Goal: Task Accomplishment & Management: Manage account settings

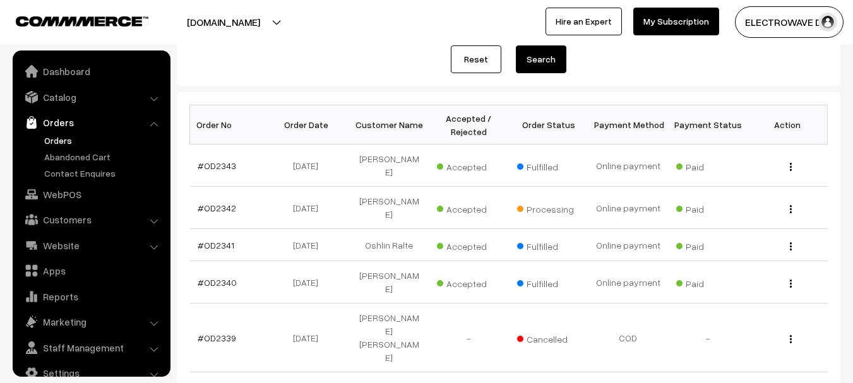
scroll to position [253, 0]
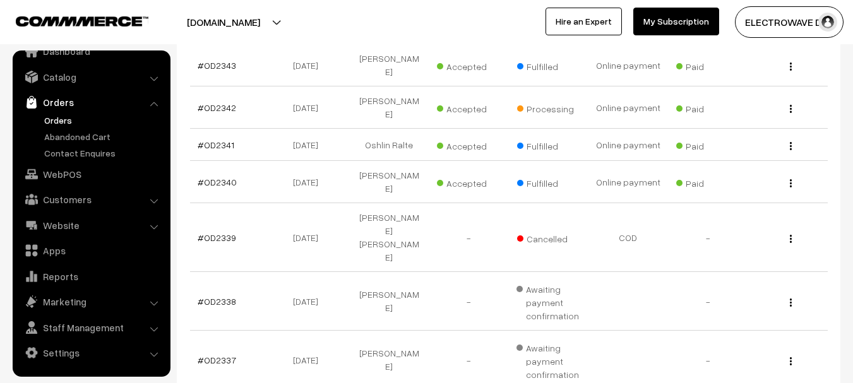
drag, startPoint x: 245, startPoint y: 21, endPoint x: 243, endPoint y: 28, distance: 7.2
click at [245, 21] on button "[DOMAIN_NAME]" at bounding box center [224, 22] width 162 height 32
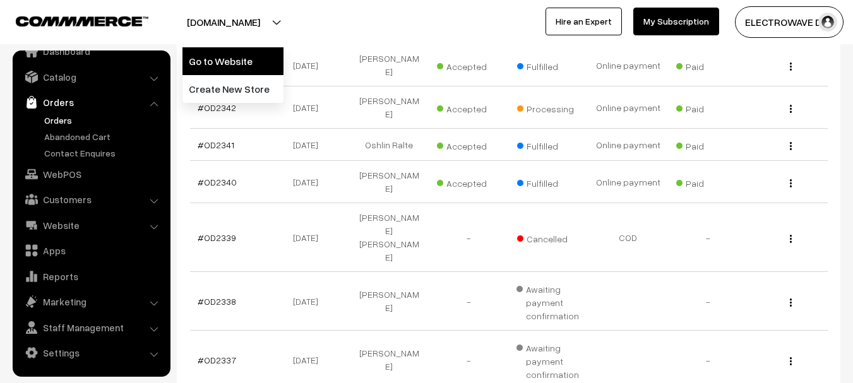
click at [225, 54] on link "Go to Website" at bounding box center [232, 61] width 101 height 28
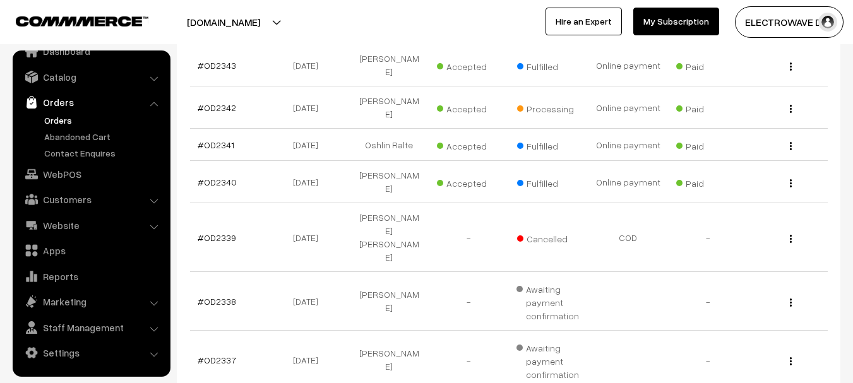
click at [47, 124] on link "Orders" at bounding box center [103, 120] width 125 height 13
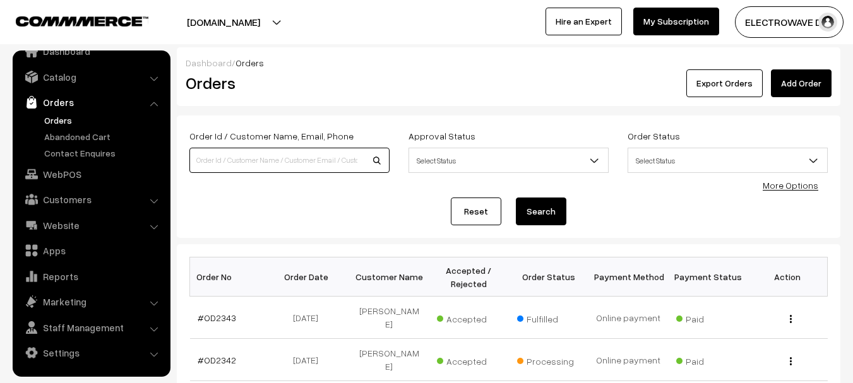
click at [262, 157] on input at bounding box center [289, 160] width 200 height 25
type input "OD2289"
click at [516, 198] on button "Search" at bounding box center [541, 212] width 51 height 28
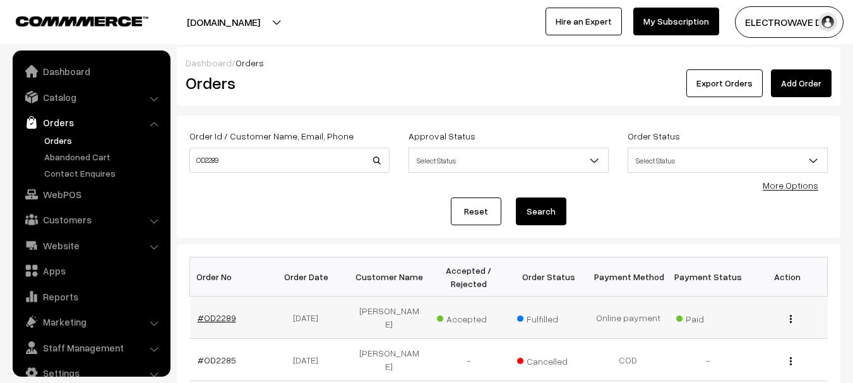
scroll to position [20, 0]
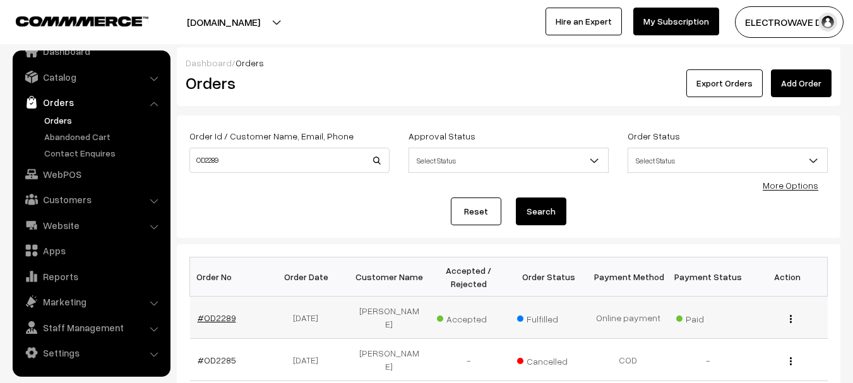
click at [217, 323] on link "#OD2289" at bounding box center [217, 318] width 39 height 11
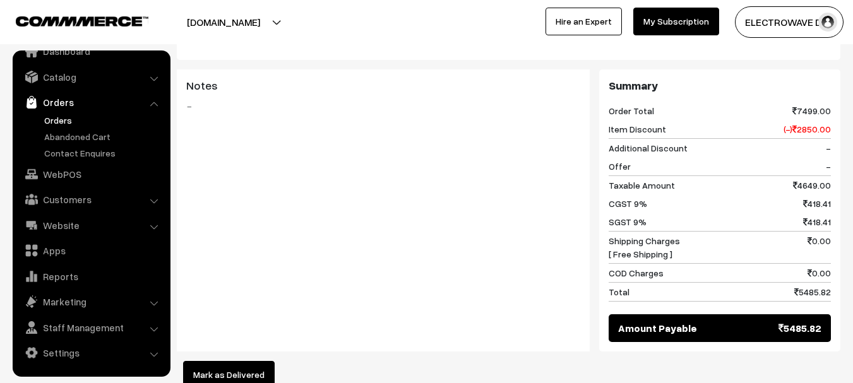
scroll to position [695, 0]
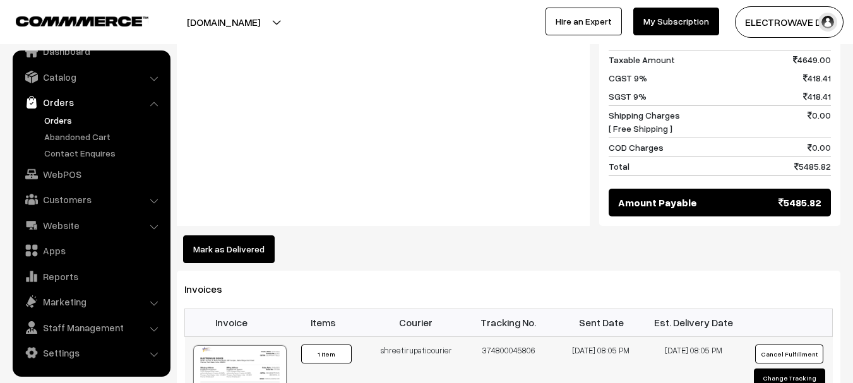
click at [232, 345] on div at bounding box center [239, 376] width 93 height 63
click at [66, 117] on link "Orders" at bounding box center [103, 120] width 125 height 13
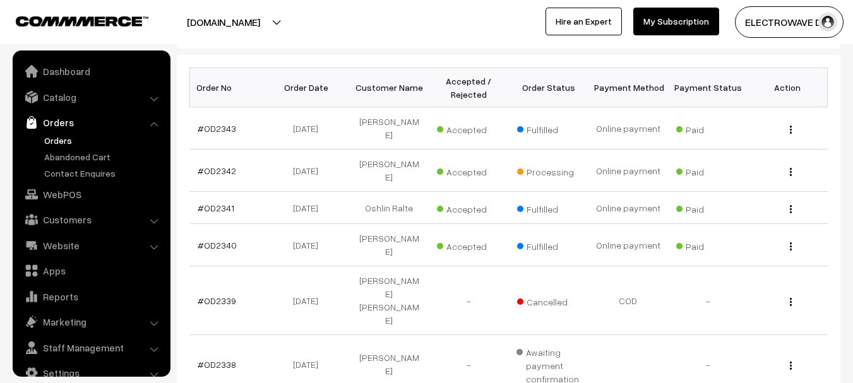
click at [65, 145] on link "Orders" at bounding box center [103, 140] width 125 height 13
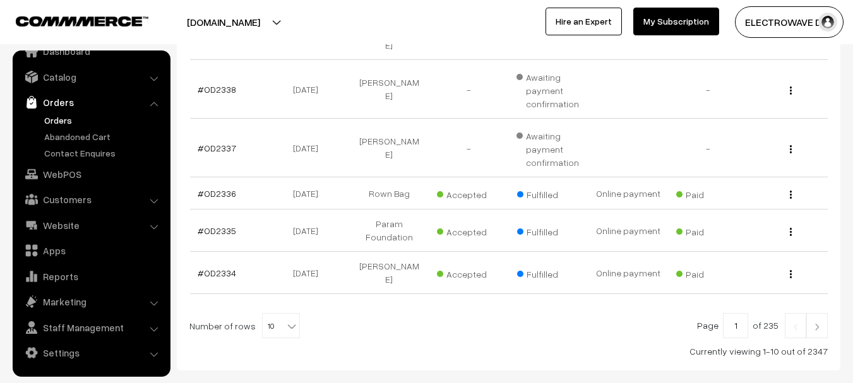
scroll to position [477, 0]
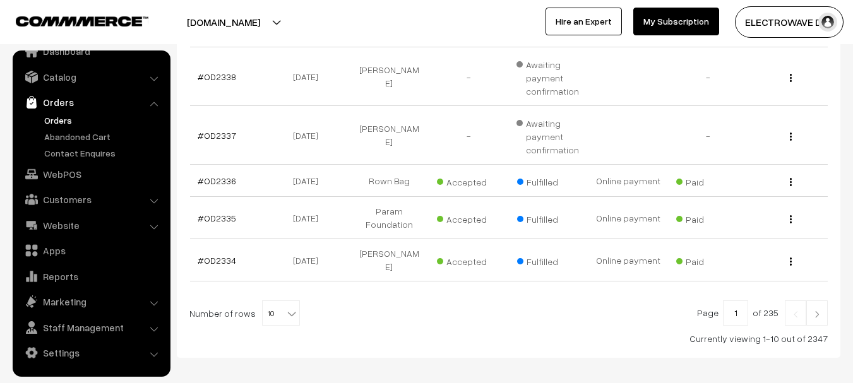
click at [266, 301] on span "10" at bounding box center [281, 313] width 37 height 25
select select "100"
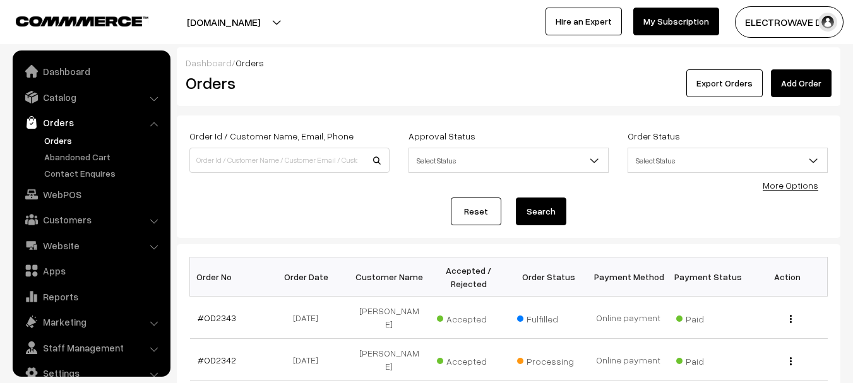
scroll to position [20, 0]
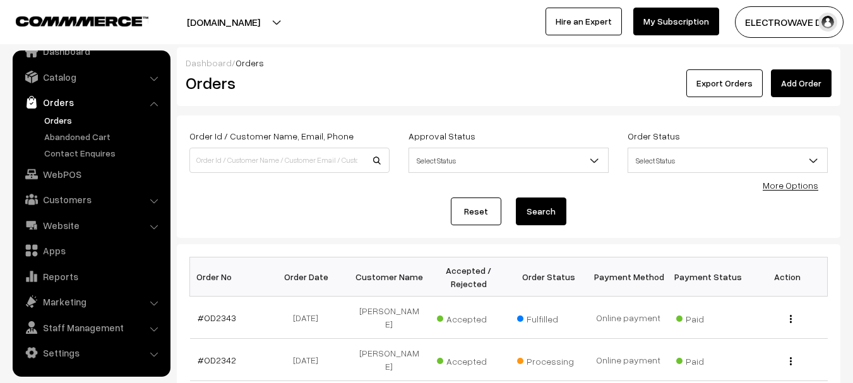
click at [54, 126] on link "Orders" at bounding box center [103, 120] width 125 height 13
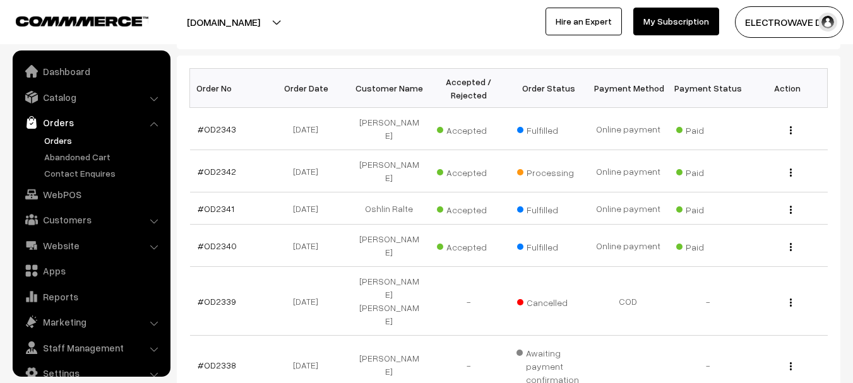
scroll to position [20, 0]
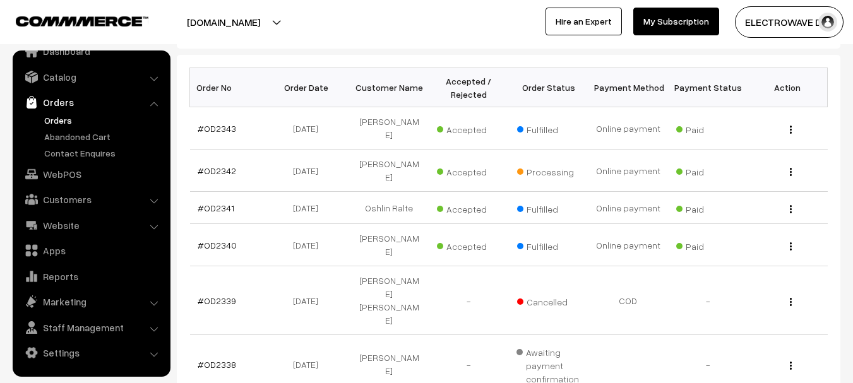
click at [39, 115] on ul "Orders" at bounding box center [92, 137] width 152 height 46
click at [52, 119] on link "Orders" at bounding box center [103, 120] width 125 height 13
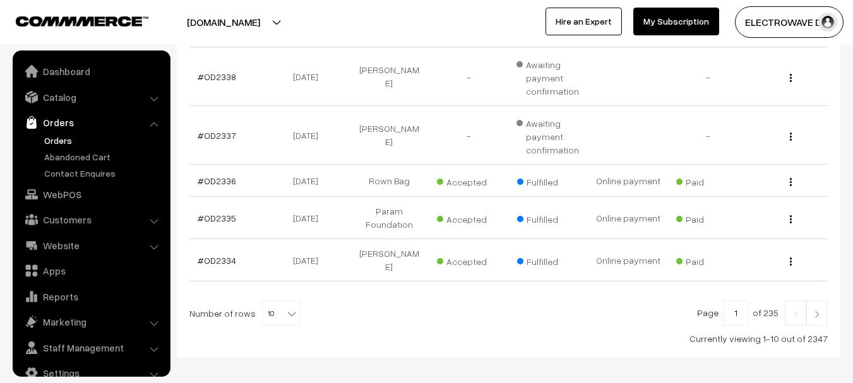
scroll to position [20, 0]
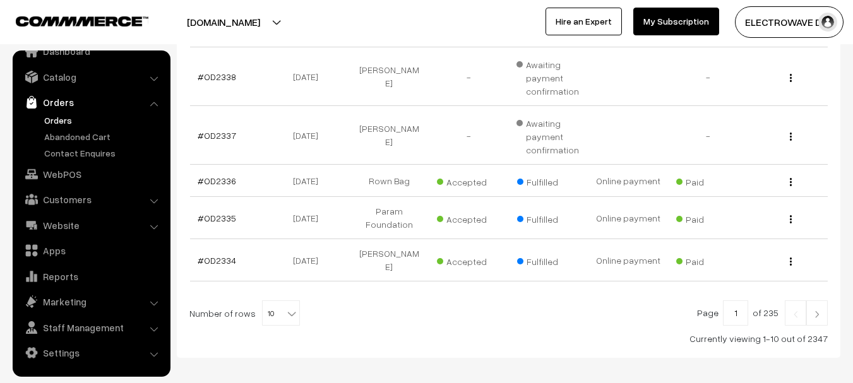
click at [287, 301] on span at bounding box center [293, 309] width 13 height 16
select select "100"
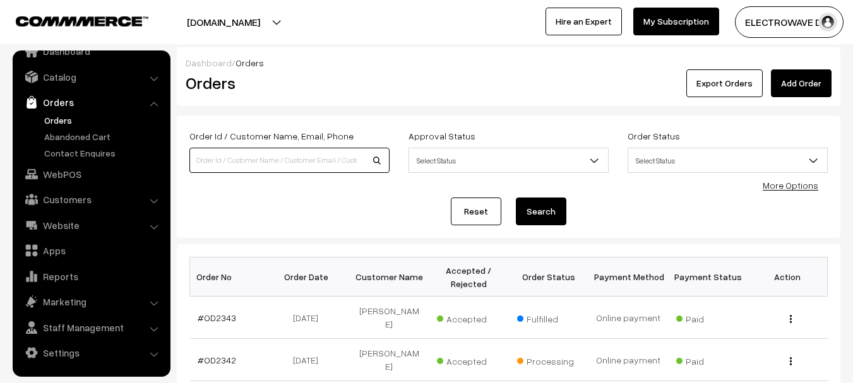
click at [263, 164] on input at bounding box center [289, 160] width 200 height 25
paste input "OD2178"
type input "OD2178"
click at [516, 198] on button "Search" at bounding box center [541, 212] width 51 height 28
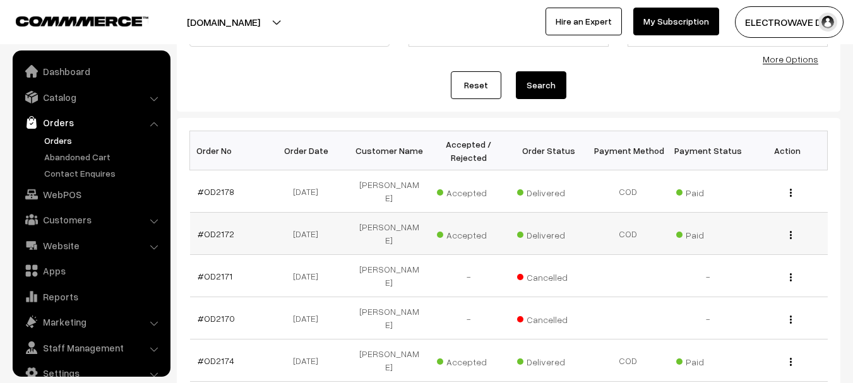
scroll to position [20, 0]
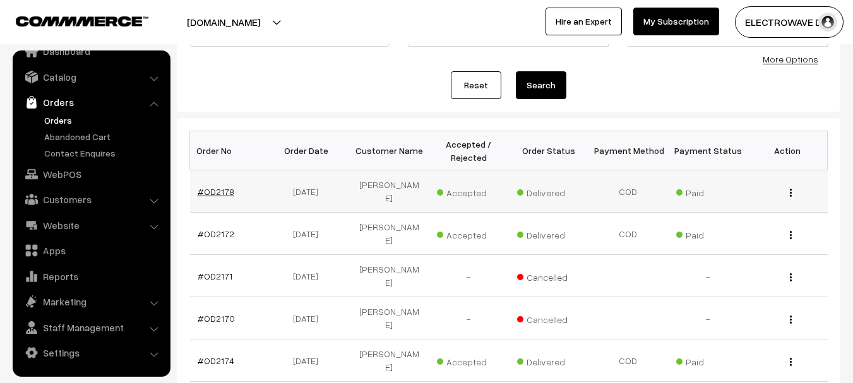
click at [228, 191] on link "#OD2178" at bounding box center [216, 191] width 37 height 11
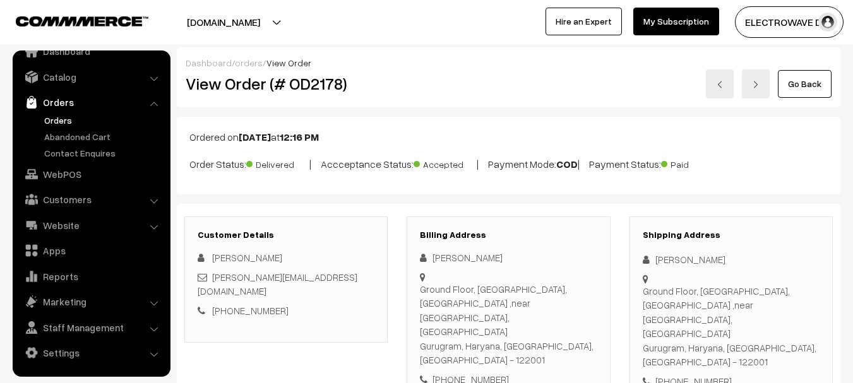
click at [687, 354] on div "Shipping Address [PERSON_NAME] [GEOGRAPHIC_DATA], SAS [STREET_ADDRESS] [PHONE_N…" at bounding box center [730, 310] width 203 height 186
click at [695, 374] on div "[PHONE_NUMBER]" at bounding box center [731, 381] width 177 height 15
copy div "9895421748"
click at [64, 114] on link "Orders" at bounding box center [103, 120] width 125 height 13
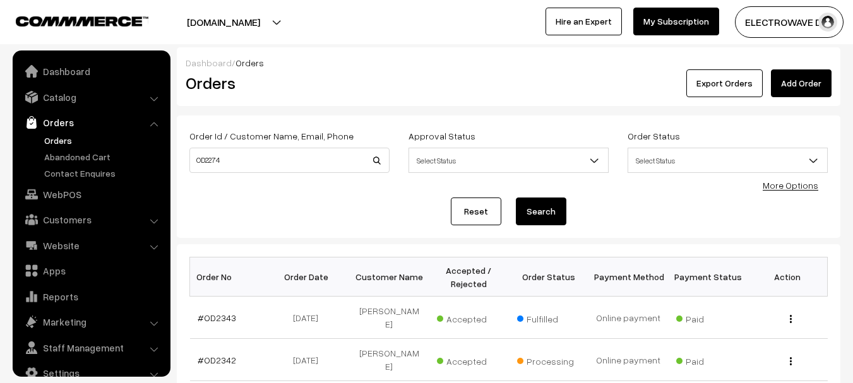
scroll to position [20, 0]
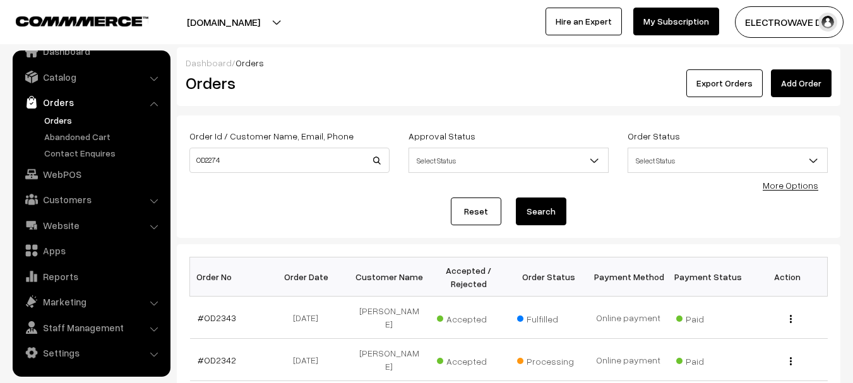
type input "OD2274"
click at [516, 198] on button "Search" at bounding box center [541, 212] width 51 height 28
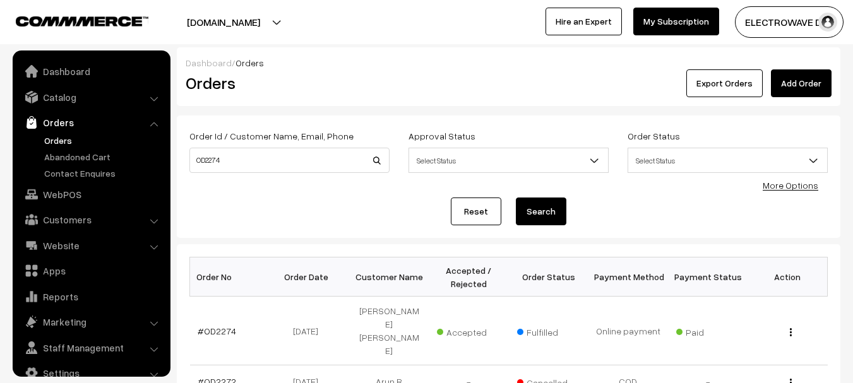
scroll to position [20, 0]
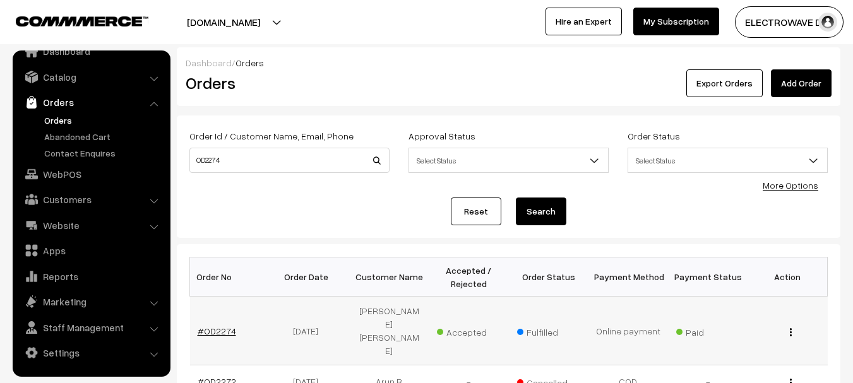
click at [212, 326] on link "#OD2274" at bounding box center [217, 331] width 39 height 11
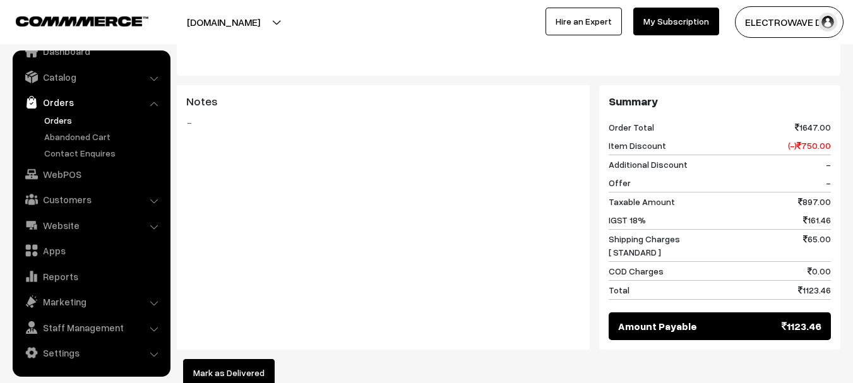
scroll to position [758, 0]
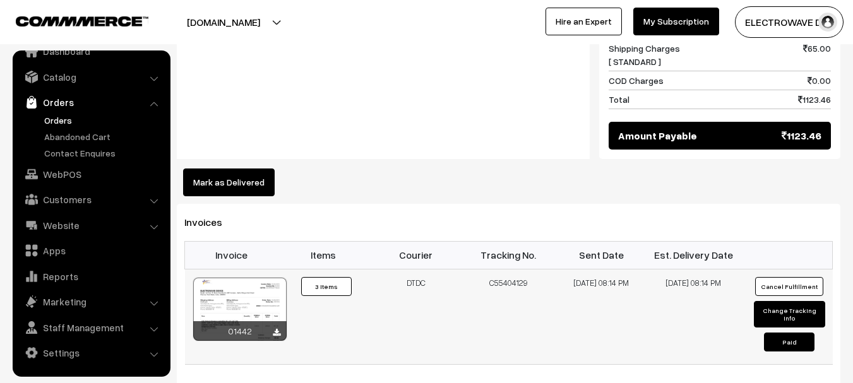
click at [503, 269] on td "C55404129" at bounding box center [508, 316] width 93 height 95
drag, startPoint x: 503, startPoint y: 212, endPoint x: 510, endPoint y: 207, distance: 8.6
click at [504, 269] on td "C55404129" at bounding box center [508, 316] width 93 height 95
copy td "C55404129"
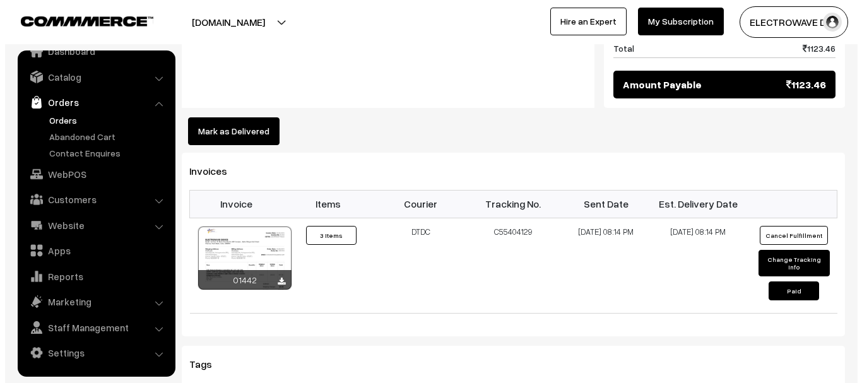
scroll to position [695, 0]
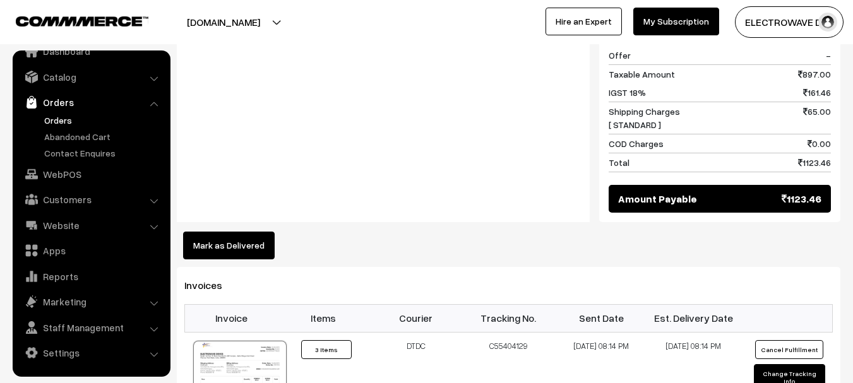
click at [246, 232] on button "Mark as Delivered" at bounding box center [229, 246] width 92 height 28
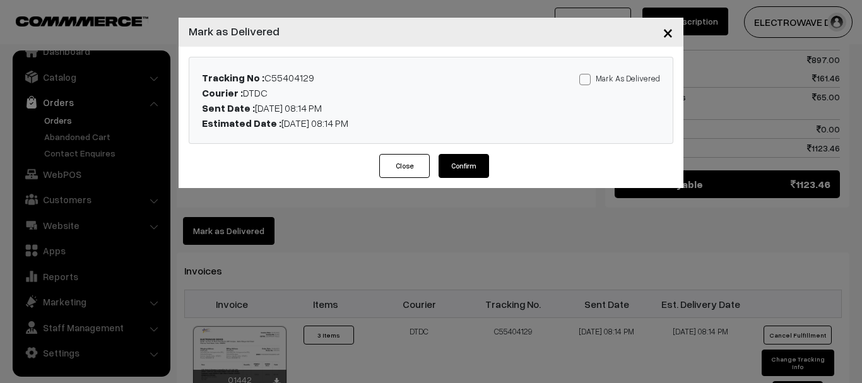
click at [589, 78] on span at bounding box center [585, 79] width 11 height 11
click at [588, 78] on input "Mark As Delivered" at bounding box center [584, 77] width 8 height 8
checkbox input "true"
click at [455, 169] on button "Confirm" at bounding box center [464, 166] width 51 height 24
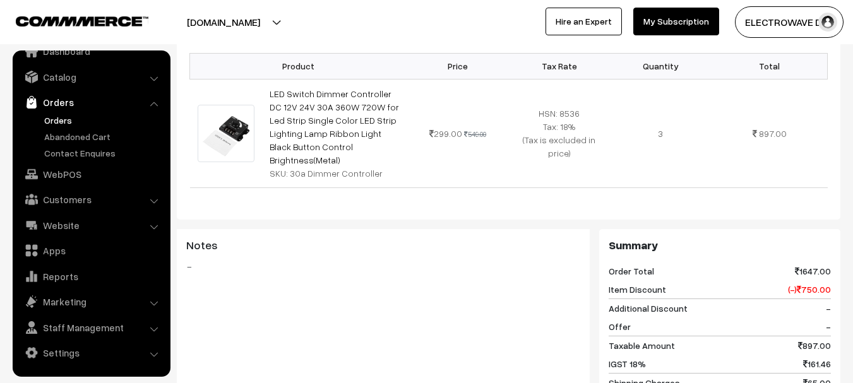
scroll to position [253, 0]
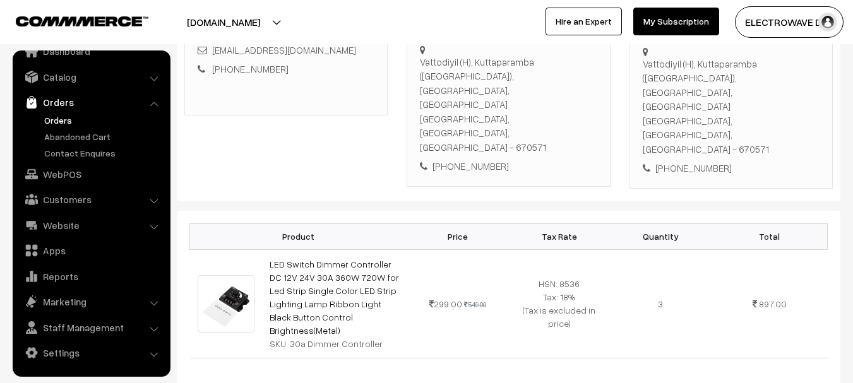
drag, startPoint x: 47, startPoint y: 121, endPoint x: 56, endPoint y: 117, distance: 9.6
click at [47, 120] on link "Orders" at bounding box center [103, 120] width 125 height 13
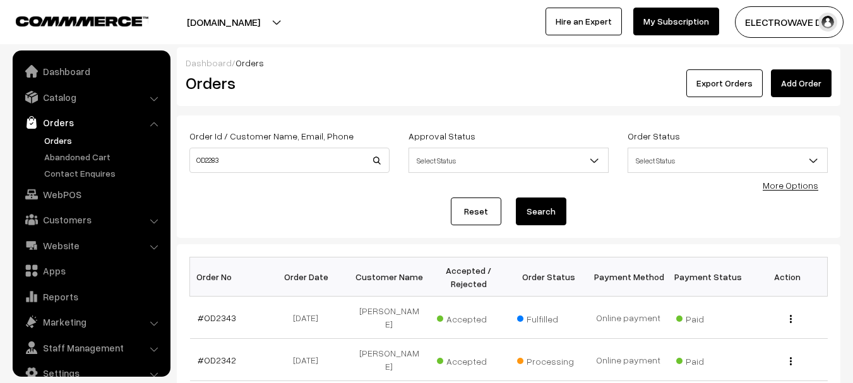
scroll to position [20, 0]
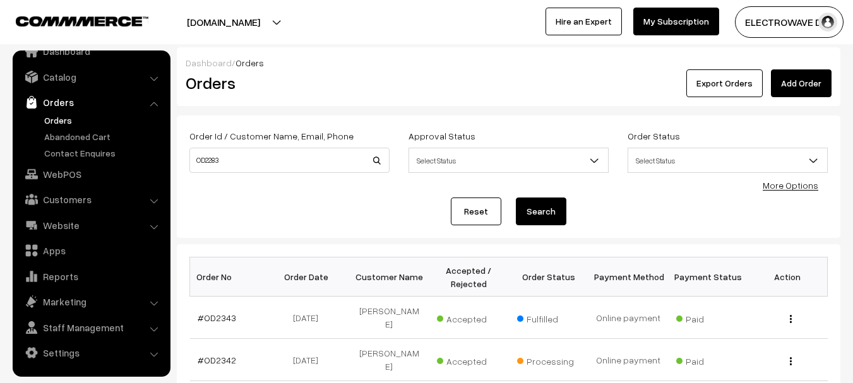
type input "OD2283"
click at [516, 198] on button "Search" at bounding box center [541, 212] width 51 height 28
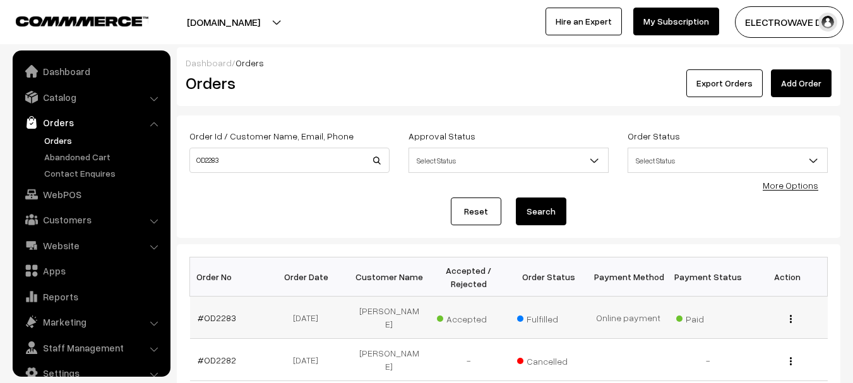
scroll to position [20, 0]
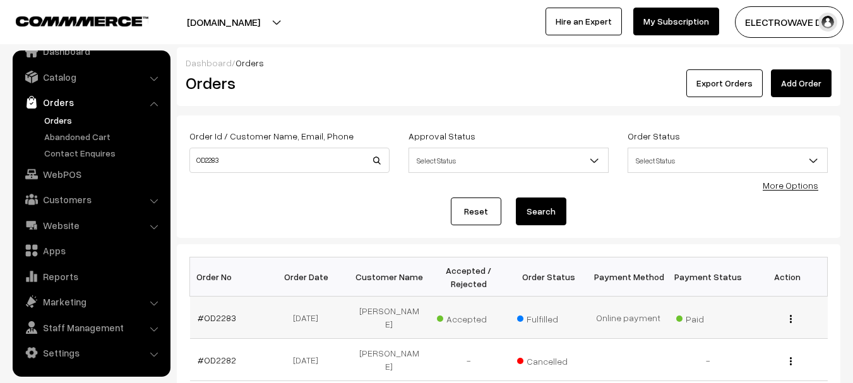
click at [212, 311] on td "#OD2283" at bounding box center [230, 318] width 80 height 42
click at [212, 313] on link "#OD2283" at bounding box center [217, 318] width 39 height 11
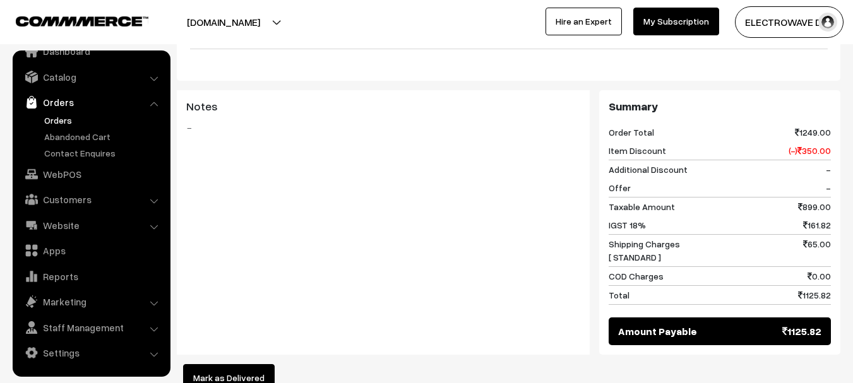
scroll to position [631, 0]
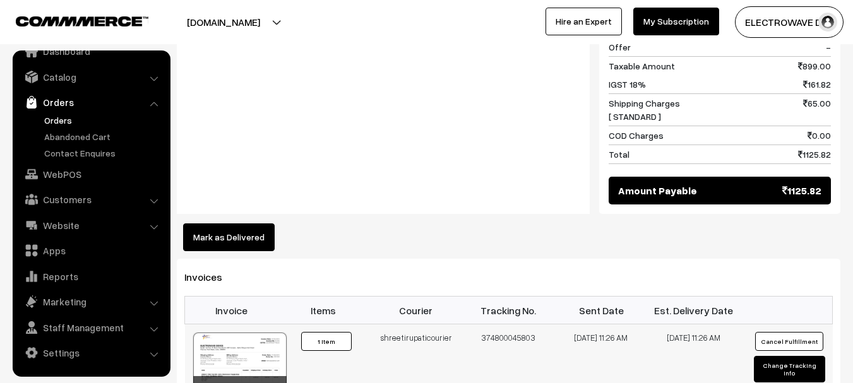
click at [492, 325] on td "374800045803" at bounding box center [508, 372] width 93 height 95
copy td "374800045803"
click at [256, 224] on button "Mark as Delivered" at bounding box center [229, 238] width 92 height 28
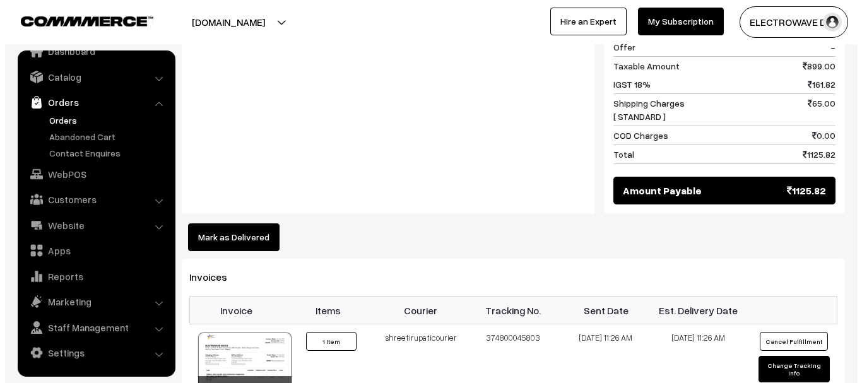
scroll to position [633, 0]
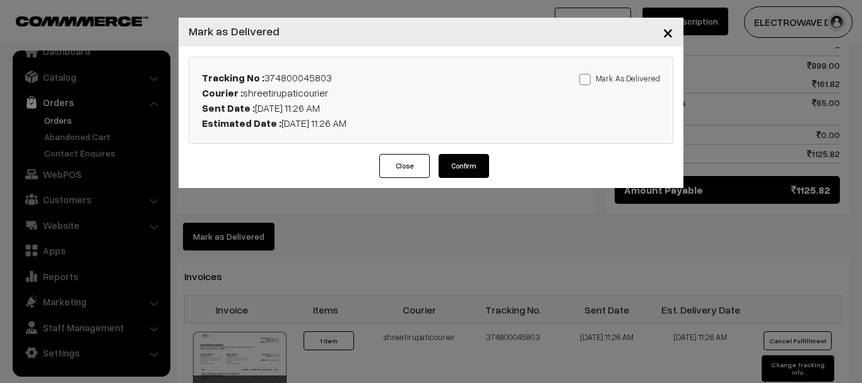
click at [587, 79] on span at bounding box center [585, 79] width 11 height 11
click at [587, 79] on input "Mark As Delivered" at bounding box center [584, 77] width 8 height 8
checkbox input "true"
click at [470, 158] on button "Confirm" at bounding box center [464, 166] width 51 height 24
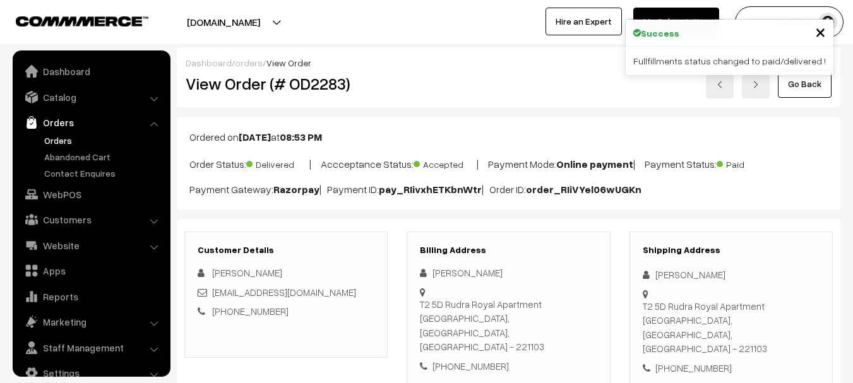
scroll to position [20, 0]
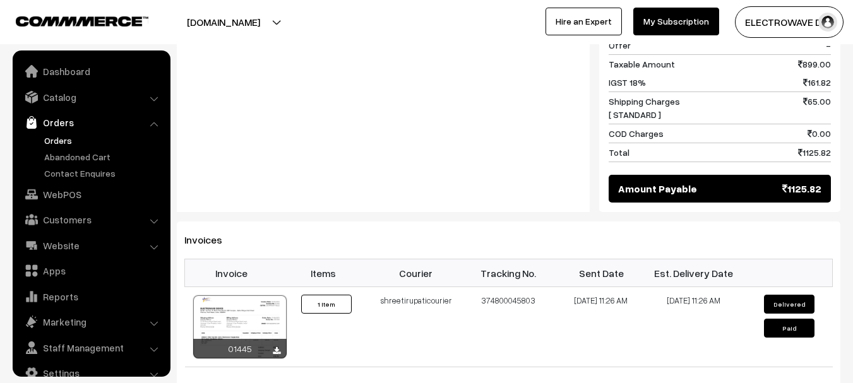
scroll to position [20, 0]
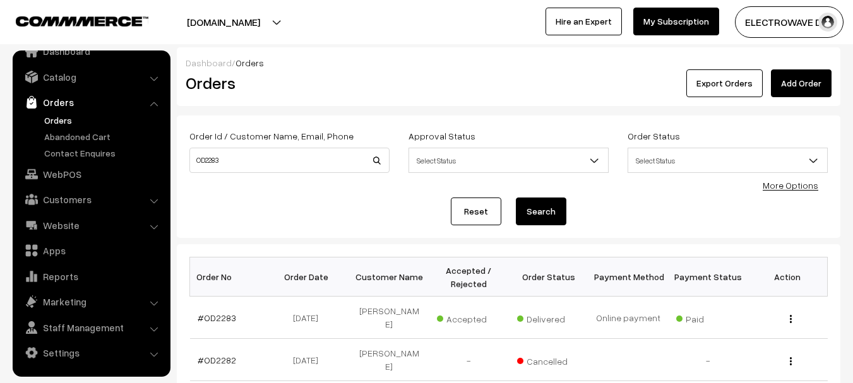
click at [61, 119] on link "Orders" at bounding box center [103, 120] width 125 height 13
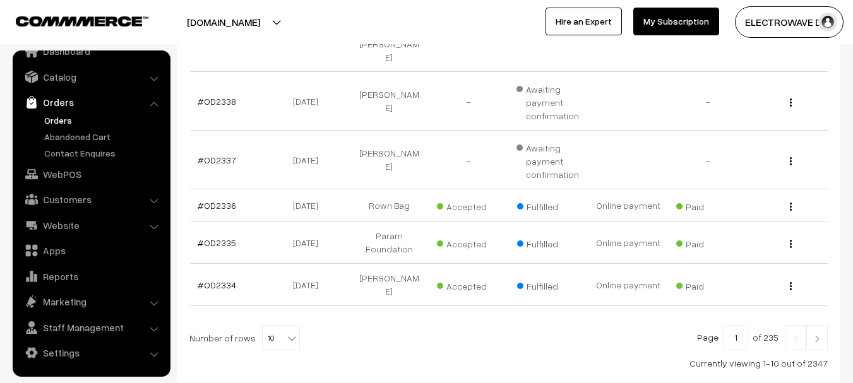
scroll to position [477, 0]
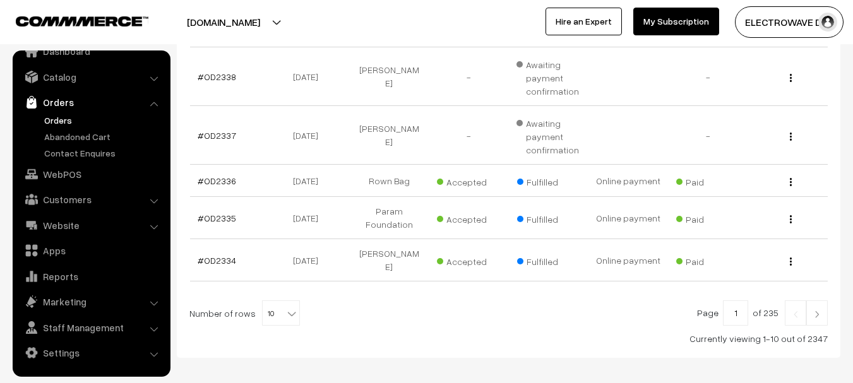
click at [285, 307] on b at bounding box center [291, 313] width 13 height 13
select select "100"
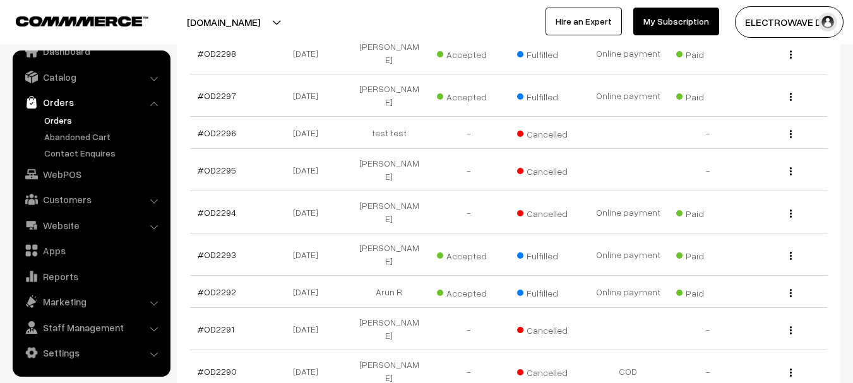
scroll to position [2240, 0]
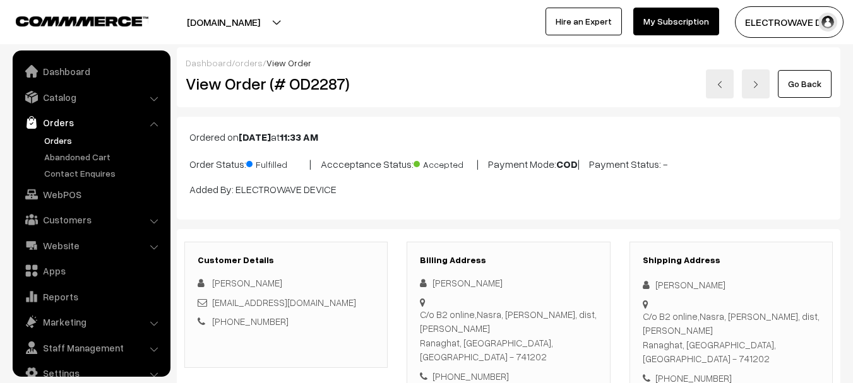
scroll to position [20, 0]
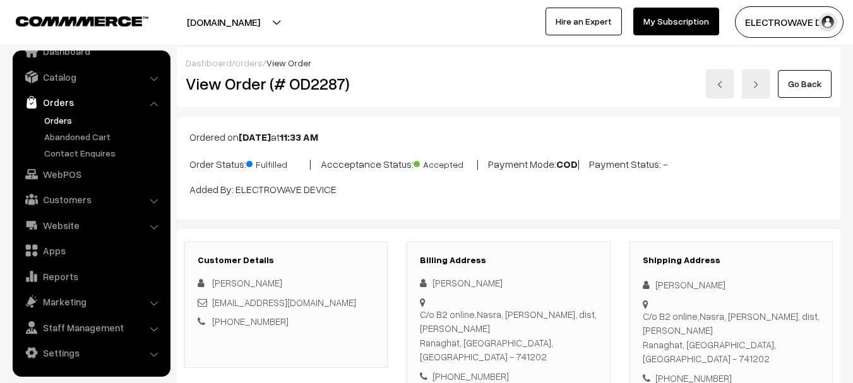
click at [326, 90] on h2 "View Order (# OD2287)" at bounding box center [287, 84] width 203 height 20
copy h2 "OD2287"
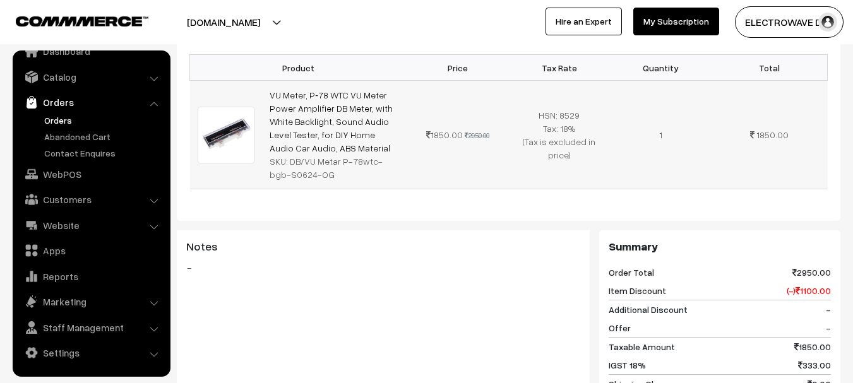
scroll to position [442, 0]
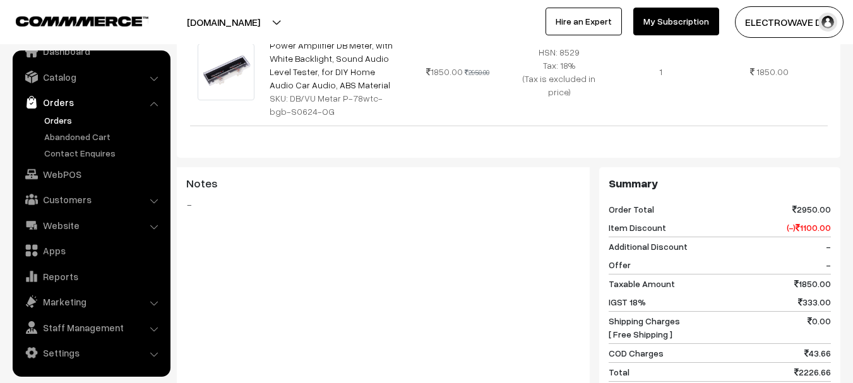
click at [811, 277] on span "1850.00" at bounding box center [812, 283] width 37 height 13
copy span "1850.00"
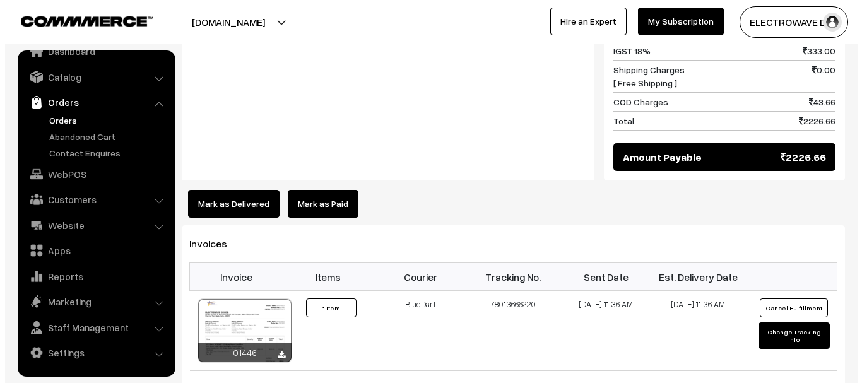
scroll to position [695, 0]
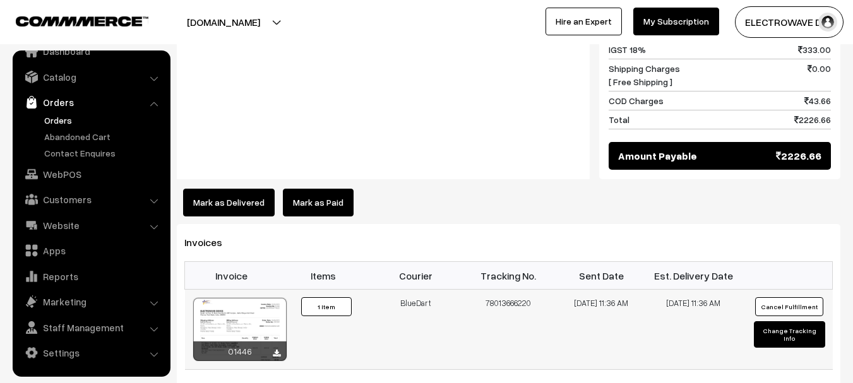
click at [513, 290] on td "78013666220" at bounding box center [508, 330] width 93 height 80
copy td "78013666220"
click at [262, 189] on button "Mark as Delivered" at bounding box center [229, 203] width 92 height 28
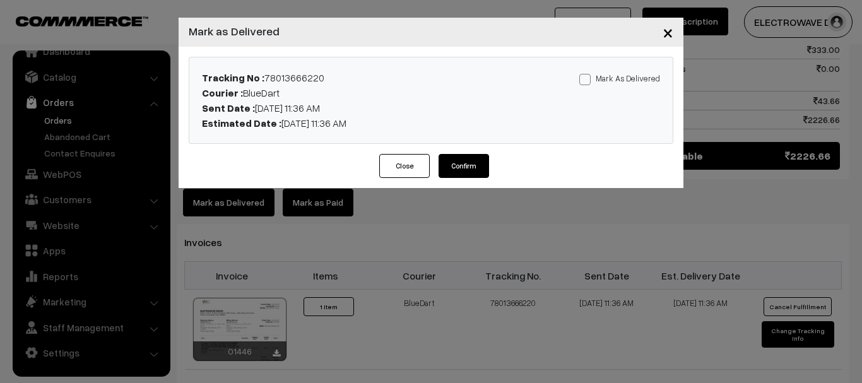
click at [588, 81] on span at bounding box center [585, 79] width 11 height 11
click at [588, 81] on input "Mark As Delivered" at bounding box center [584, 77] width 8 height 8
checkbox input "true"
click at [464, 169] on button "Confirm" at bounding box center [464, 166] width 51 height 24
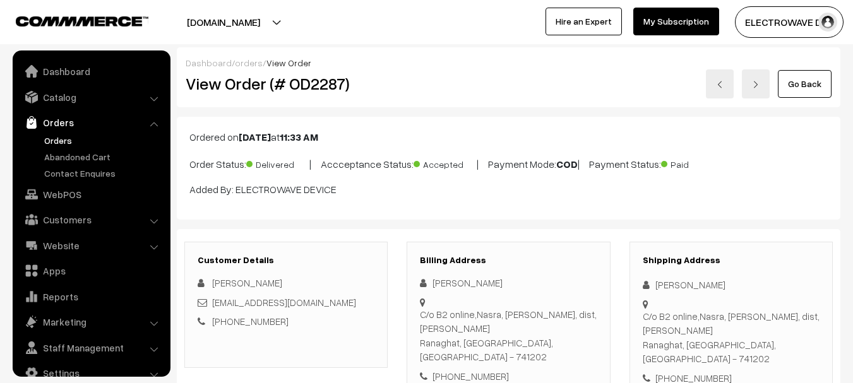
scroll to position [20, 0]
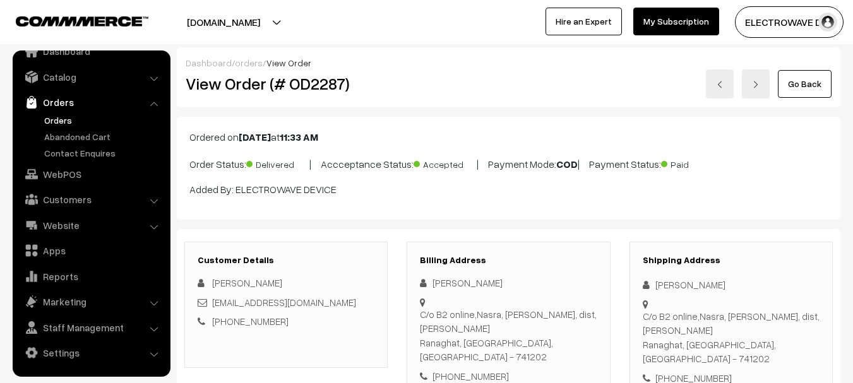
click at [708, 86] on link at bounding box center [720, 83] width 28 height 29
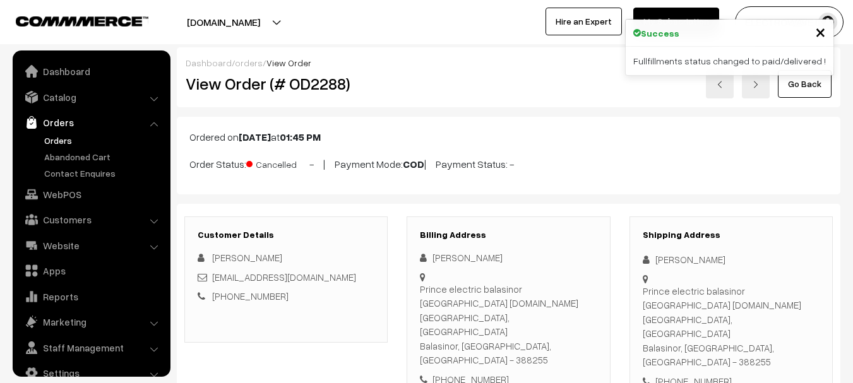
scroll to position [20, 0]
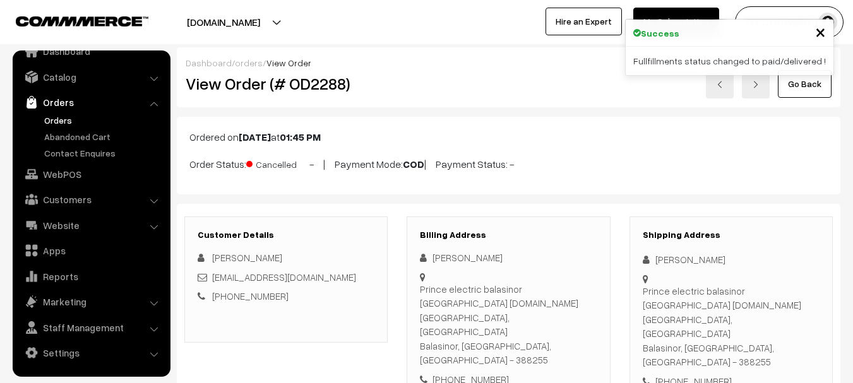
click at [763, 88] on link at bounding box center [756, 83] width 28 height 29
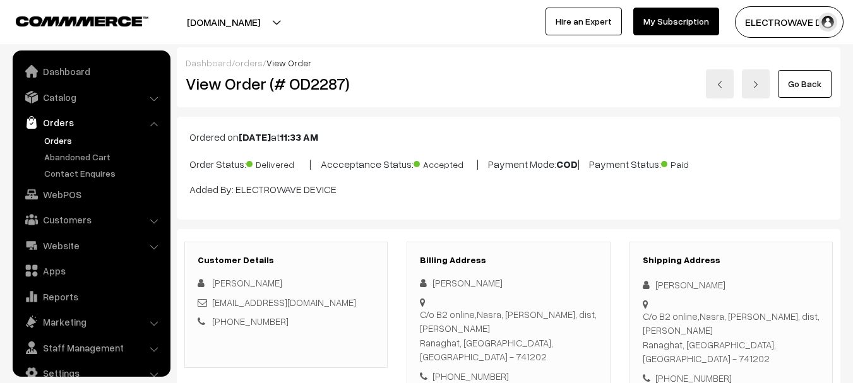
scroll to position [20, 0]
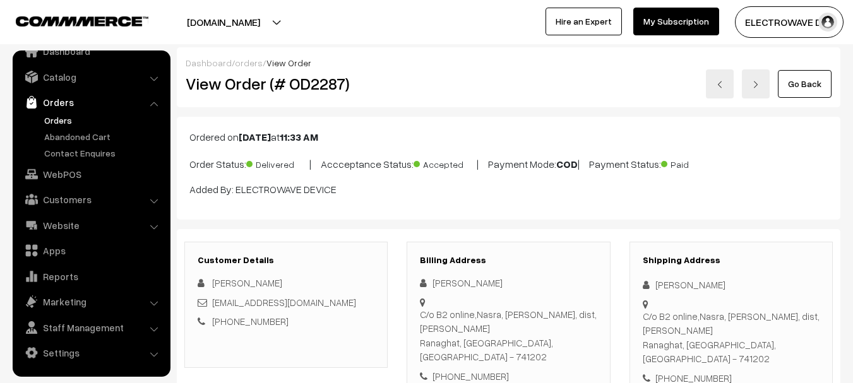
click at [719, 88] on img at bounding box center [720, 85] width 8 height 8
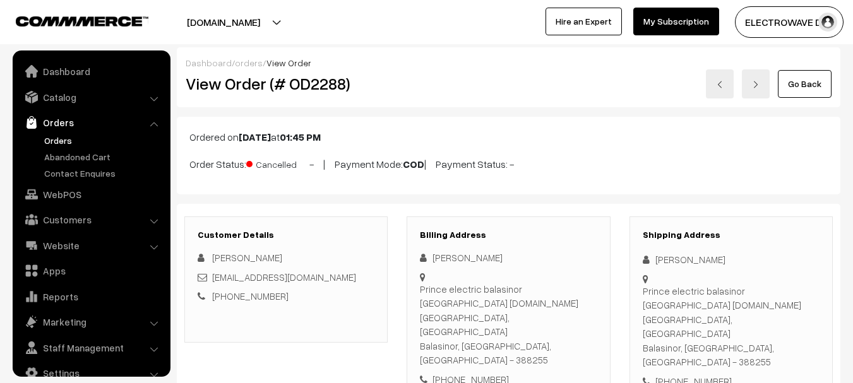
scroll to position [20, 0]
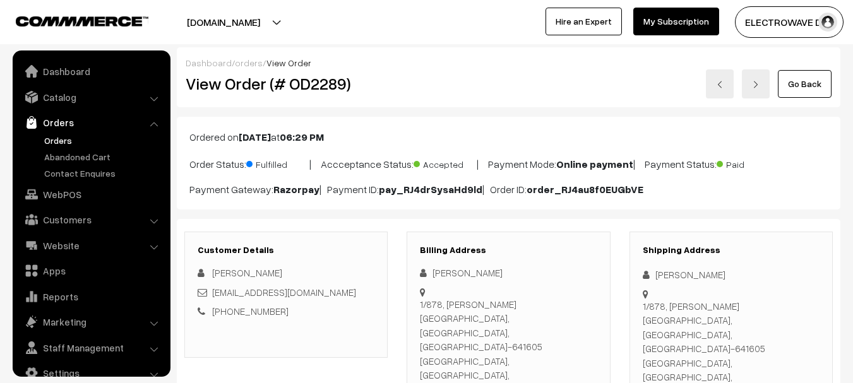
scroll to position [20, 0]
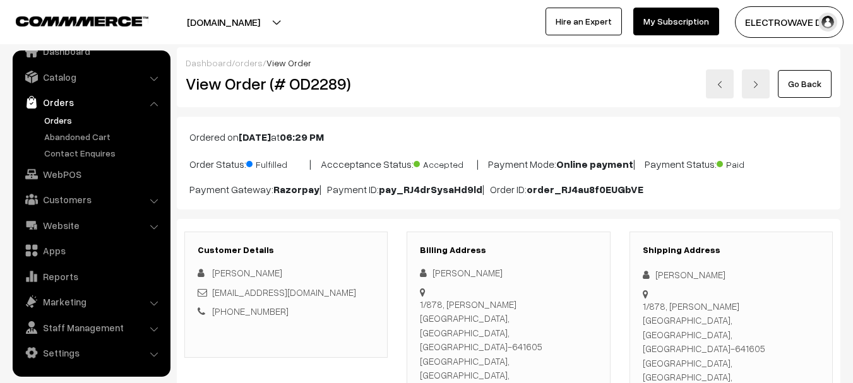
click at [328, 90] on h2 "View Order (# OD2289)" at bounding box center [287, 84] width 203 height 20
copy h2 "OD2289"
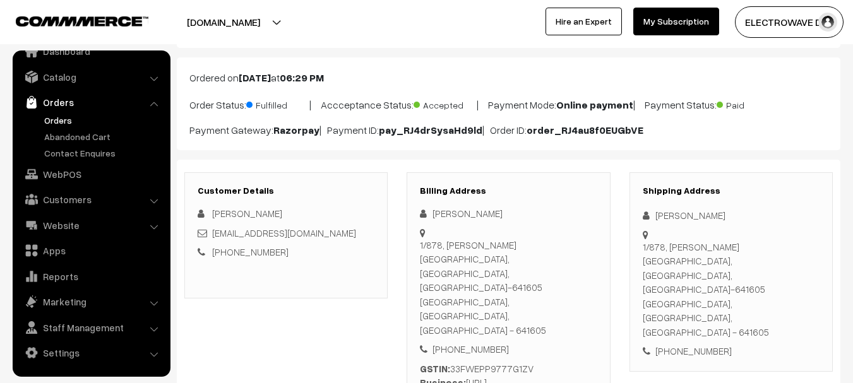
scroll to position [126, 0]
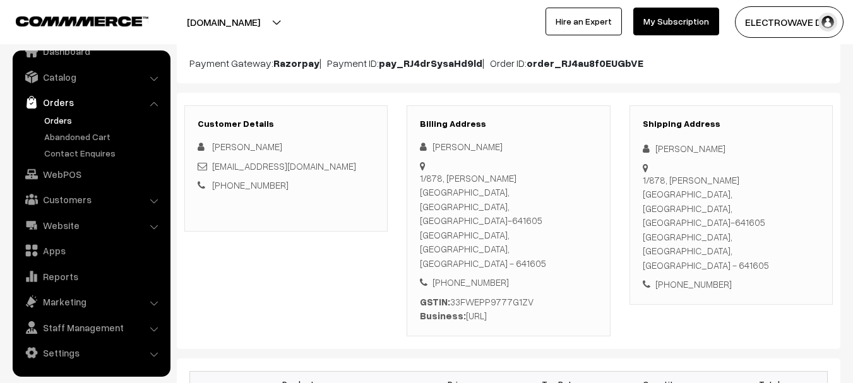
copy div "[URL]"
drag, startPoint x: 466, startPoint y: 262, endPoint x: 543, endPoint y: 261, distance: 77.0
click at [543, 295] on div "GSTIN: 33FWEPP9777G1ZV Business: [URL]" at bounding box center [508, 309] width 177 height 28
click at [506, 295] on div "GSTIN: 33FWEPP9777G1ZV Business: ENDHIRAN.AI" at bounding box center [508, 309] width 177 height 28
copy div "33FWEPP9777G1ZV"
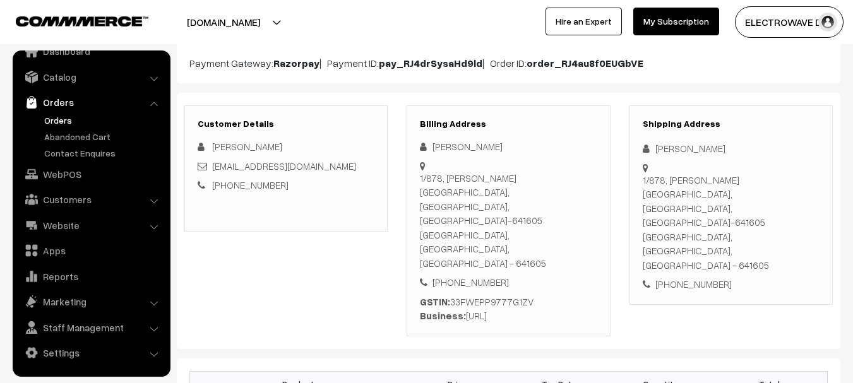
click at [506, 295] on div "GSTIN: 33FWEPP9777G1ZV Business: ENDHIRAN.AI" at bounding box center [508, 309] width 177 height 28
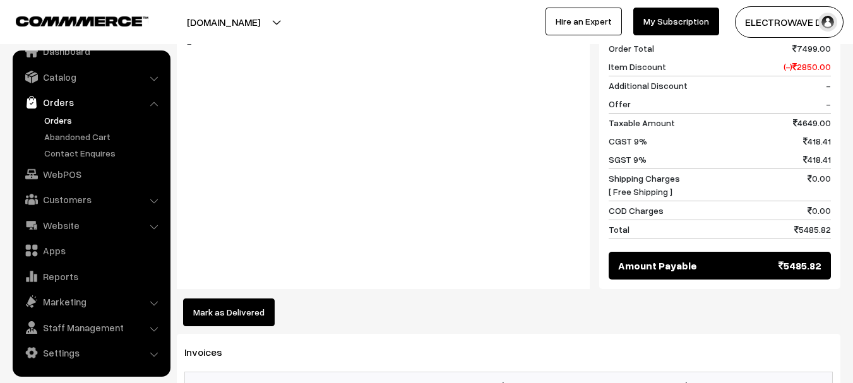
scroll to position [758, 0]
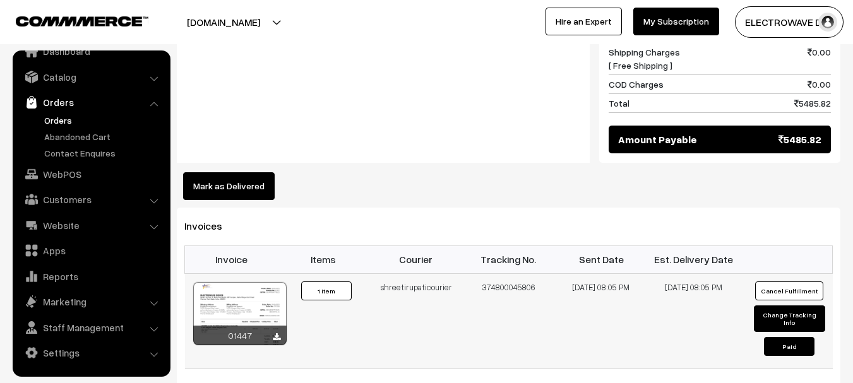
click at [515, 273] on td "374800045806" at bounding box center [508, 320] width 93 height 95
click at [516, 273] on td "374800045806" at bounding box center [508, 320] width 93 height 95
copy td "374800045806"
click at [244, 172] on button "Mark as Delivered" at bounding box center [229, 186] width 92 height 28
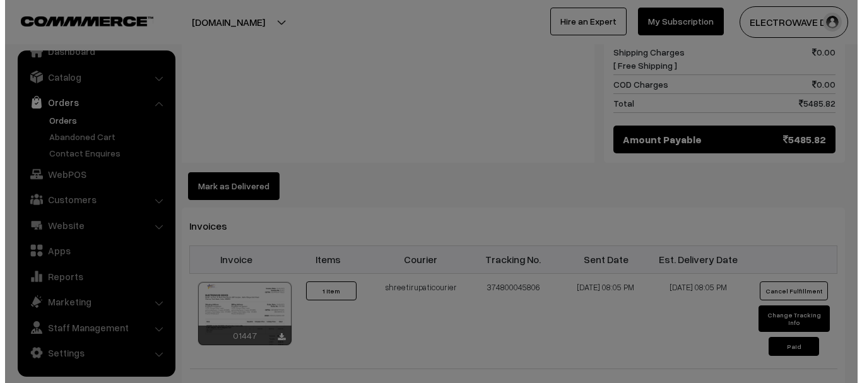
scroll to position [758, 0]
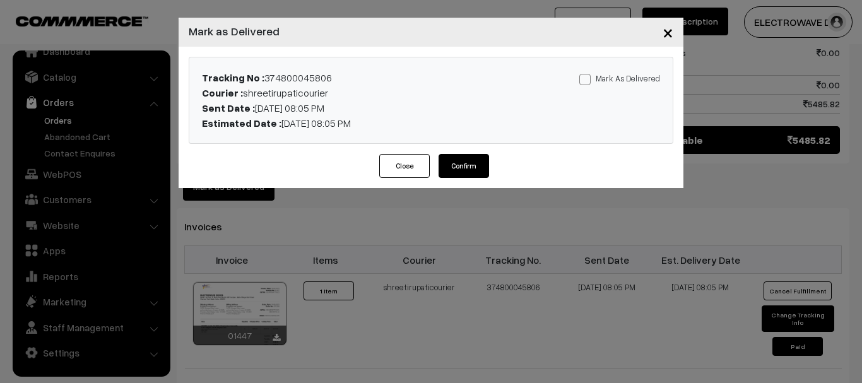
click at [585, 83] on span at bounding box center [585, 79] width 11 height 11
click at [585, 81] on input "Mark As Delivered" at bounding box center [584, 77] width 8 height 8
checkbox input "true"
click at [462, 170] on button "Confirm" at bounding box center [464, 166] width 51 height 24
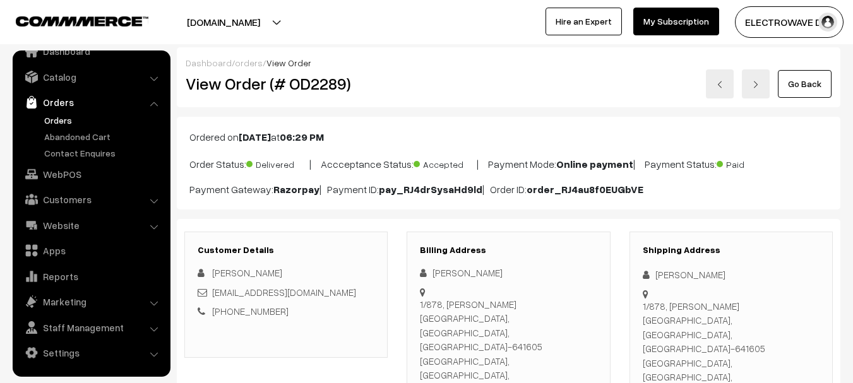
click at [716, 82] on link at bounding box center [720, 83] width 28 height 29
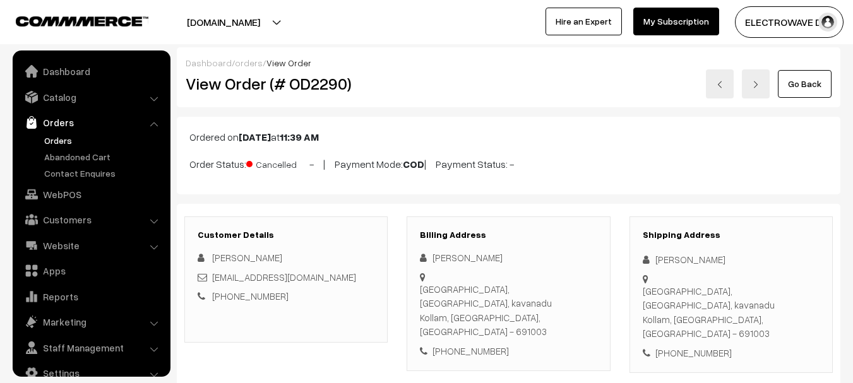
scroll to position [20, 0]
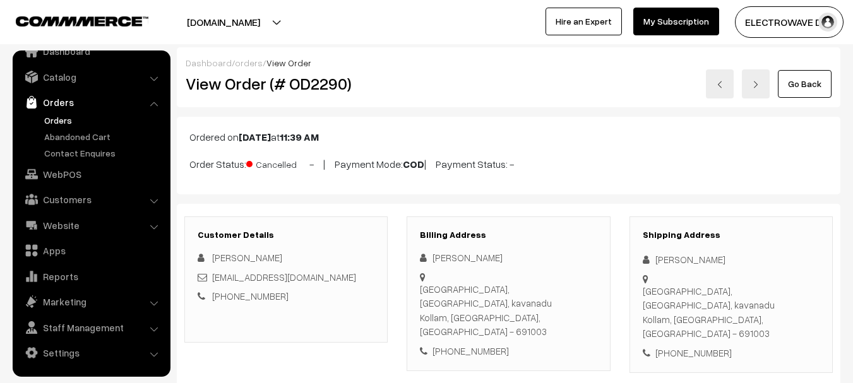
drag, startPoint x: 0, startPoint y: 0, endPoint x: 719, endPoint y: 81, distance: 723.7
click at [719, 81] on img at bounding box center [720, 85] width 8 height 8
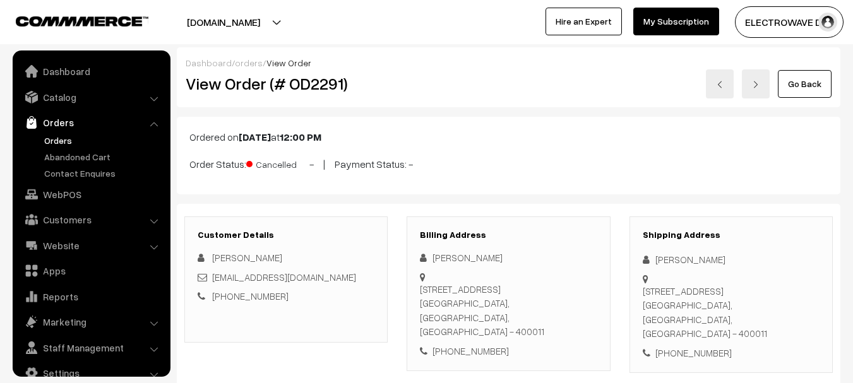
click at [723, 80] on link at bounding box center [720, 83] width 28 height 29
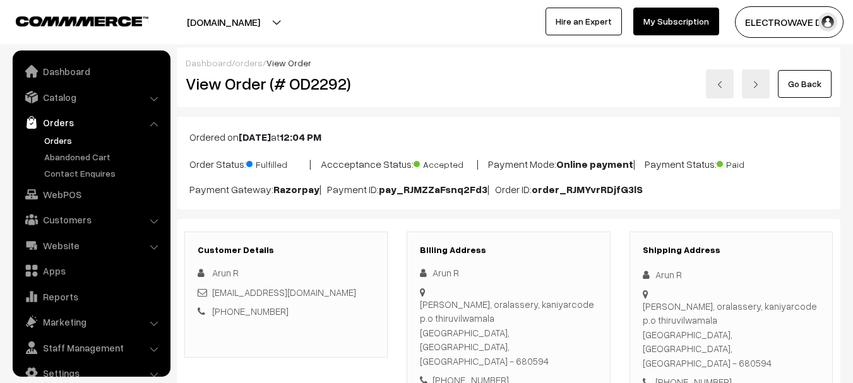
scroll to position [20, 0]
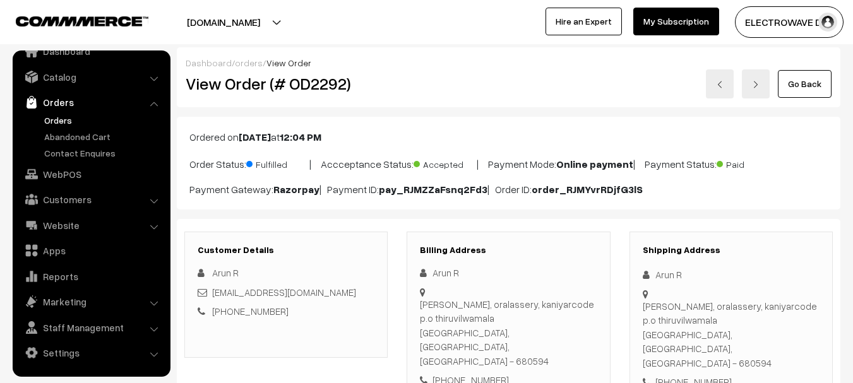
click at [335, 78] on h2 "View Order (# OD2292)" at bounding box center [287, 84] width 203 height 20
copy h2 "OD2292"
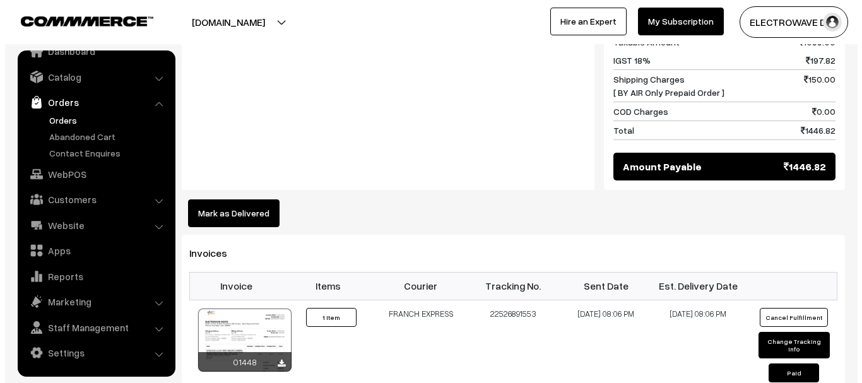
scroll to position [758, 0]
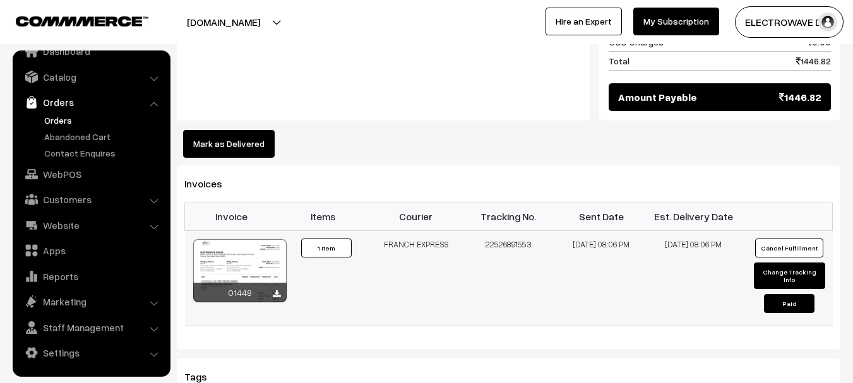
click at [422, 230] on td "FRANCH EXPRESS" at bounding box center [416, 277] width 93 height 95
click at [513, 230] on td "22526891553" at bounding box center [508, 277] width 93 height 95
copy td "22526891553"
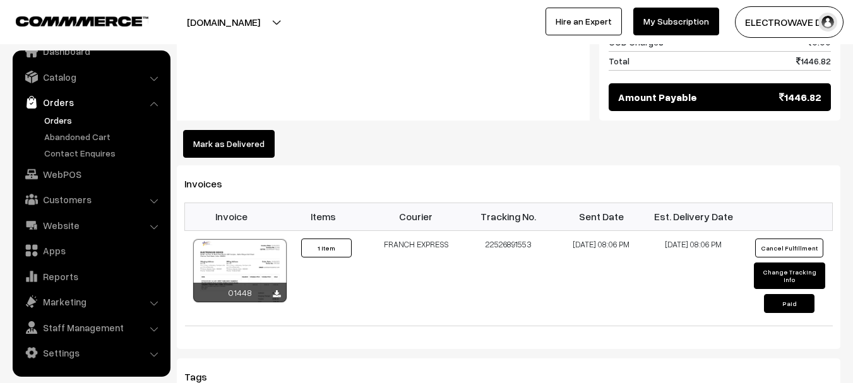
click at [236, 130] on button "Mark as Delivered" at bounding box center [229, 144] width 92 height 28
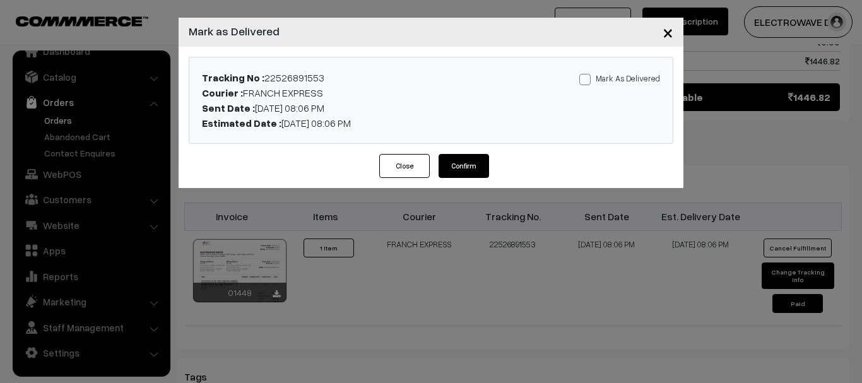
click at [590, 78] on span at bounding box center [585, 79] width 11 height 11
click at [588, 78] on input "Mark As Delivered" at bounding box center [584, 77] width 8 height 8
checkbox input "true"
click at [474, 164] on button "Confirm" at bounding box center [464, 166] width 51 height 24
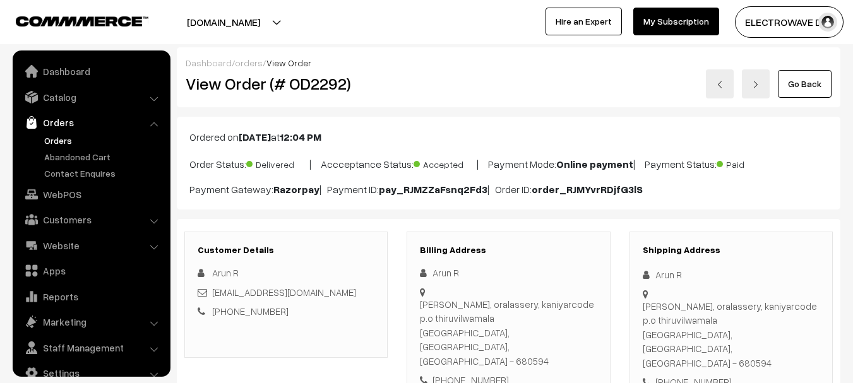
scroll to position [20, 0]
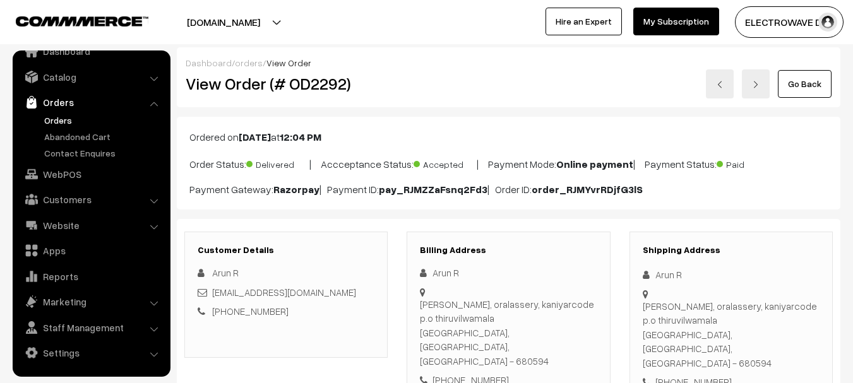
click at [321, 88] on h2 "View Order (# OD2292)" at bounding box center [287, 84] width 203 height 20
copy h2 "OD2292"
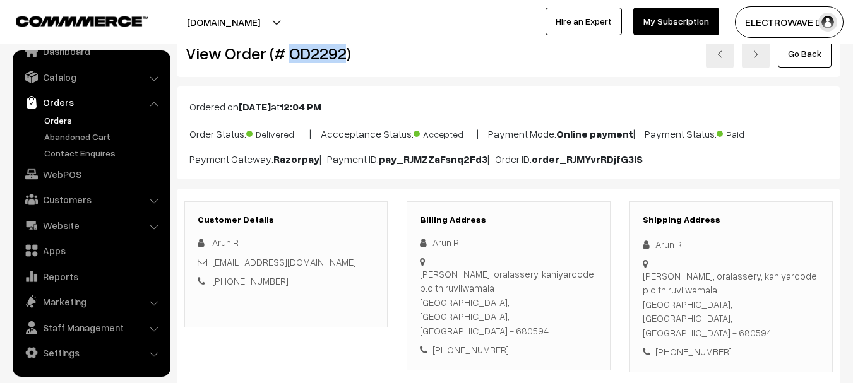
scroll to position [0, 0]
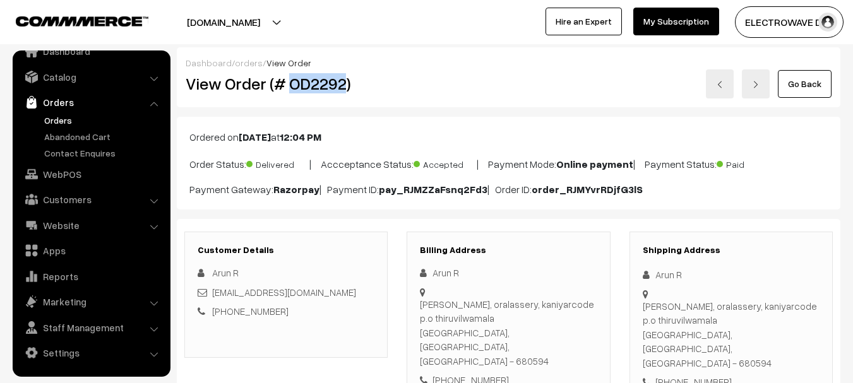
click at [722, 83] on img at bounding box center [720, 85] width 8 height 8
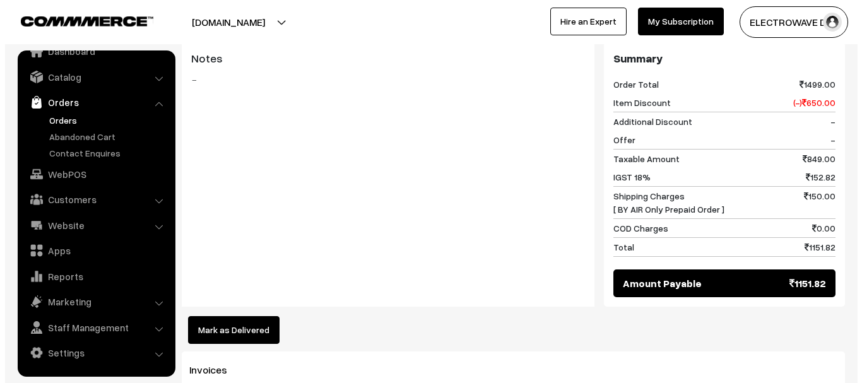
scroll to position [631, 0]
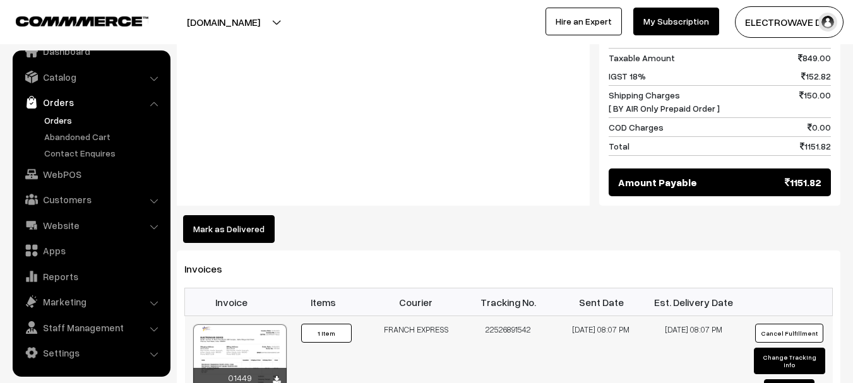
click at [486, 316] on td "22526891542" at bounding box center [508, 363] width 93 height 95
copy td "22526891542"
click at [247, 215] on button "Mark as Delivered" at bounding box center [229, 229] width 92 height 28
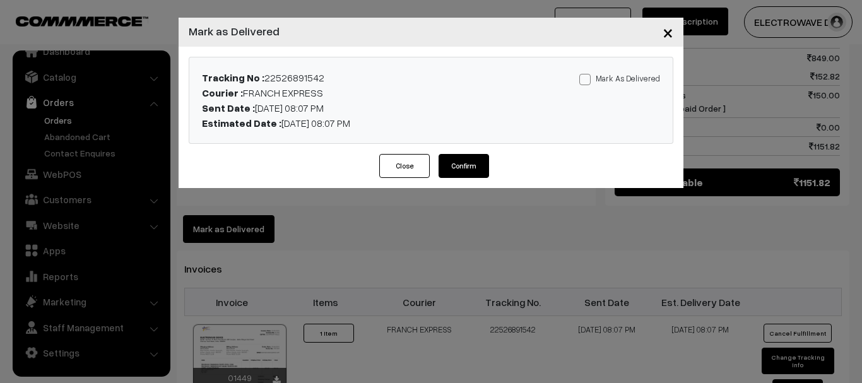
click at [588, 78] on span at bounding box center [585, 79] width 11 height 11
click at [588, 78] on input "Mark As Delivered" at bounding box center [584, 77] width 8 height 8
checkbox input "true"
click at [475, 153] on div "Tracking No : 22526891542 Courier : FRANCH EXPRESS Sent Date : 19-09-2025 08:07…" at bounding box center [431, 100] width 505 height 107
click at [470, 165] on button "Confirm" at bounding box center [464, 166] width 51 height 24
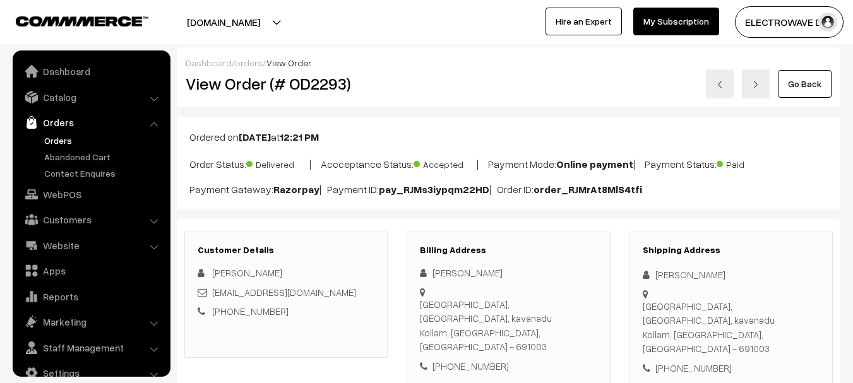
scroll to position [20, 0]
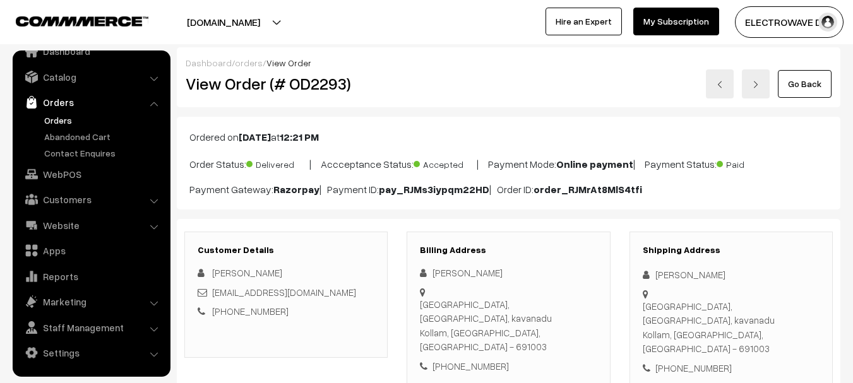
click at [330, 78] on h2 "View Order (# OD2293)" at bounding box center [287, 84] width 203 height 20
copy h2 "OD2293"
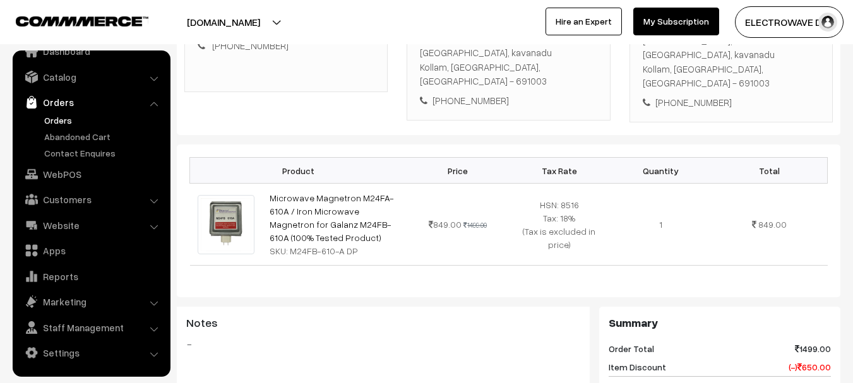
scroll to position [0, 0]
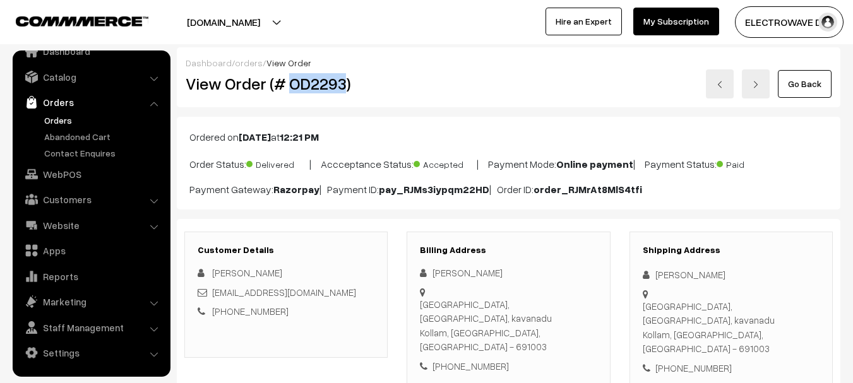
click at [729, 81] on link at bounding box center [720, 83] width 28 height 29
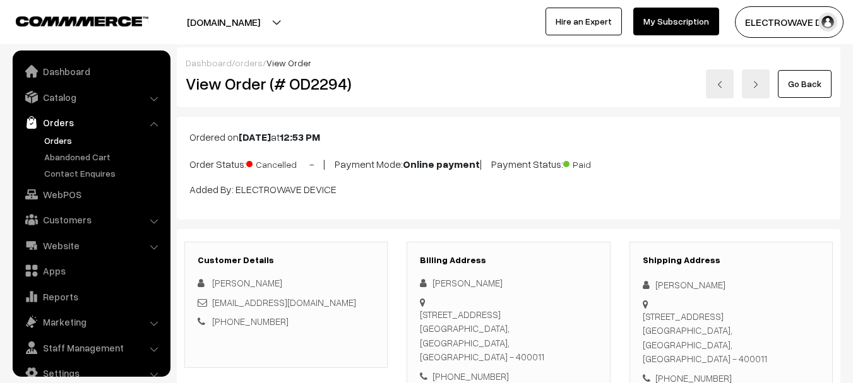
scroll to position [20, 0]
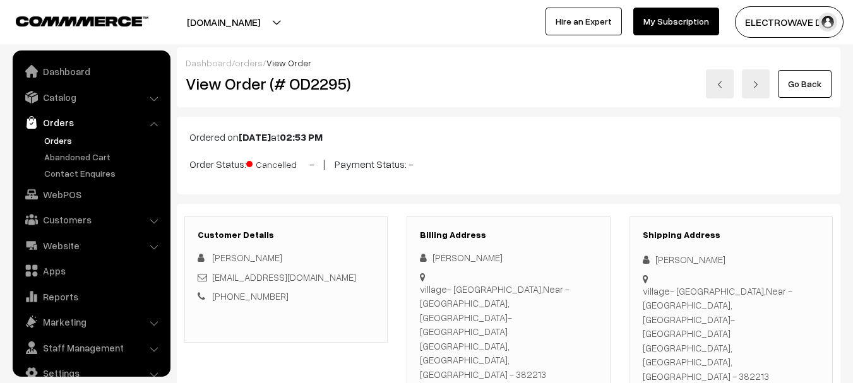
scroll to position [20, 0]
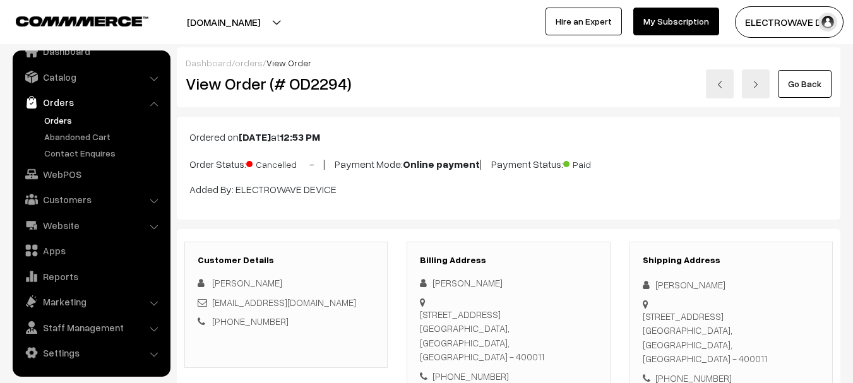
click at [712, 92] on link at bounding box center [720, 83] width 28 height 29
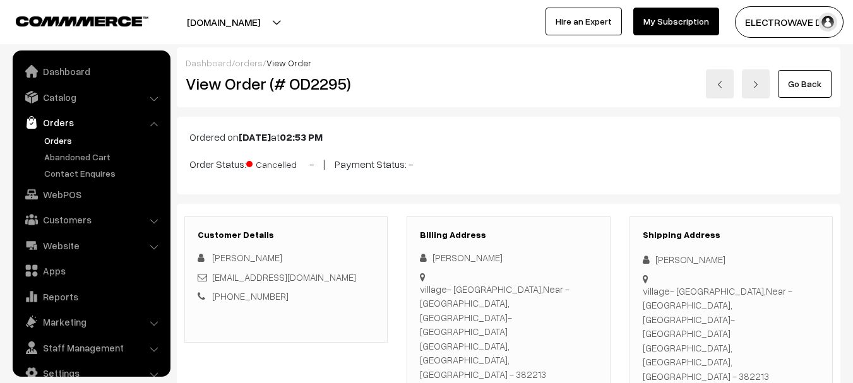
scroll to position [20, 0]
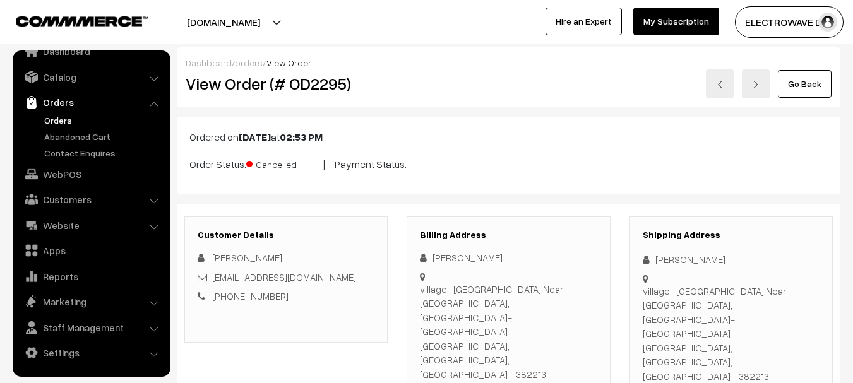
click at [713, 92] on link at bounding box center [720, 83] width 28 height 29
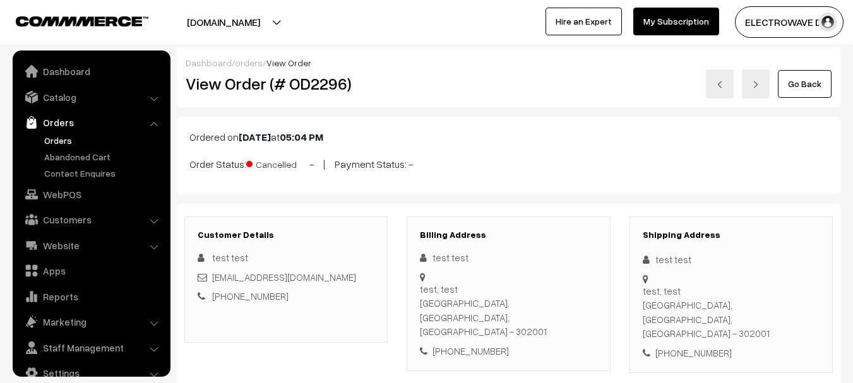
click at [713, 92] on link at bounding box center [720, 83] width 28 height 29
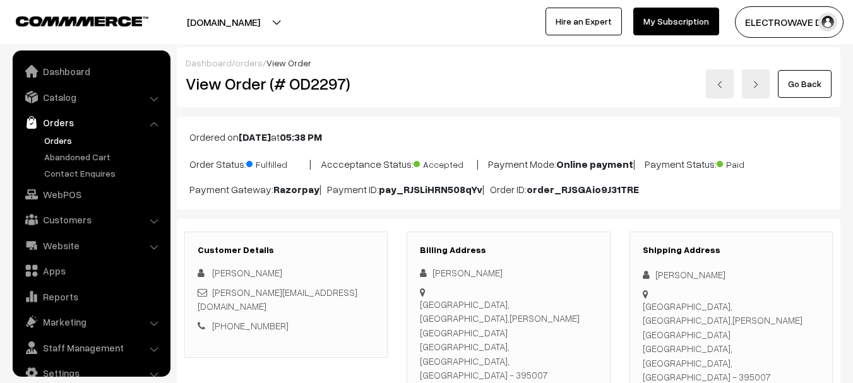
scroll to position [20, 0]
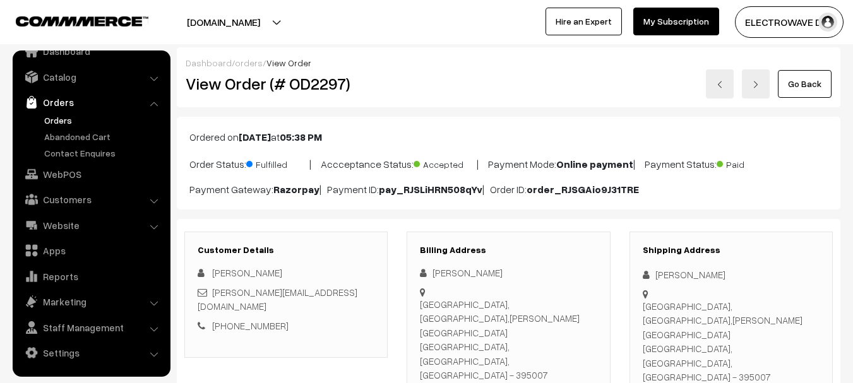
click at [747, 86] on link at bounding box center [756, 83] width 28 height 29
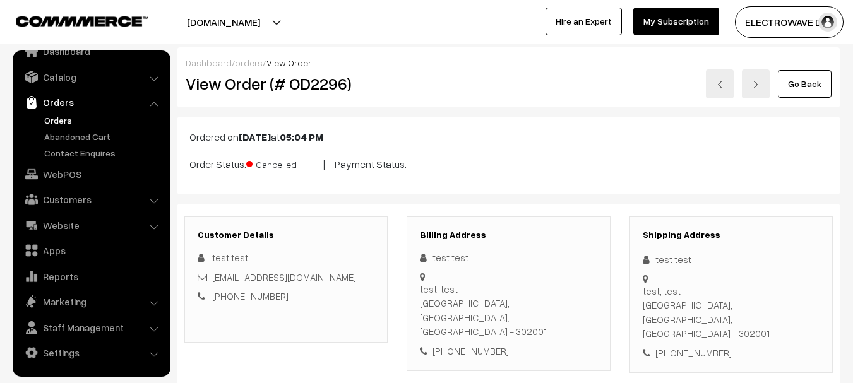
click at [719, 93] on link at bounding box center [720, 83] width 28 height 29
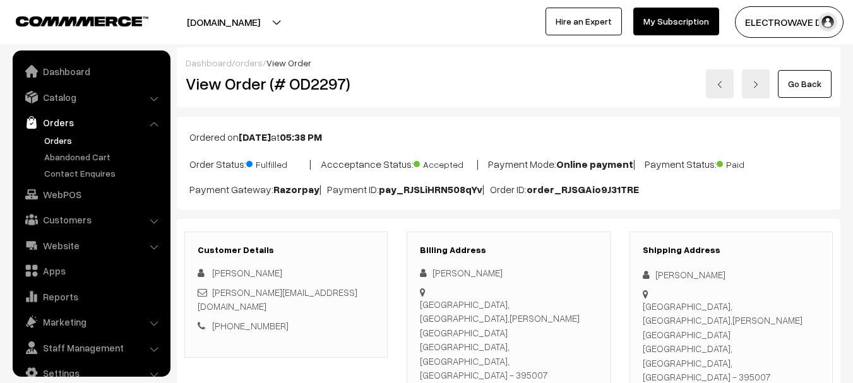
scroll to position [20, 0]
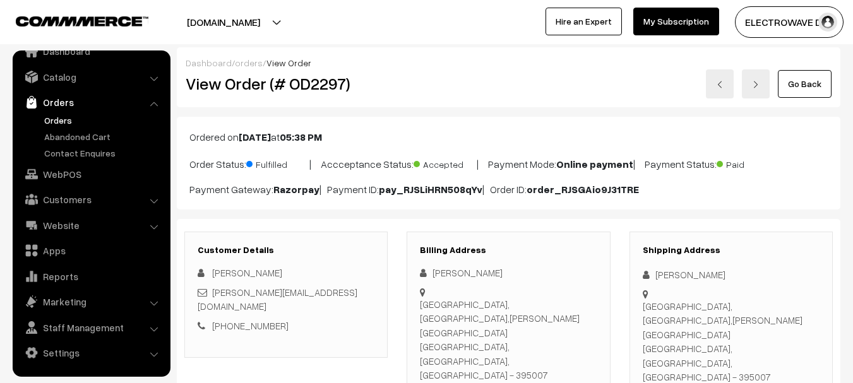
click at [319, 85] on h2 "View Order (# OD2297)" at bounding box center [287, 84] width 203 height 20
copy h2 "OD2297"
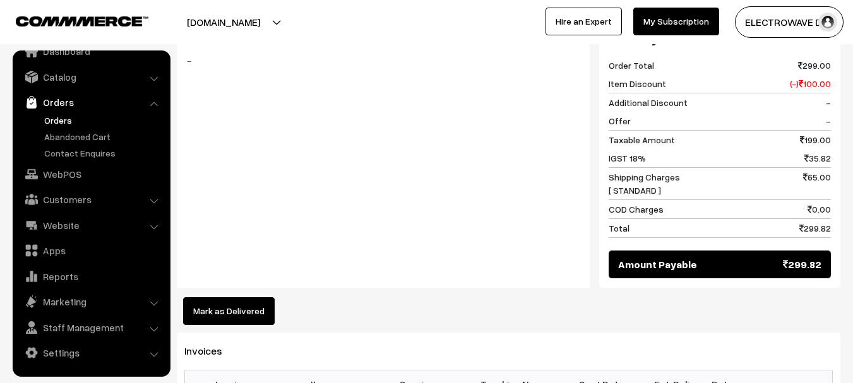
scroll to position [695, 0]
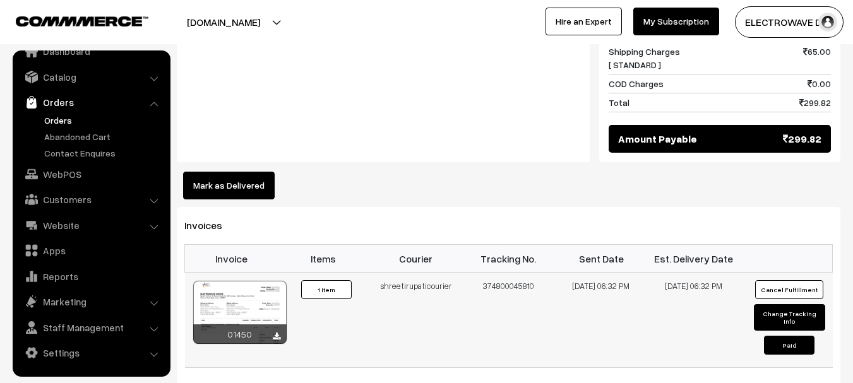
click at [498, 273] on td "374800045810" at bounding box center [508, 320] width 93 height 95
copy td "374800045810"
click at [242, 172] on button "Mark as Delivered" at bounding box center [229, 186] width 92 height 28
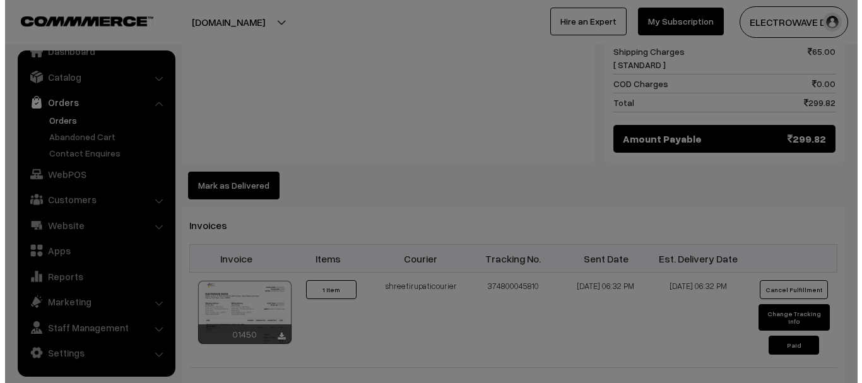
scroll to position [695, 0]
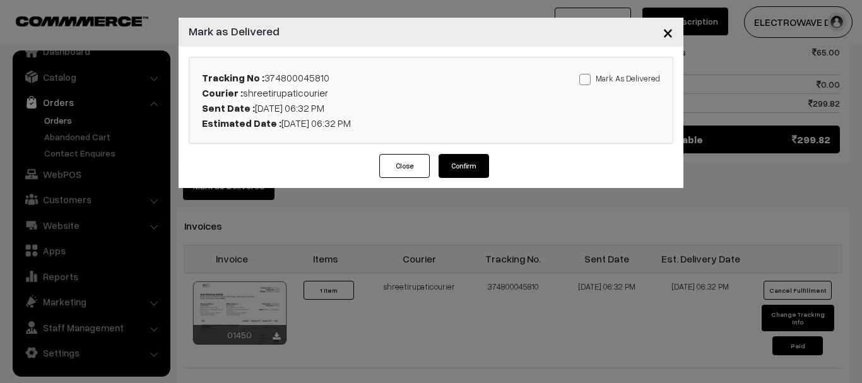
click at [599, 78] on label "Mark As Delivered" at bounding box center [620, 78] width 81 height 14
click at [588, 78] on input "Mark As Delivered" at bounding box center [584, 77] width 8 height 8
checkbox input "true"
click at [471, 172] on button "Confirm" at bounding box center [464, 166] width 51 height 24
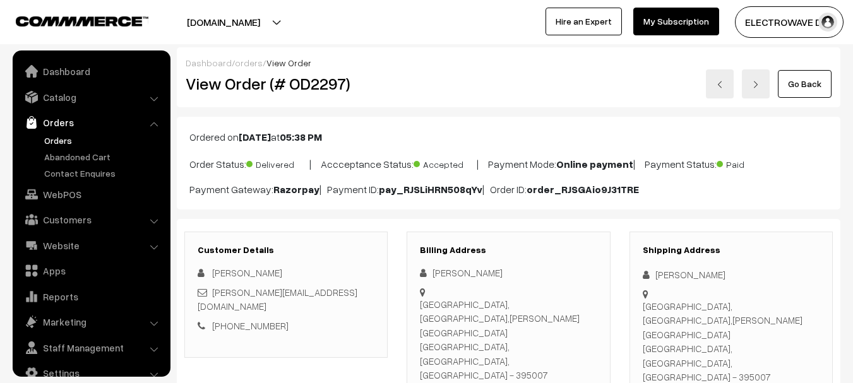
scroll to position [20, 0]
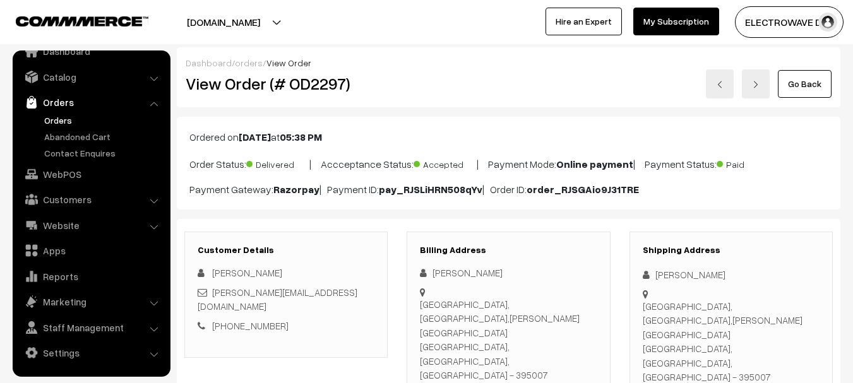
click at [718, 95] on link at bounding box center [720, 83] width 28 height 29
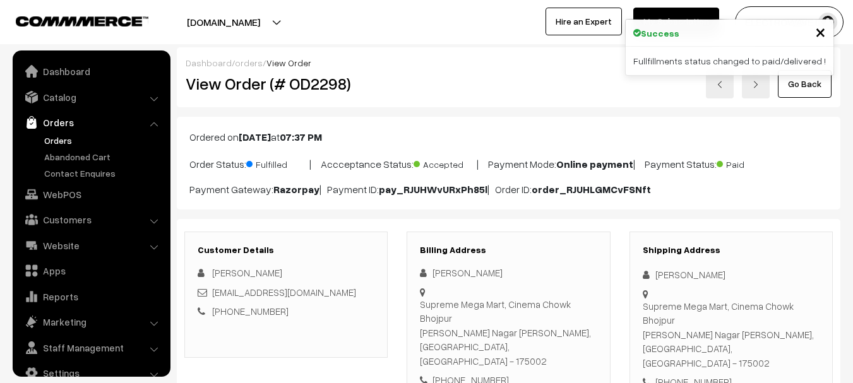
scroll to position [20, 0]
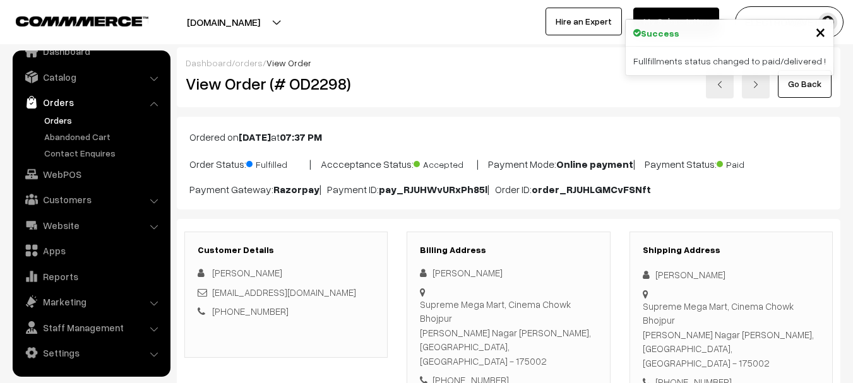
click at [319, 89] on h2 "View Order (# OD2298)" at bounding box center [287, 84] width 203 height 20
copy h2 "OD2298"
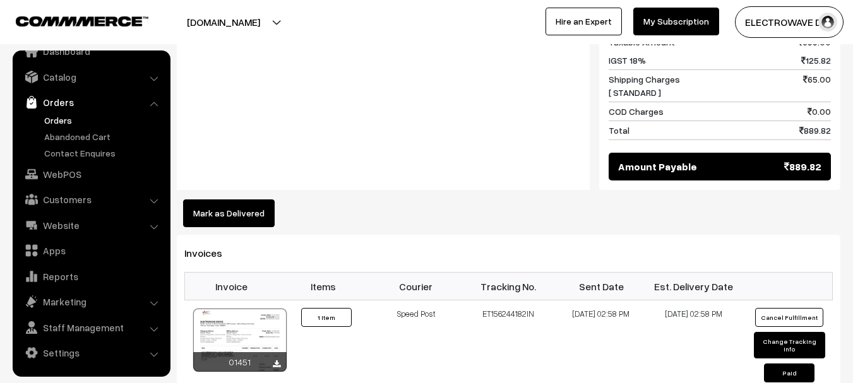
scroll to position [758, 0]
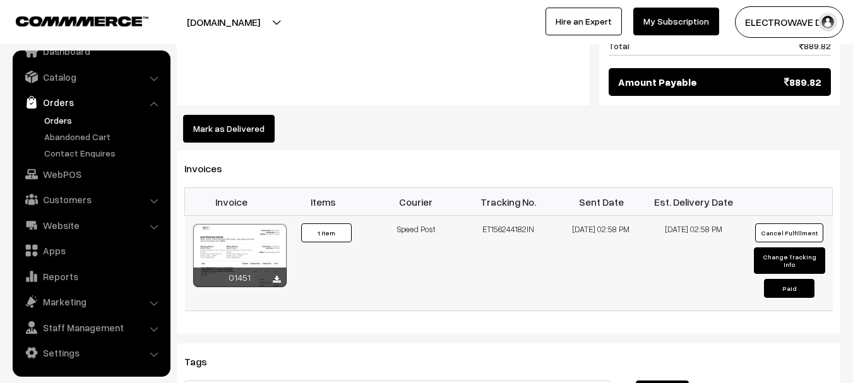
click at [500, 216] on td "ET156244182IN" at bounding box center [508, 263] width 93 height 95
copy td "ET156244182IN"
click at [252, 115] on button "Mark as Delivered" at bounding box center [229, 129] width 92 height 28
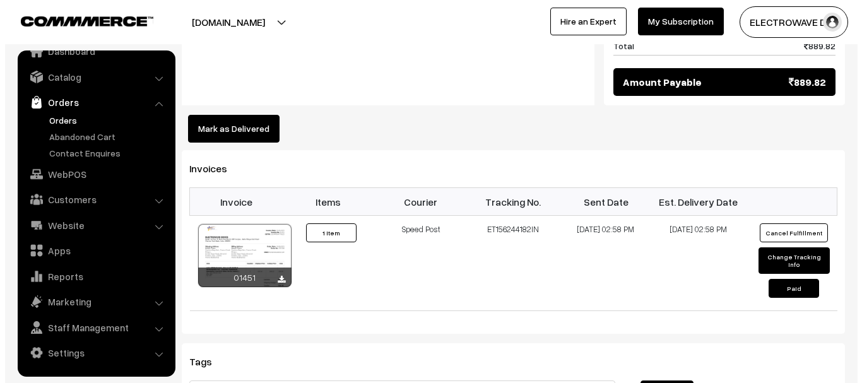
scroll to position [760, 0]
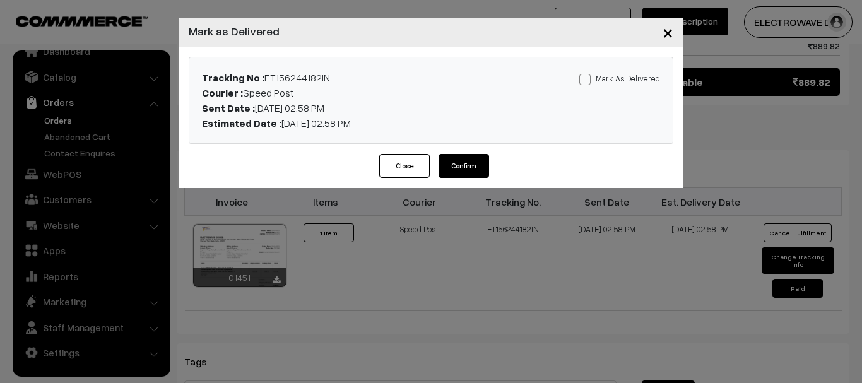
drag, startPoint x: 588, startPoint y: 63, endPoint x: 585, endPoint y: 71, distance: 9.4
click at [588, 66] on div "Tracking No : ET156244182IN Courier : Speed Post Sent Date : 20-09-2025 02:58 P…" at bounding box center [431, 100] width 484 height 86
click at [589, 90] on div "Mark As Delivered Mark As Paid" at bounding box center [590, 100] width 159 height 61
click at [587, 81] on span at bounding box center [585, 79] width 11 height 11
click at [587, 81] on input "Mark As Delivered" at bounding box center [584, 77] width 8 height 8
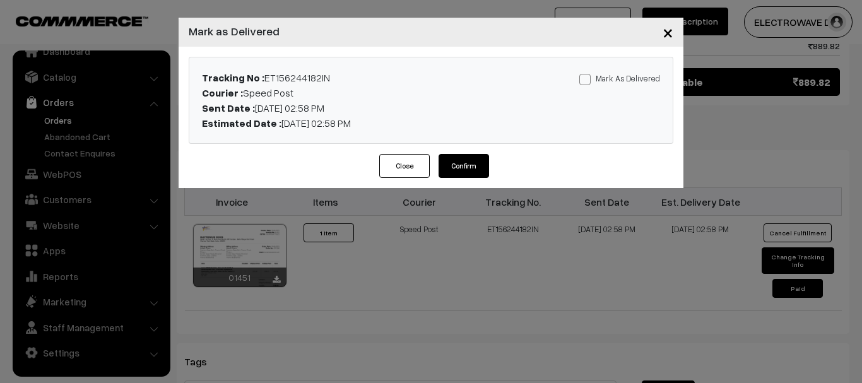
checkbox input "true"
click at [453, 172] on button "Confirm" at bounding box center [464, 166] width 51 height 24
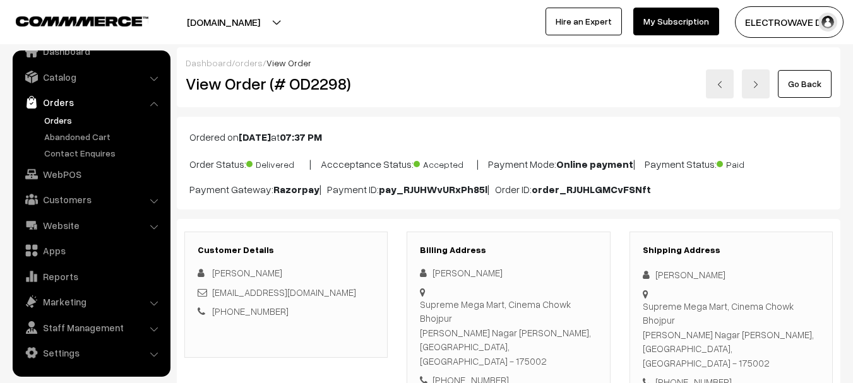
click at [717, 95] on link at bounding box center [720, 83] width 28 height 29
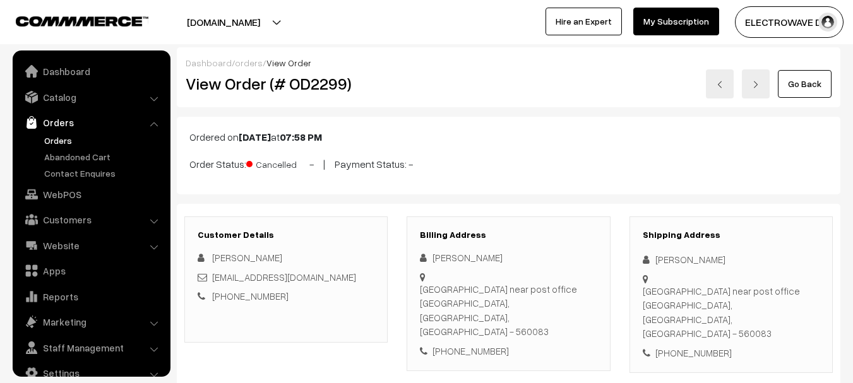
scroll to position [20, 0]
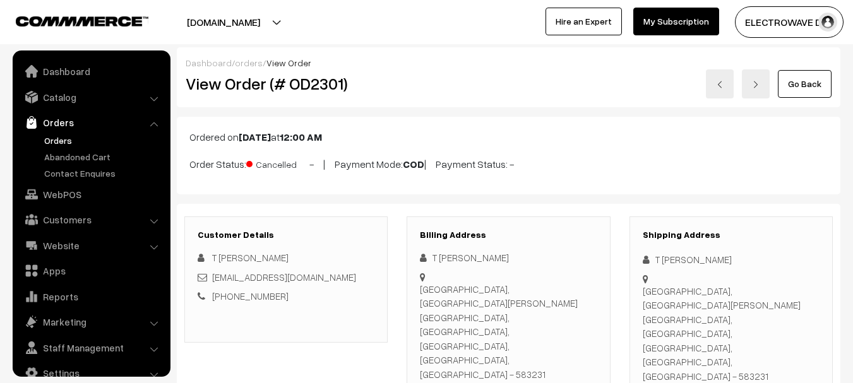
click at [720, 88] on img at bounding box center [720, 85] width 8 height 8
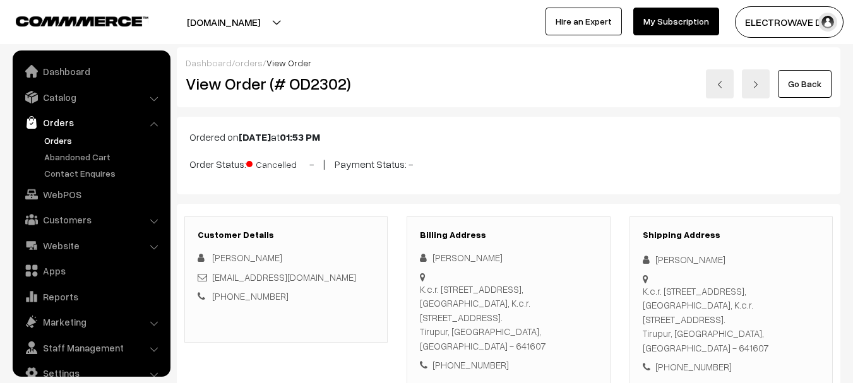
scroll to position [20, 0]
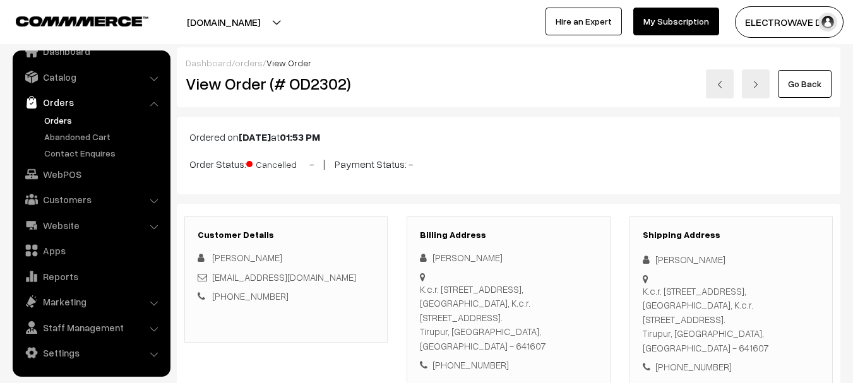
click at [755, 86] on img at bounding box center [756, 85] width 8 height 8
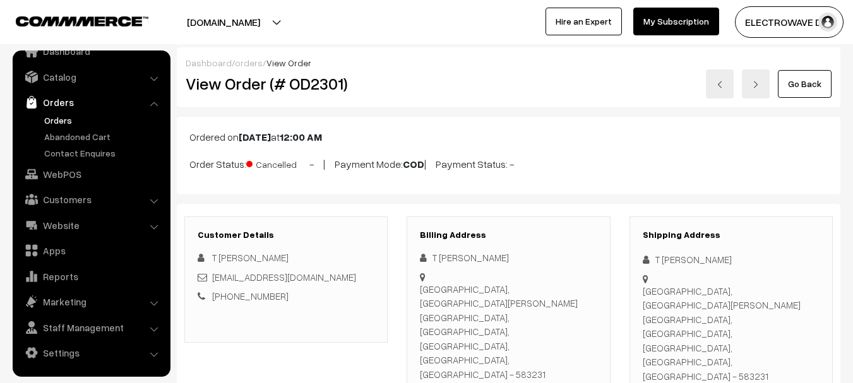
click at [724, 81] on img at bounding box center [720, 85] width 8 height 8
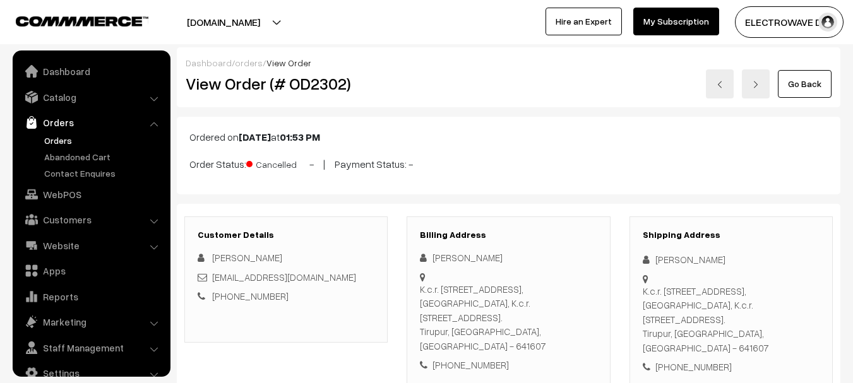
scroll to position [20, 0]
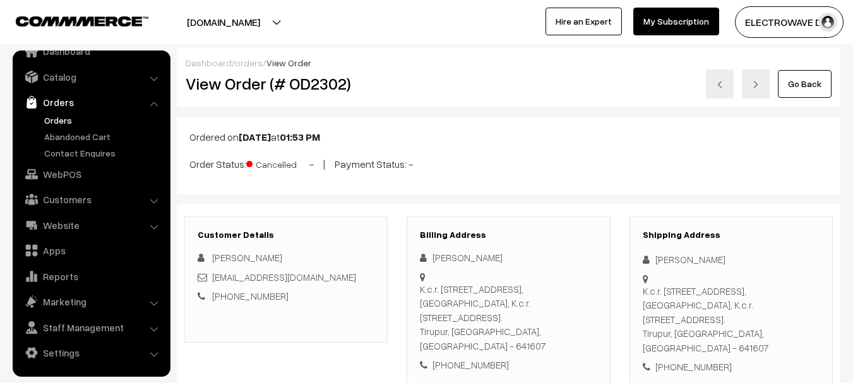
click at [715, 92] on link at bounding box center [720, 83] width 28 height 29
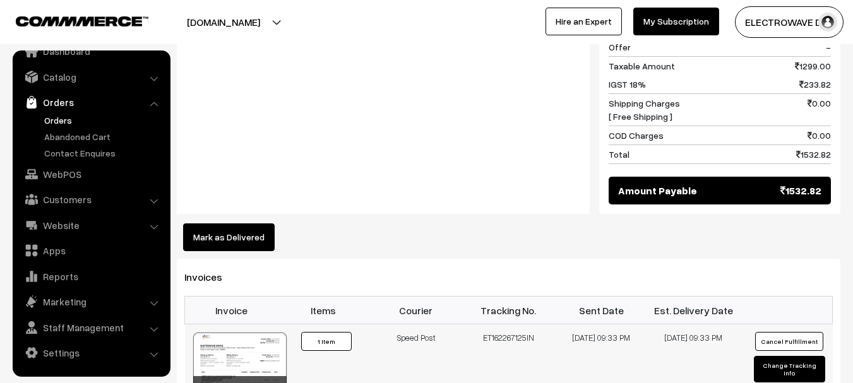
scroll to position [631, 0]
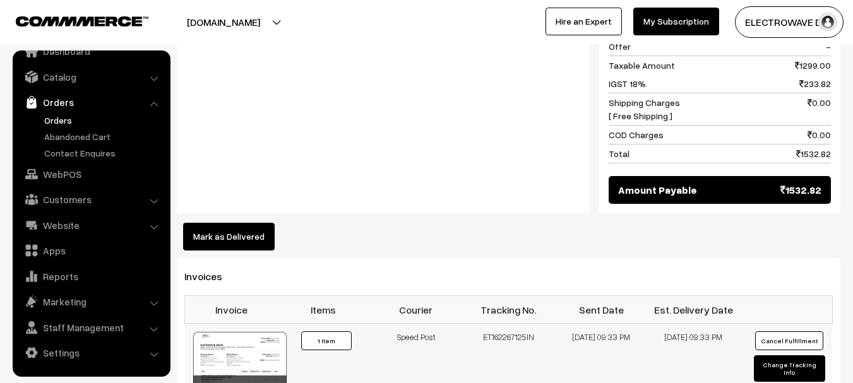
click at [513, 324] on td "ET162267125IN" at bounding box center [508, 371] width 93 height 95
copy td "ET162267125IN"
click at [237, 223] on button "Mark as Delivered" at bounding box center [229, 237] width 92 height 28
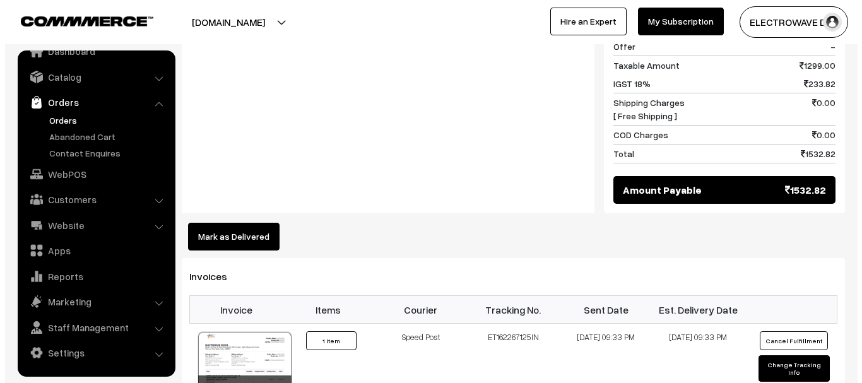
scroll to position [633, 0]
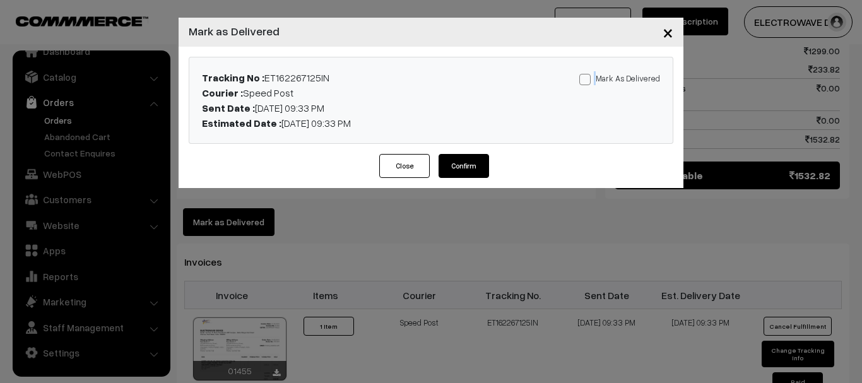
click at [594, 80] on label "Mark As Delivered" at bounding box center [620, 78] width 81 height 14
click at [591, 81] on span at bounding box center [585, 79] width 11 height 11
click at [588, 81] on input "Mark As Delivered" at bounding box center [584, 77] width 8 height 8
checkbox input "true"
drag, startPoint x: 472, startPoint y: 177, endPoint x: 468, endPoint y: 165, distance: 12.6
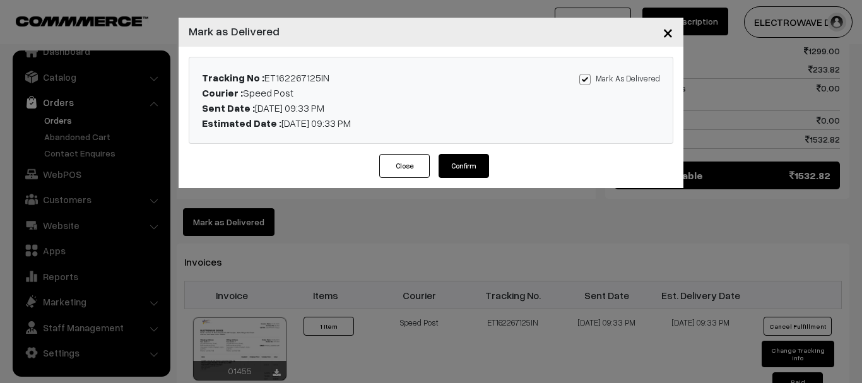
click at [471, 177] on button "Confirm" at bounding box center [464, 166] width 51 height 24
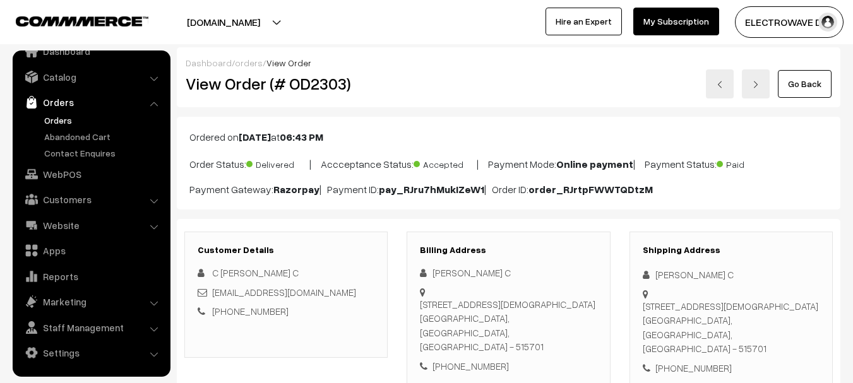
click at [715, 90] on link at bounding box center [720, 83] width 28 height 29
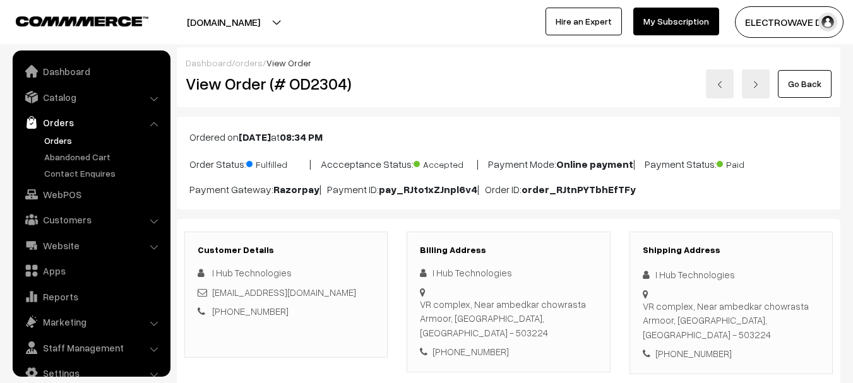
scroll to position [20, 0]
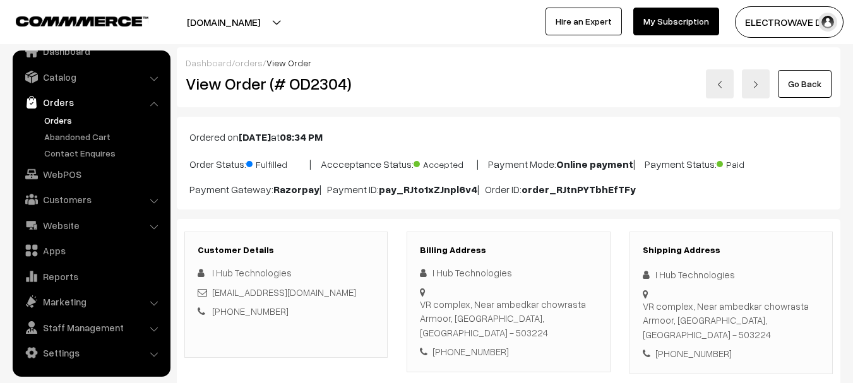
click at [333, 86] on h2 "View Order (# OD2304)" at bounding box center [287, 84] width 203 height 20
click at [332, 85] on h2 "View Order (# OD2304)" at bounding box center [287, 84] width 203 height 20
copy h2 "OD2304"
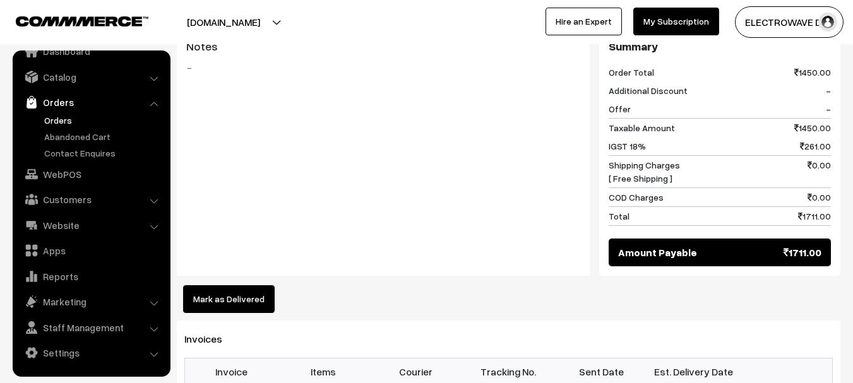
scroll to position [695, 0]
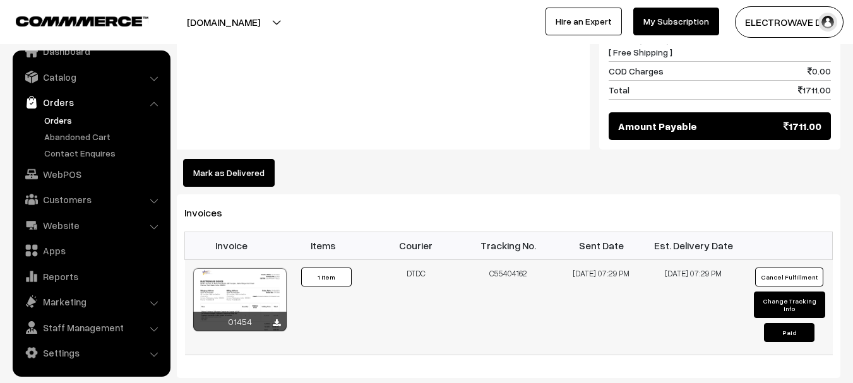
click at [521, 259] on td "C55404162" at bounding box center [508, 306] width 93 height 95
copy td "C55404162"
click at [244, 159] on button "Mark as Delivered" at bounding box center [229, 173] width 92 height 28
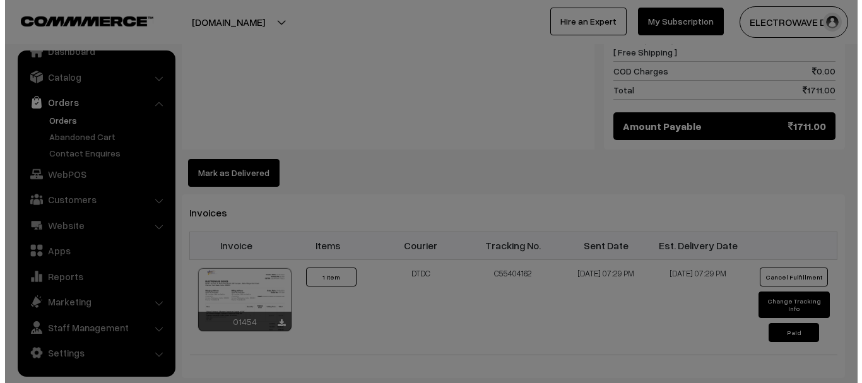
scroll to position [681, 0]
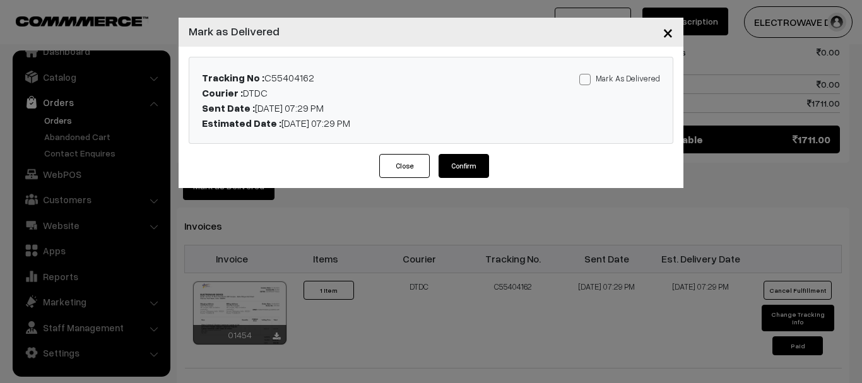
drag, startPoint x: 587, startPoint y: 78, endPoint x: 532, endPoint y: 117, distance: 67.8
click at [587, 78] on span at bounding box center [585, 79] width 11 height 11
click at [587, 78] on input "Mark As Delivered" at bounding box center [584, 77] width 8 height 8
checkbox input "true"
click at [451, 159] on button "Confirm" at bounding box center [464, 166] width 51 height 24
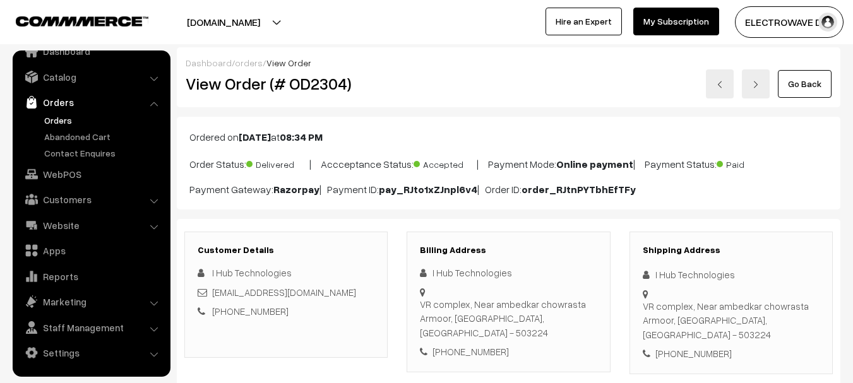
click at [724, 81] on img at bounding box center [720, 85] width 8 height 8
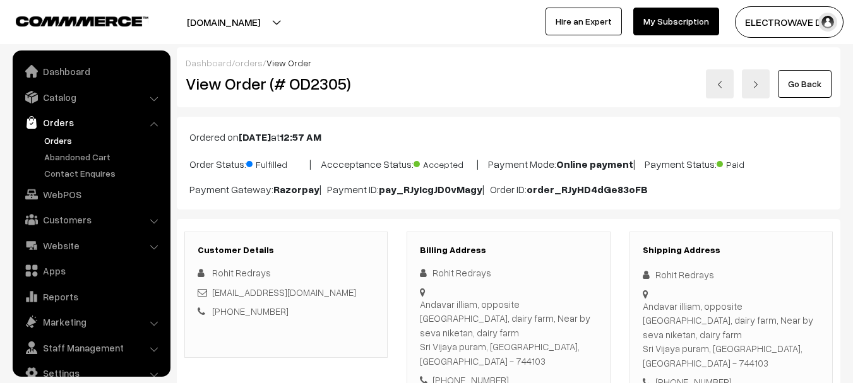
click at [327, 80] on h2 "View Order (# OD2305)" at bounding box center [287, 84] width 203 height 20
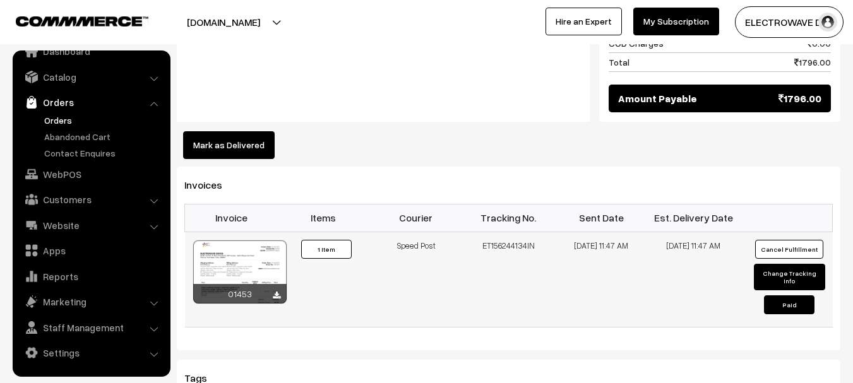
scroll to position [758, 0]
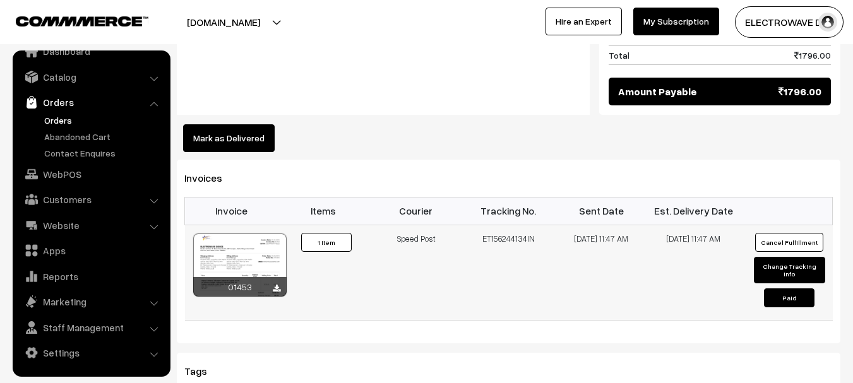
click at [508, 225] on td "ET156244134IN" at bounding box center [508, 272] width 93 height 95
copy td "ET156244134IN"
click at [209, 124] on button "Mark as Delivered" at bounding box center [229, 138] width 92 height 28
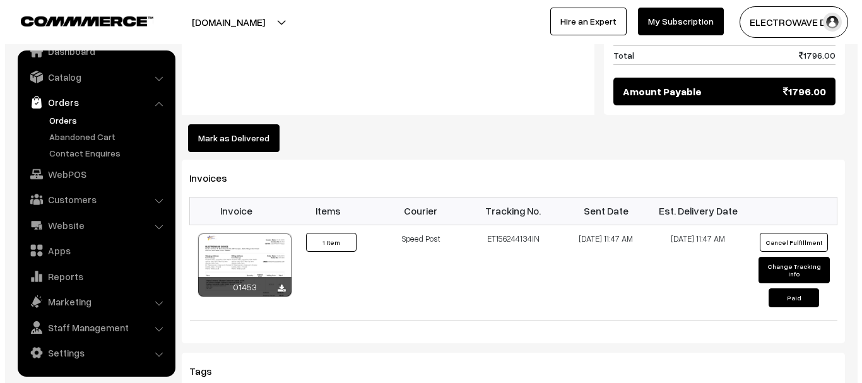
scroll to position [744, 0]
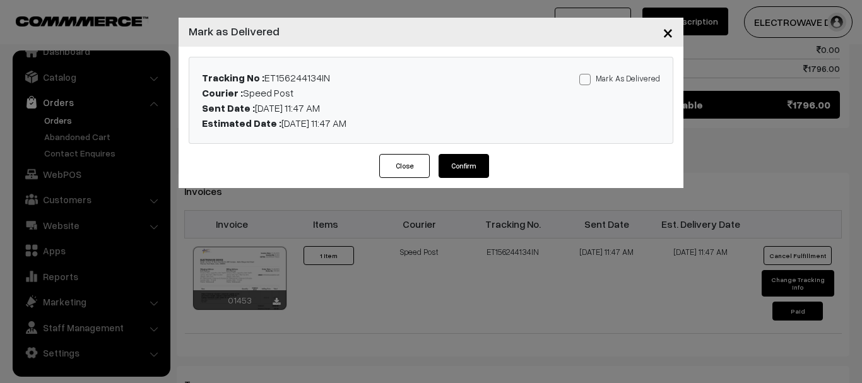
click at [606, 79] on label "Mark As Delivered" at bounding box center [620, 78] width 81 height 14
click at [588, 79] on input "Mark As Delivered" at bounding box center [584, 77] width 8 height 8
checkbox input "true"
click at [478, 162] on button "Confirm" at bounding box center [464, 166] width 51 height 24
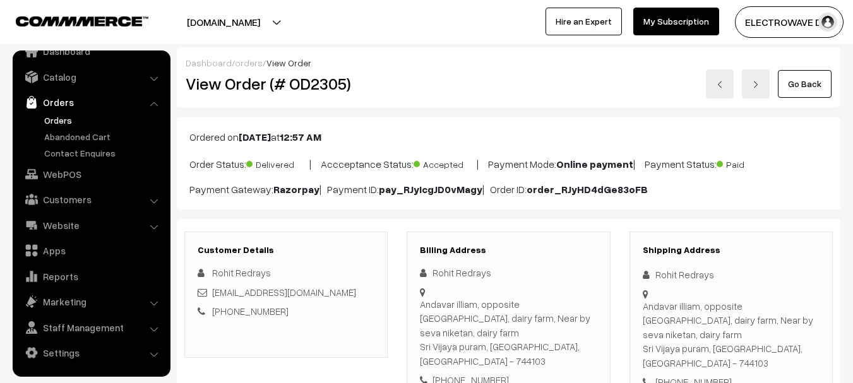
click at [735, 78] on div "Go Back" at bounding box center [619, 83] width 424 height 29
click at [723, 88] on img at bounding box center [720, 85] width 8 height 8
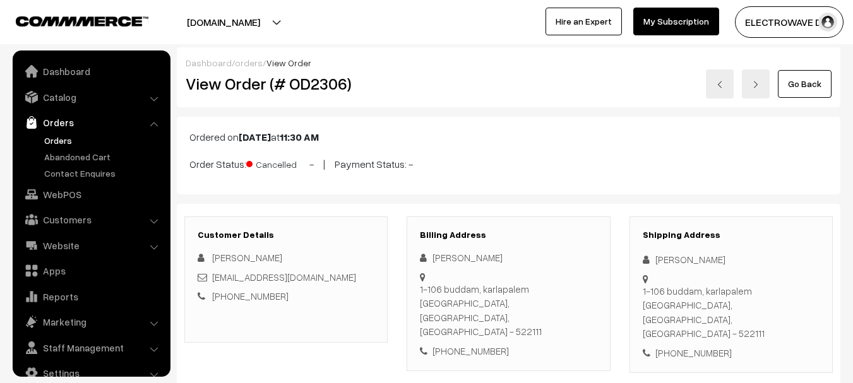
scroll to position [20, 0]
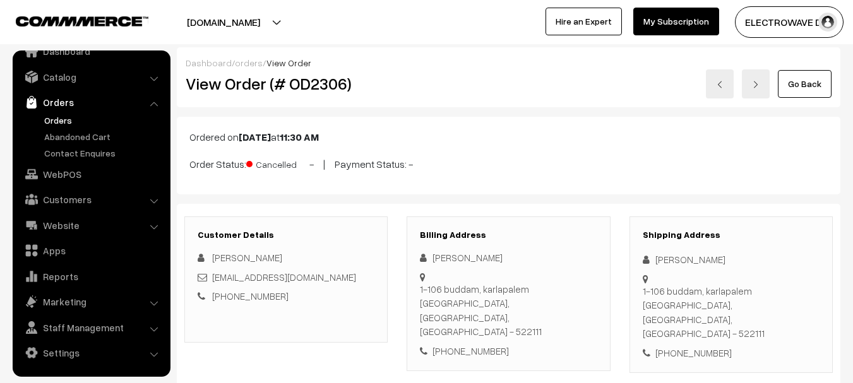
click at [714, 86] on link at bounding box center [720, 83] width 28 height 29
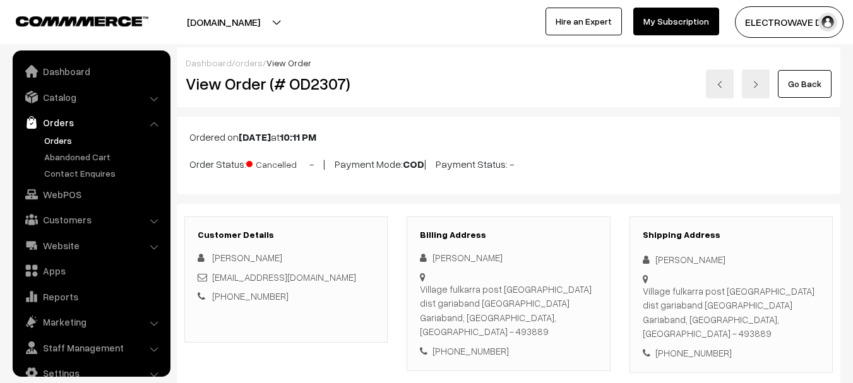
scroll to position [20, 0]
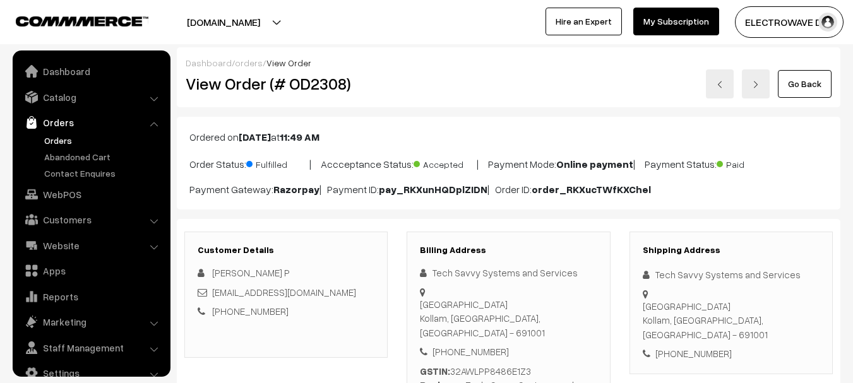
scroll to position [20, 0]
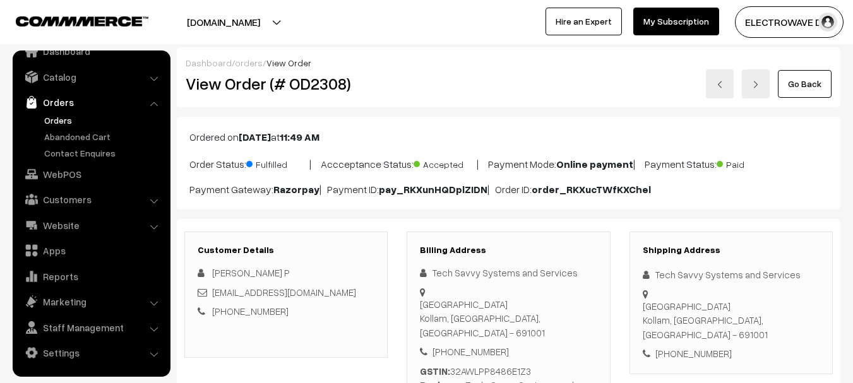
click at [325, 79] on h2 "View Order (# OD2308)" at bounding box center [287, 84] width 203 height 20
copy h2 "OD2308"
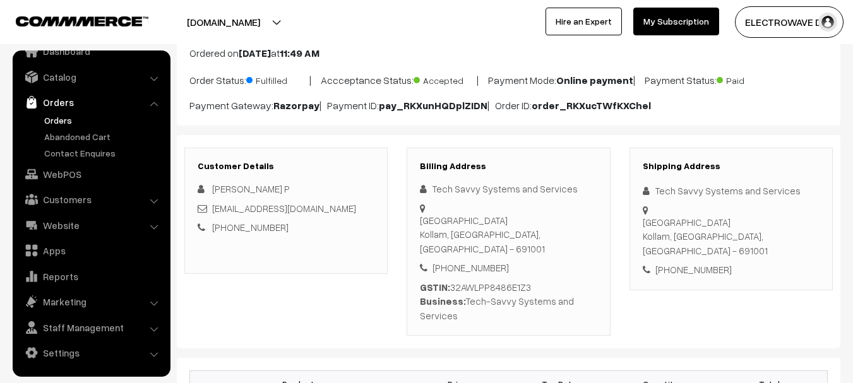
scroll to position [126, 0]
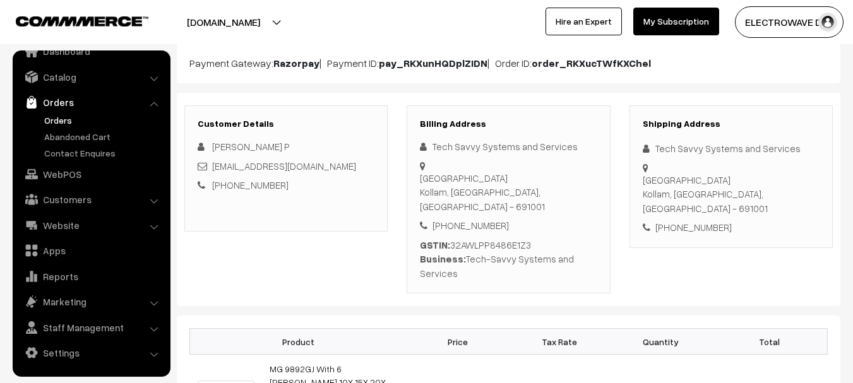
copy div "Tech-Savvy Systems and Services"
drag, startPoint x: 464, startPoint y: 262, endPoint x: 474, endPoint y: 257, distance: 10.7
click at [479, 282] on div "Billing Address Tech Savvy Systems and Services First Floor, Neethoose Arcade, …" at bounding box center [508, 199] width 203 height 189
click at [509, 246] on div "GSTIN: 32AWLPP8486E1Z3 Business: Tech-Savvy Systems and Services" at bounding box center [508, 259] width 177 height 43
click at [509, 247] on div "GSTIN: 32AWLPP8486E1Z3 Business: Tech-Savvy Systems and Services" at bounding box center [508, 259] width 177 height 43
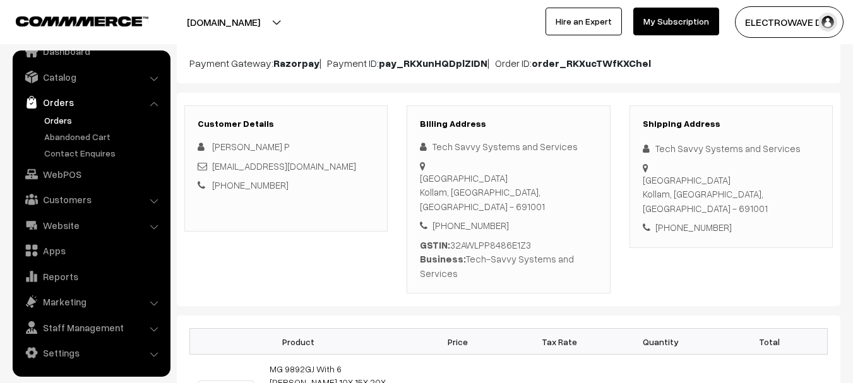
copy div "32AWLPP8486E1Z3"
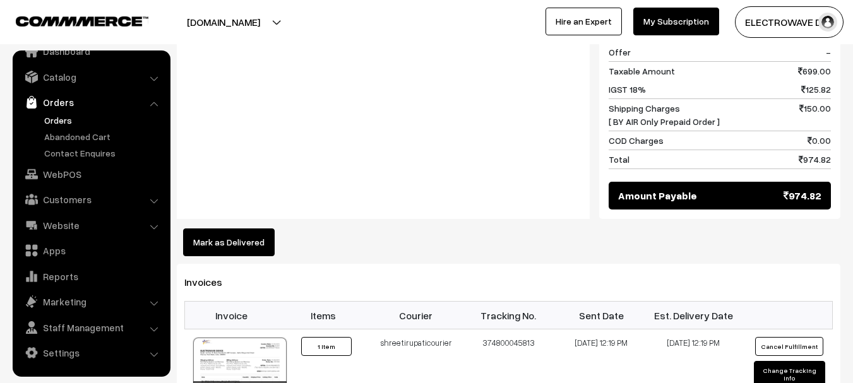
scroll to position [695, 0]
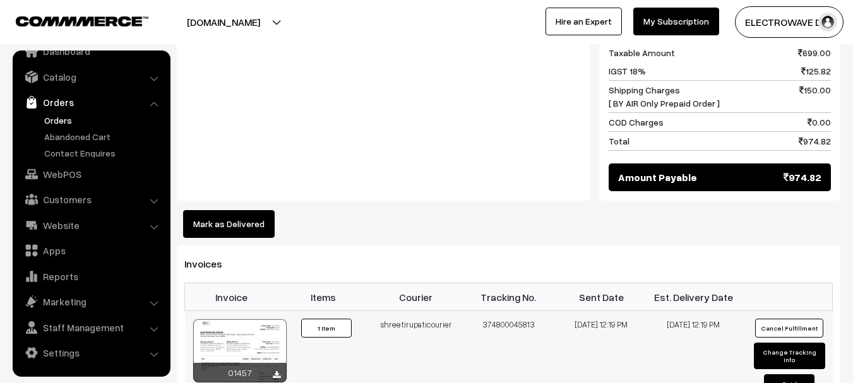
click at [513, 311] on td "374800045813" at bounding box center [508, 358] width 93 height 95
copy td "374800045813"
drag, startPoint x: 226, startPoint y: 194, endPoint x: 282, endPoint y: 190, distance: 55.7
click at [227, 210] on button "Mark as Delivered" at bounding box center [229, 224] width 92 height 28
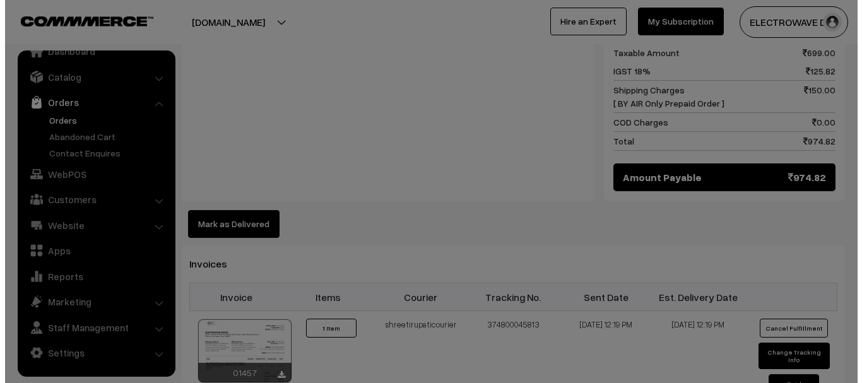
scroll to position [696, 0]
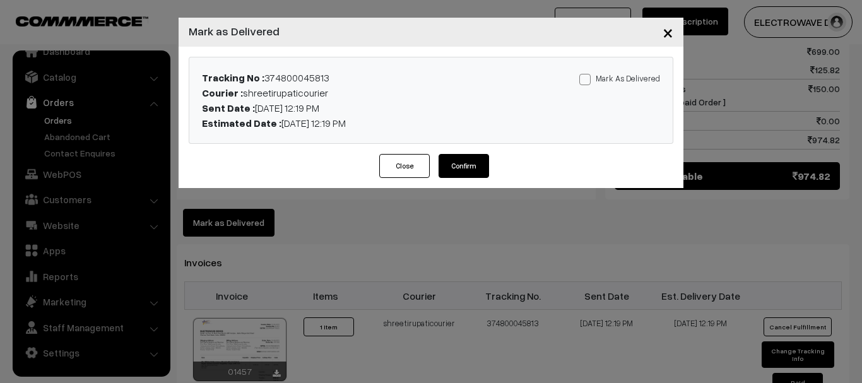
click at [604, 83] on label "Mark As Delivered" at bounding box center [620, 78] width 81 height 14
click at [588, 81] on input "Mark As Delivered" at bounding box center [584, 77] width 8 height 8
checkbox input "true"
click at [454, 177] on button "Confirm" at bounding box center [464, 166] width 51 height 24
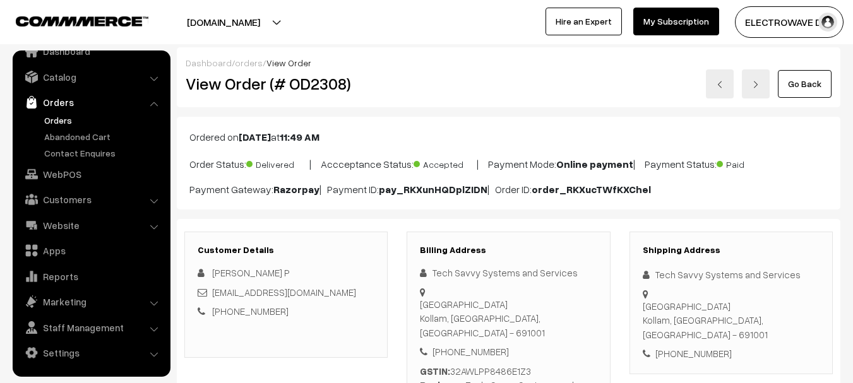
click at [731, 93] on link at bounding box center [720, 83] width 28 height 29
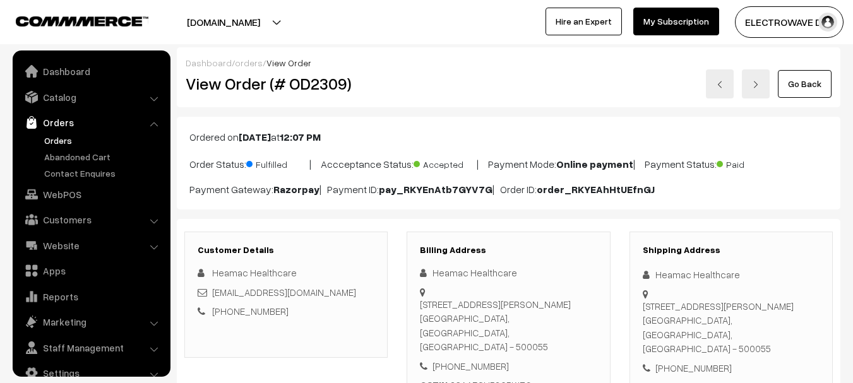
scroll to position [20, 0]
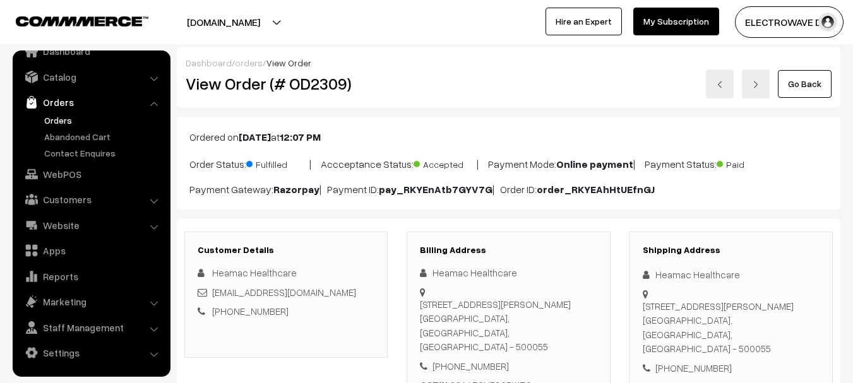
click at [292, 90] on h2 "View Order (# OD2309)" at bounding box center [287, 84] width 203 height 20
copy h2 "OD2309"
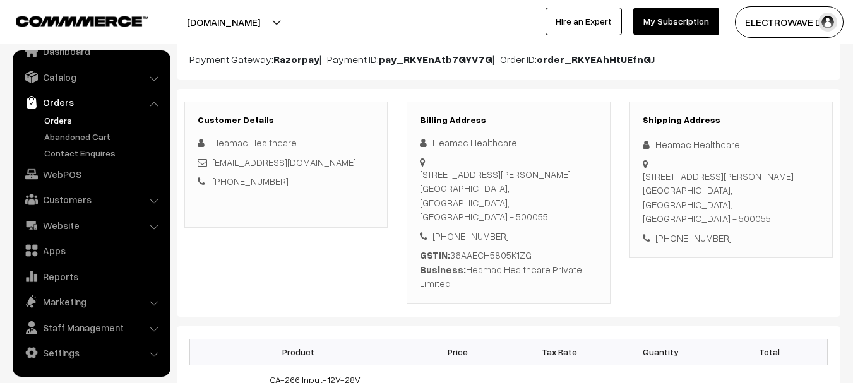
scroll to position [189, 0]
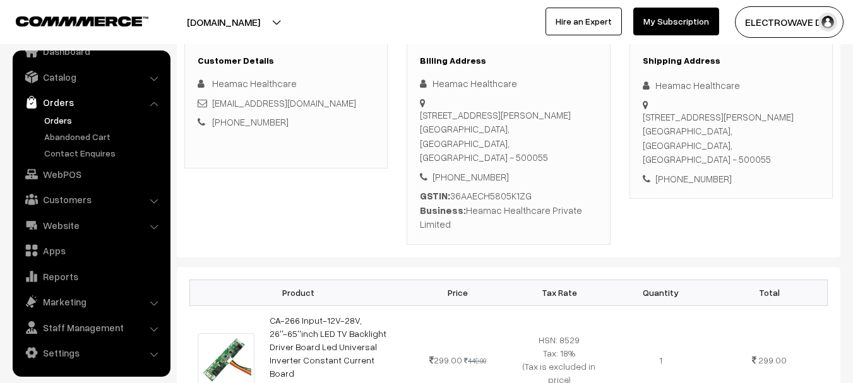
copy div "Heamac Healthcare Private Limited"
drag, startPoint x: 463, startPoint y: 201, endPoint x: 472, endPoint y: 205, distance: 9.6
click at [472, 219] on div "Billing Address Heamac Healthcare Plot no: 18A, Dhulapally Road,, IDA Jeedimetl…" at bounding box center [508, 143] width 203 height 203
click at [494, 189] on div "GSTIN: 36AAECH5805K1ZG Business: Heamac Healthcare Private Limited" at bounding box center [508, 210] width 177 height 43
copy div "36AAECH5805K1ZG"
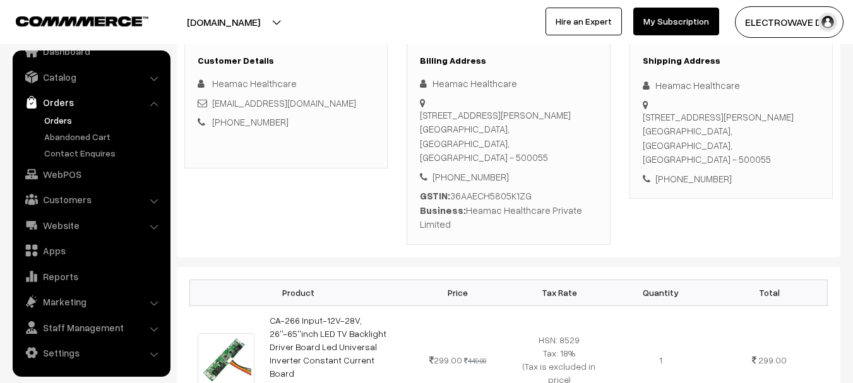
click at [494, 189] on div "GSTIN: 36AAECH5805K1ZG Business: Heamac Healthcare Private Limited" at bounding box center [508, 210] width 177 height 43
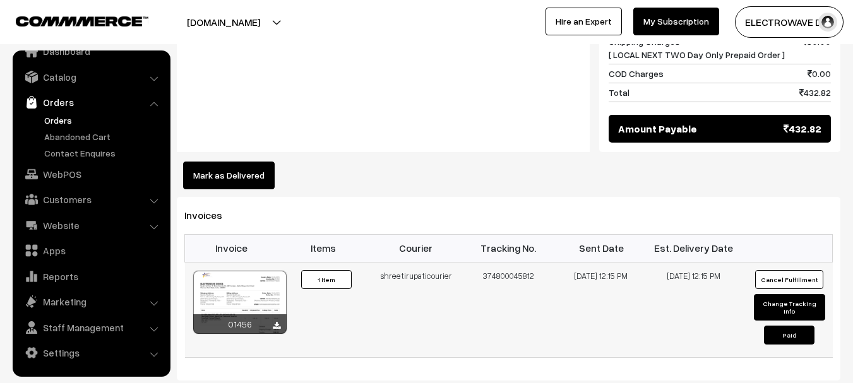
scroll to position [821, 0]
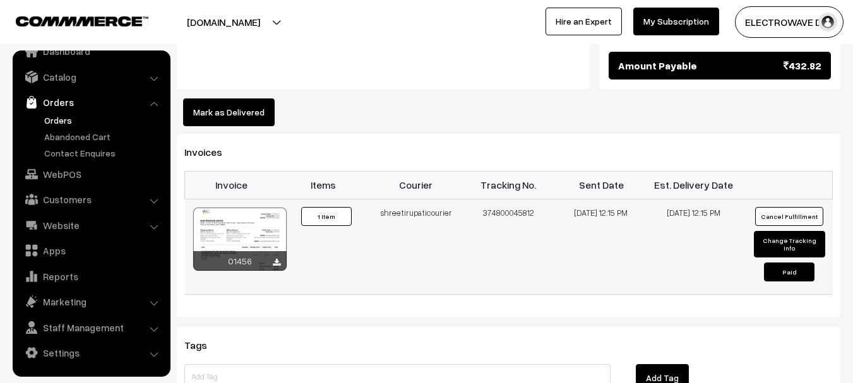
click at [508, 199] on td "374800045812" at bounding box center [508, 246] width 93 height 95
copy td "374800045812"
click at [240, 98] on button "Mark as Delivered" at bounding box center [229, 112] width 92 height 28
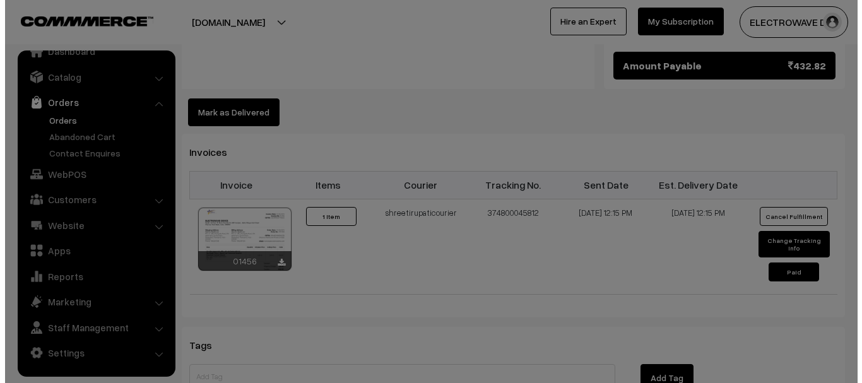
scroll to position [808, 0]
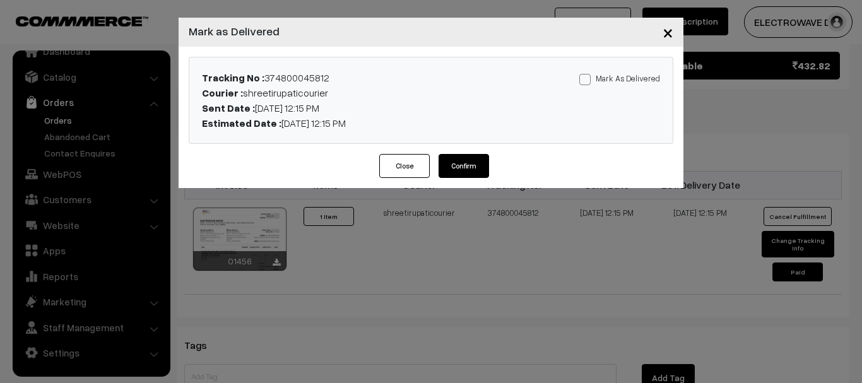
click at [590, 80] on span at bounding box center [585, 79] width 11 height 11
click at [588, 80] on input "Mark As Delivered" at bounding box center [584, 77] width 8 height 8
checkbox input "true"
drag, startPoint x: 472, startPoint y: 156, endPoint x: 461, endPoint y: 203, distance: 47.9
click at [470, 158] on button "Confirm" at bounding box center [464, 166] width 51 height 24
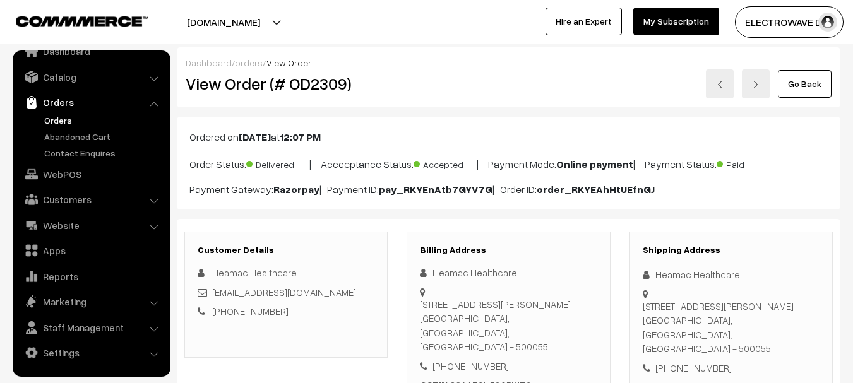
click at [732, 87] on link at bounding box center [720, 83] width 28 height 29
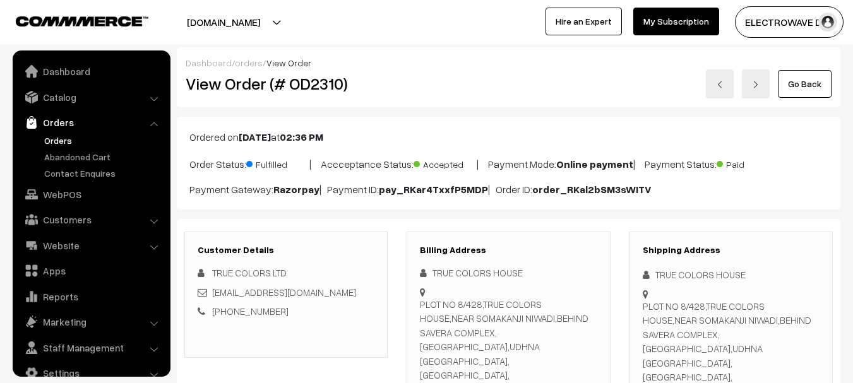
scroll to position [20, 0]
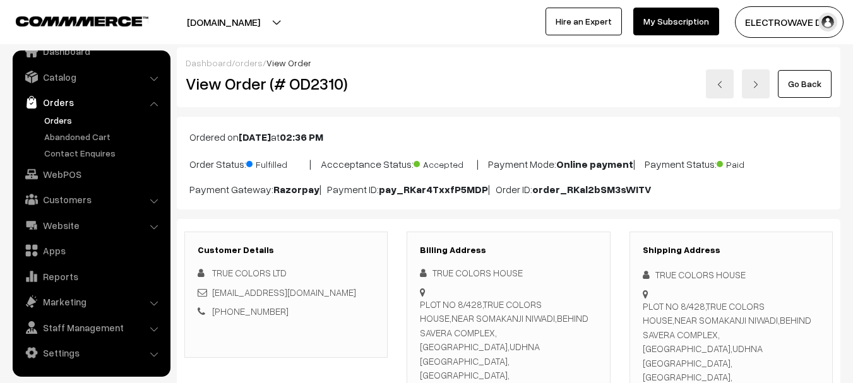
click at [314, 91] on h2 "View Order (# OD2310)" at bounding box center [287, 84] width 203 height 20
copy h2 "OD2310"
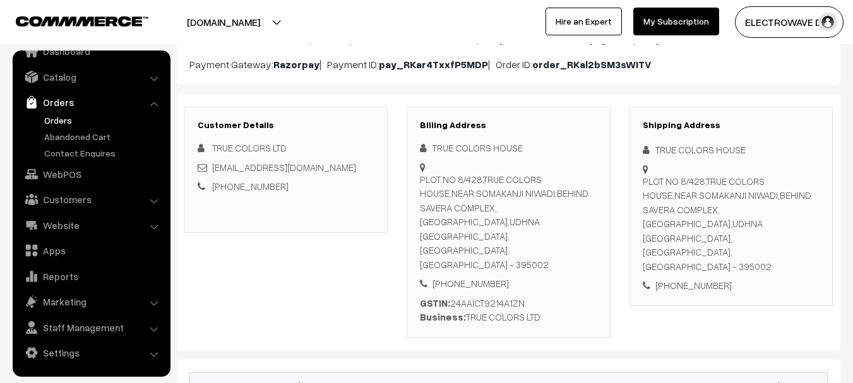
scroll to position [126, 0]
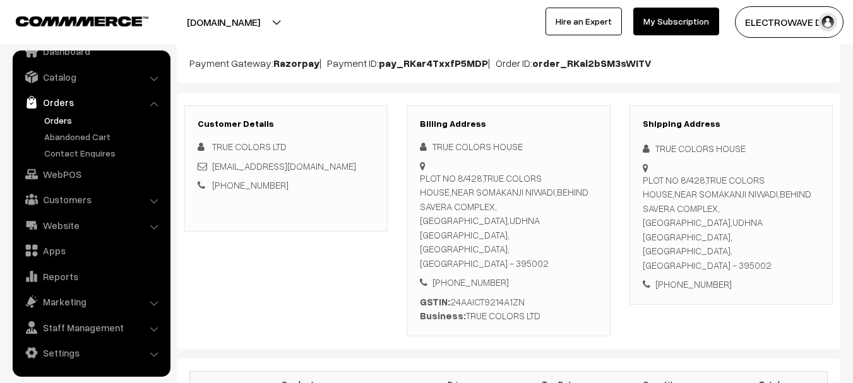
copy div "RUE COLORS LTD"
drag, startPoint x: 467, startPoint y: 275, endPoint x: 575, endPoint y: 268, distance: 108.8
click at [575, 295] on div "GSTIN: 24AAICT9214A1ZN Business: TRUE COLORS LTD" at bounding box center [508, 309] width 177 height 28
click at [486, 295] on div "GSTIN: 24AAICT9214A1ZN Business: TRUE COLORS LTD" at bounding box center [508, 309] width 177 height 28
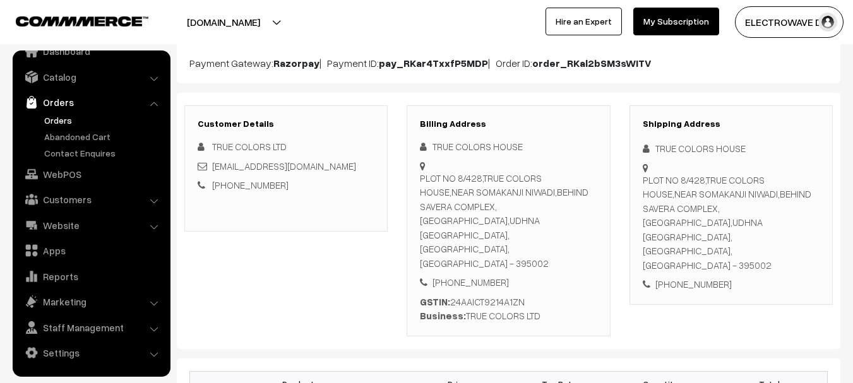
copy div "24AAICT9214A1ZN"
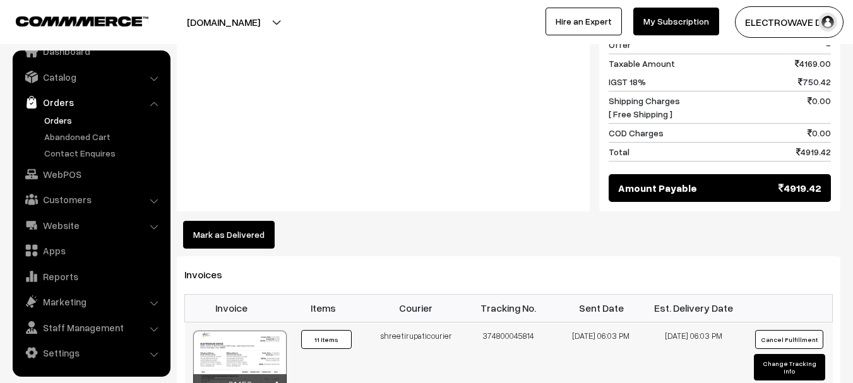
scroll to position [758, 0]
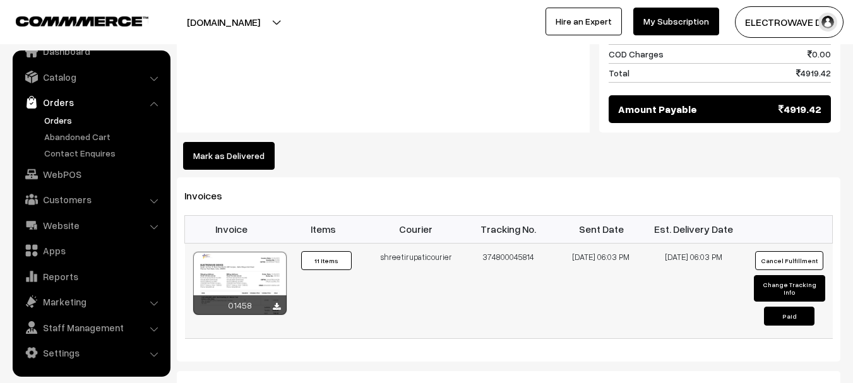
click at [423, 243] on td "shreetirupaticourier" at bounding box center [416, 290] width 93 height 95
click at [499, 243] on td "374800045814" at bounding box center [508, 290] width 93 height 95
copy td "374800045814"
click at [235, 142] on button "Mark as Delivered" at bounding box center [229, 156] width 92 height 28
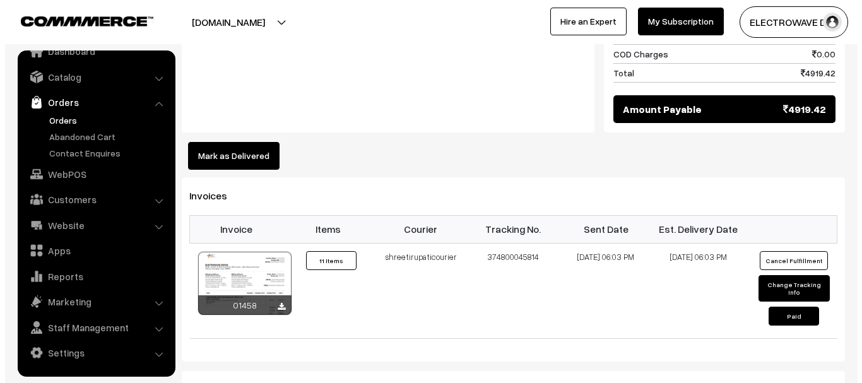
scroll to position [759, 0]
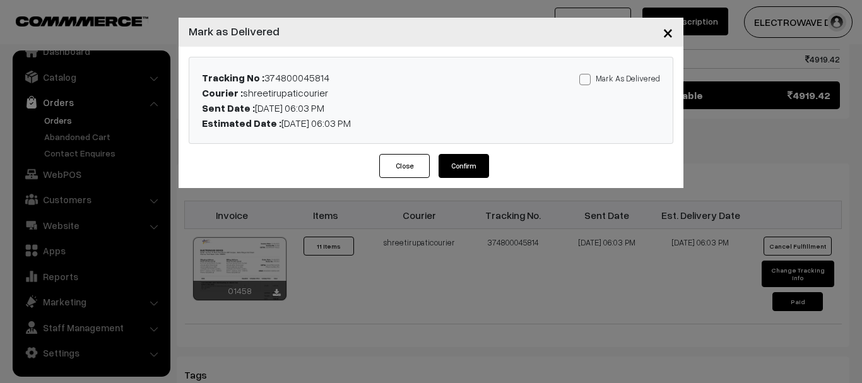
click at [591, 81] on span at bounding box center [585, 79] width 11 height 11
click at [588, 81] on input "Mark As Delivered" at bounding box center [584, 77] width 8 height 8
checkbox input "true"
click at [467, 167] on button "Confirm" at bounding box center [464, 166] width 51 height 24
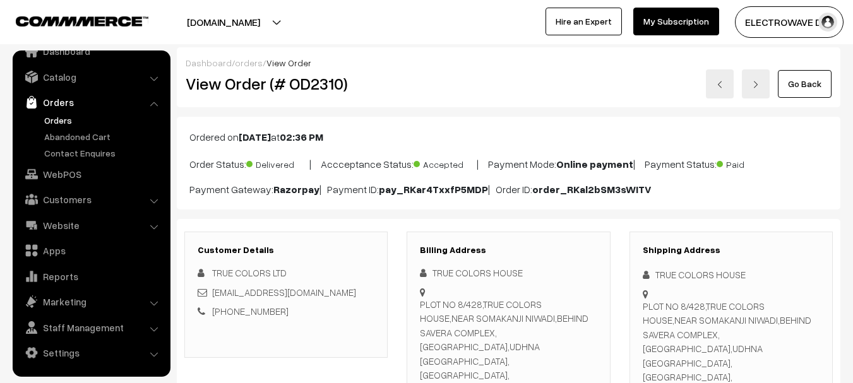
click at [724, 76] on link at bounding box center [720, 83] width 28 height 29
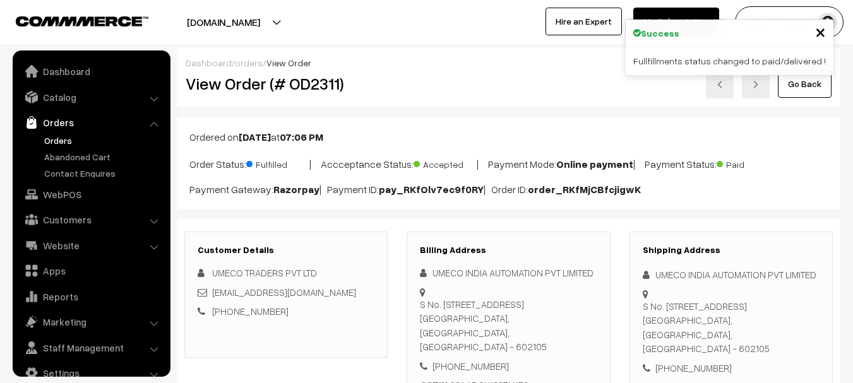
click at [311, 83] on h2 "View Order (# OD2311)" at bounding box center [287, 84] width 203 height 20
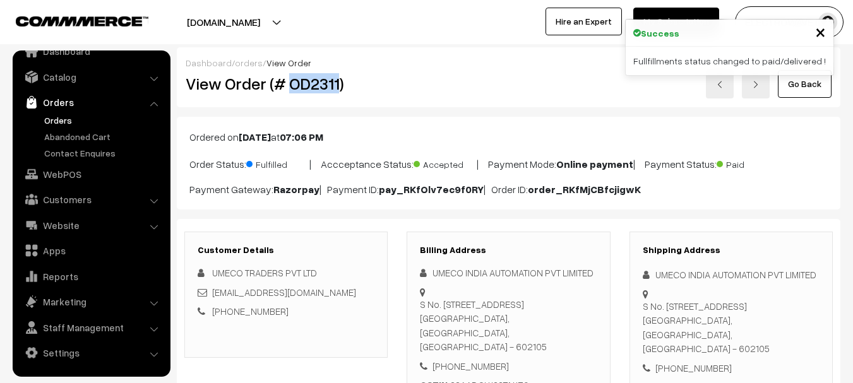
click at [311, 83] on h2 "View Order (# OD2311)" at bounding box center [287, 84] width 203 height 20
copy h2 "OD2311"
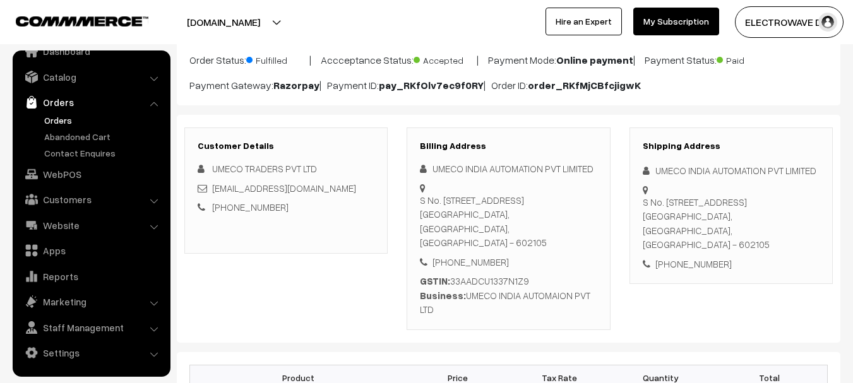
scroll to position [126, 0]
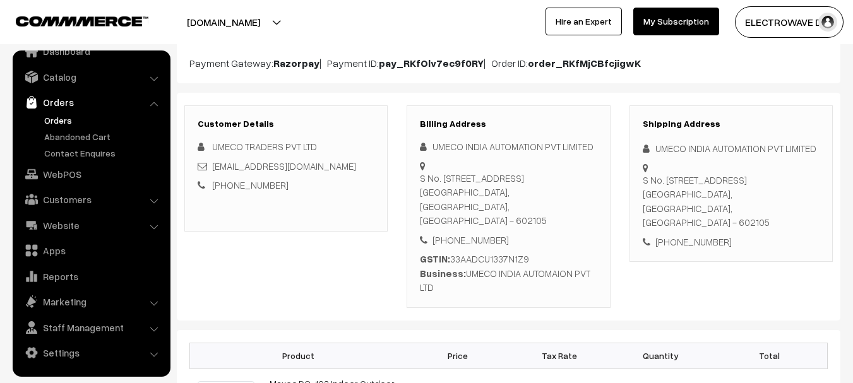
copy div "UMECO INDIA AUTOMAION PVT LTD"
drag, startPoint x: 467, startPoint y: 278, endPoint x: 479, endPoint y: 299, distance: 24.0
click at [479, 299] on div "Billing Address UMECO INDIA AUTOMATION PVT LIMITED S No. [STREET_ADDRESS] [PHON…" at bounding box center [508, 206] width 203 height 203
click at [471, 254] on div "GSTIN: 33AADCU1337N1Z9 Business: UMECO INDIA AUTOMAION PVT LTD" at bounding box center [508, 273] width 177 height 43
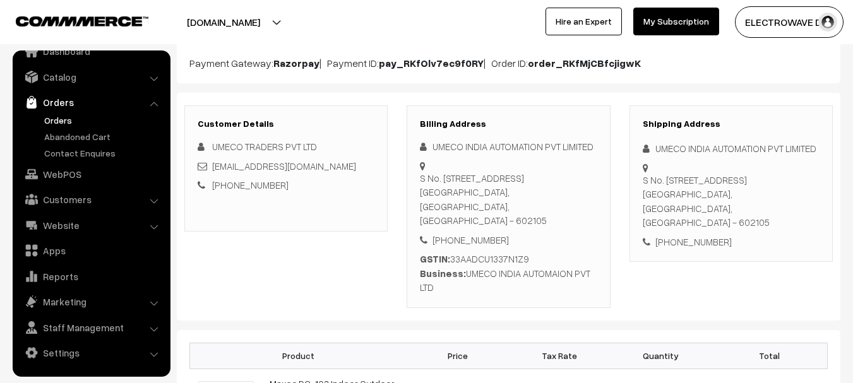
copy div "33AADCU1337N1Z9"
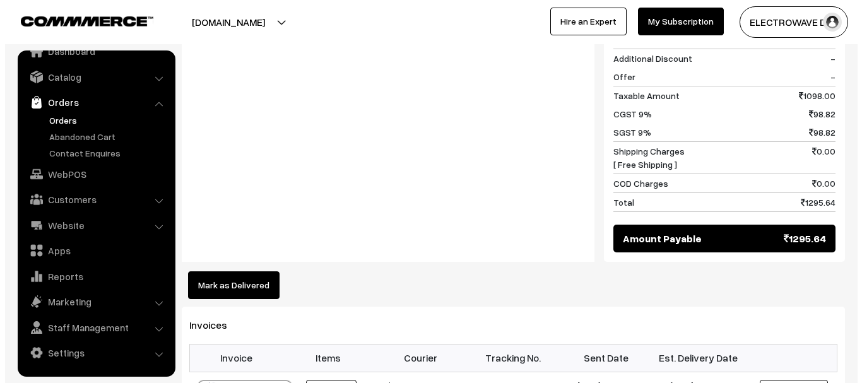
scroll to position [758, 0]
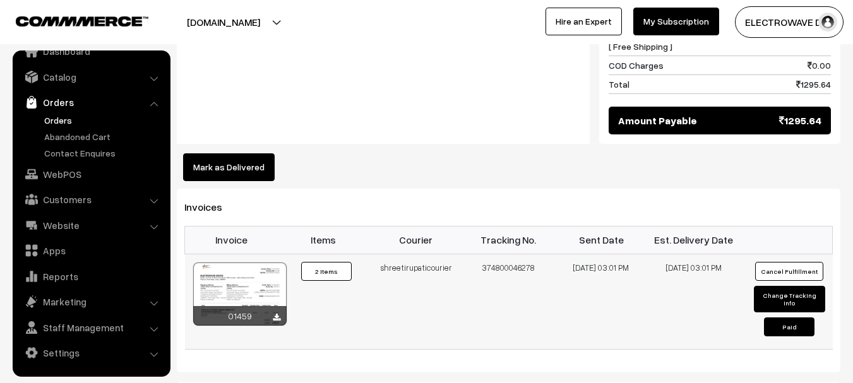
click at [488, 266] on td "374800046278" at bounding box center [508, 301] width 93 height 95
click at [489, 266] on td "374800046278" at bounding box center [508, 301] width 93 height 95
copy td "374800046278"
click at [234, 174] on button "Mark as Delivered" at bounding box center [229, 167] width 92 height 28
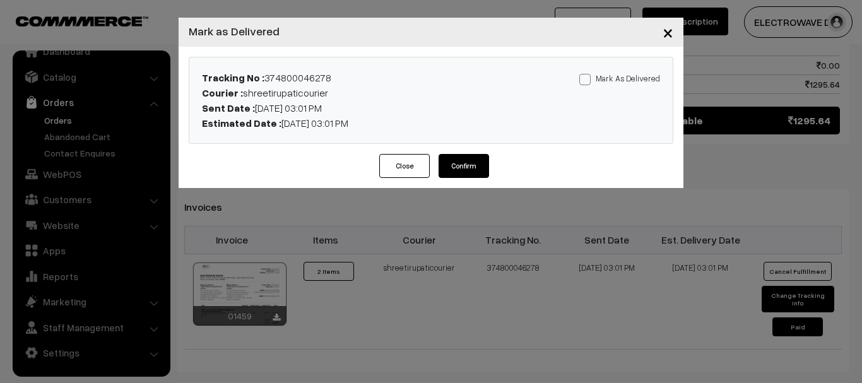
click at [595, 79] on label "Mark As Delivered" at bounding box center [620, 78] width 81 height 14
click at [588, 79] on input "Mark As Delivered" at bounding box center [584, 77] width 8 height 8
checkbox input "true"
click at [472, 172] on button "Confirm" at bounding box center [464, 166] width 51 height 24
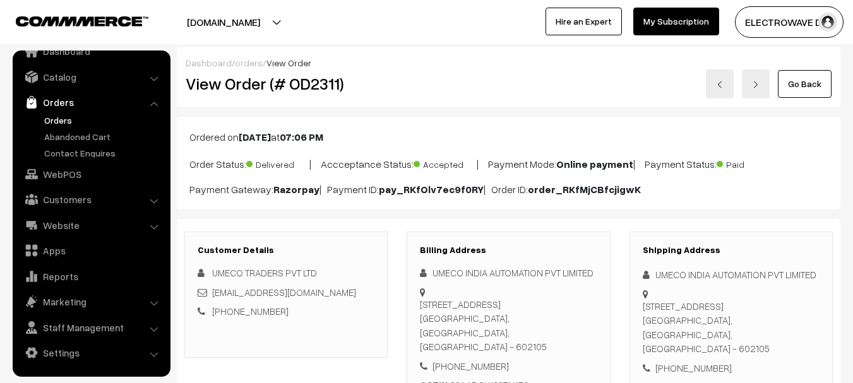
click at [716, 93] on link at bounding box center [720, 83] width 28 height 29
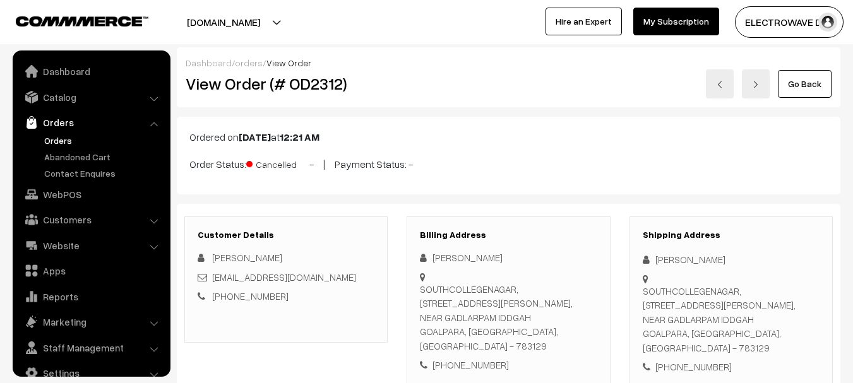
scroll to position [20, 0]
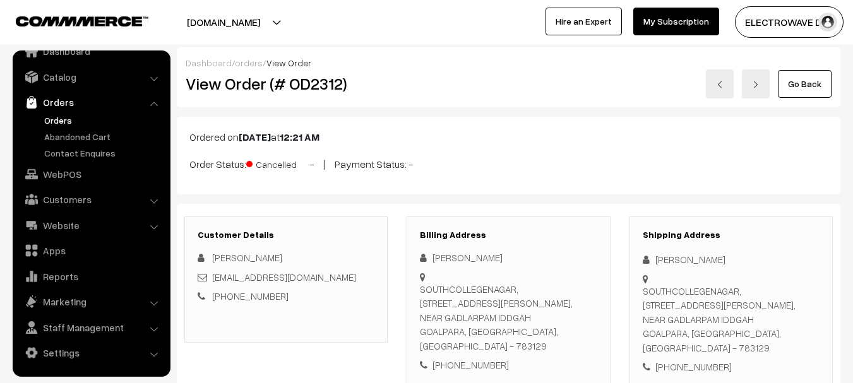
click at [716, 93] on link at bounding box center [720, 83] width 28 height 29
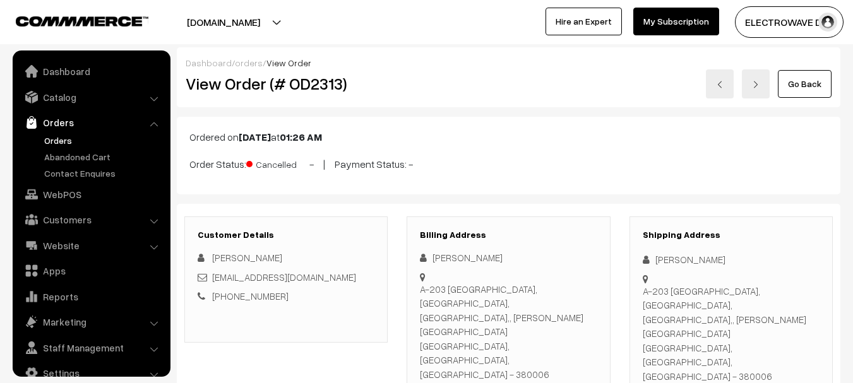
click at [718, 81] on link at bounding box center [720, 83] width 28 height 29
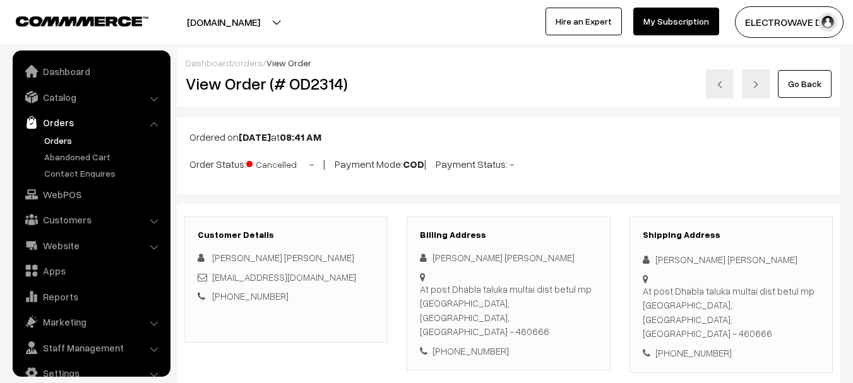
click at [720, 81] on img at bounding box center [720, 85] width 8 height 8
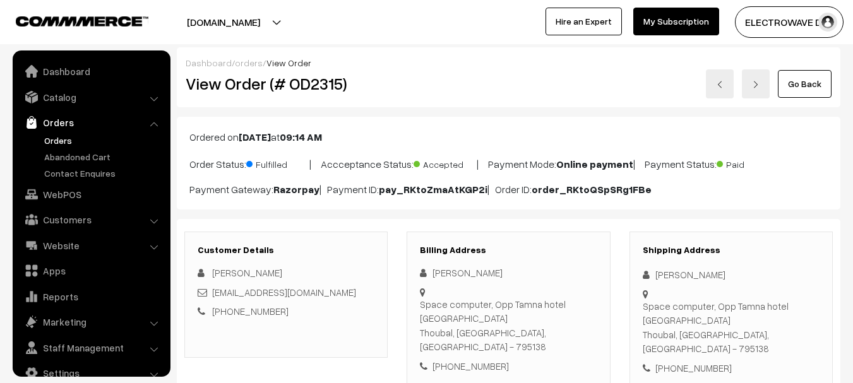
scroll to position [20, 0]
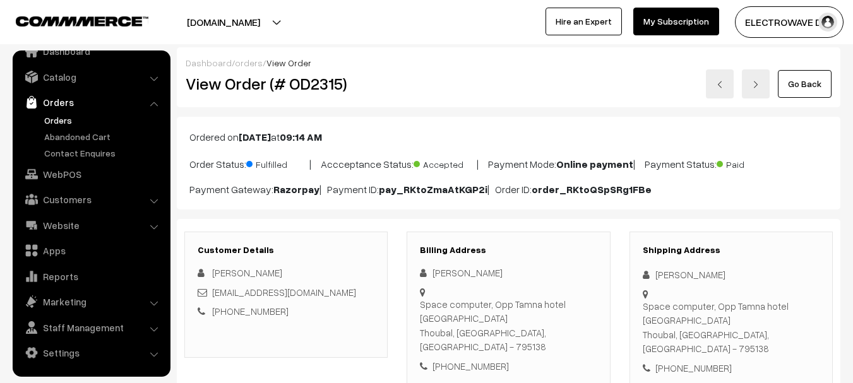
click at [314, 90] on h2 "View Order (# OD2315)" at bounding box center [287, 84] width 203 height 20
copy h2 "OD2315"
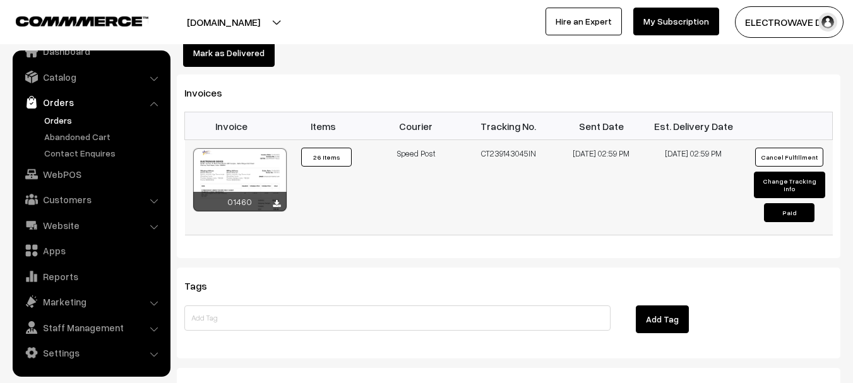
scroll to position [821, 0]
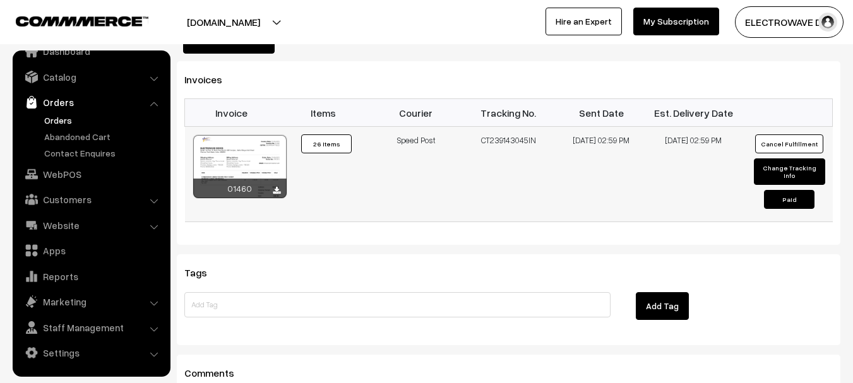
click at [516, 127] on td "CT239143045IN" at bounding box center [508, 174] width 93 height 95
copy td "CT239143045IN"
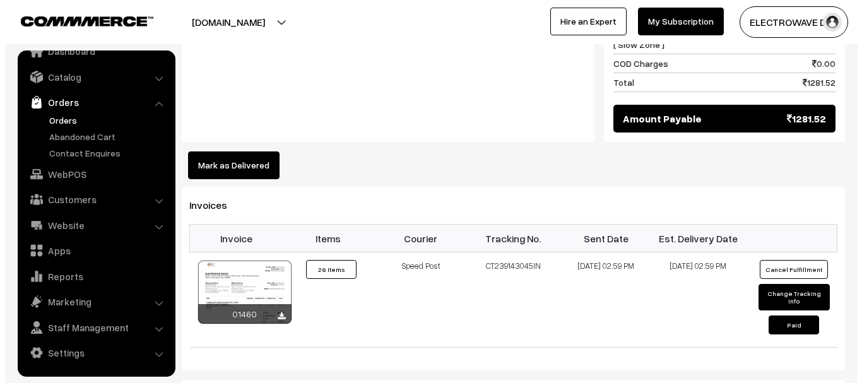
scroll to position [695, 0]
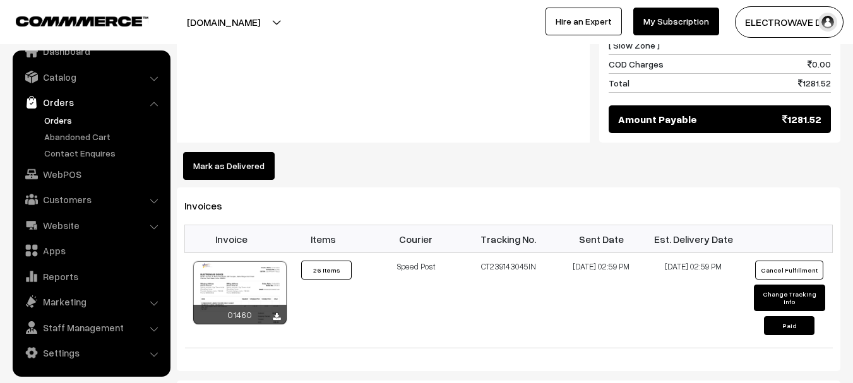
click at [247, 156] on button "Mark as Delivered" at bounding box center [229, 166] width 92 height 28
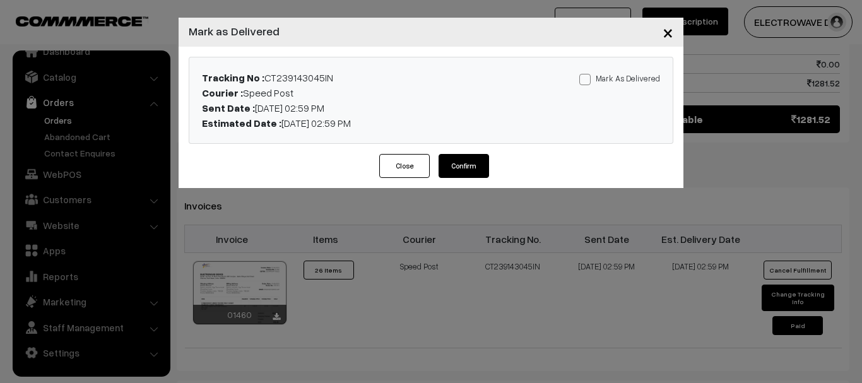
click at [585, 86] on div "Mark As Delivered Mark As Paid" at bounding box center [590, 100] width 159 height 61
click at [587, 86] on div "Mark As Delivered Mark As Paid" at bounding box center [590, 100] width 159 height 61
click at [591, 76] on span at bounding box center [585, 79] width 11 height 11
click at [588, 76] on input "Mark As Delivered" at bounding box center [584, 77] width 8 height 8
checkbox input "true"
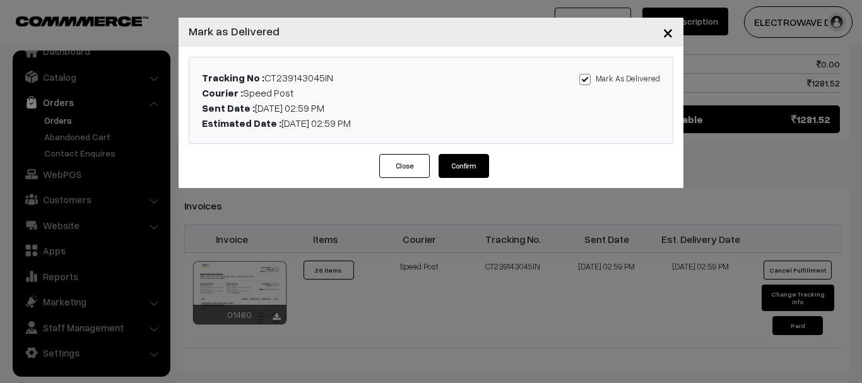
click at [479, 167] on button "Confirm" at bounding box center [464, 166] width 51 height 24
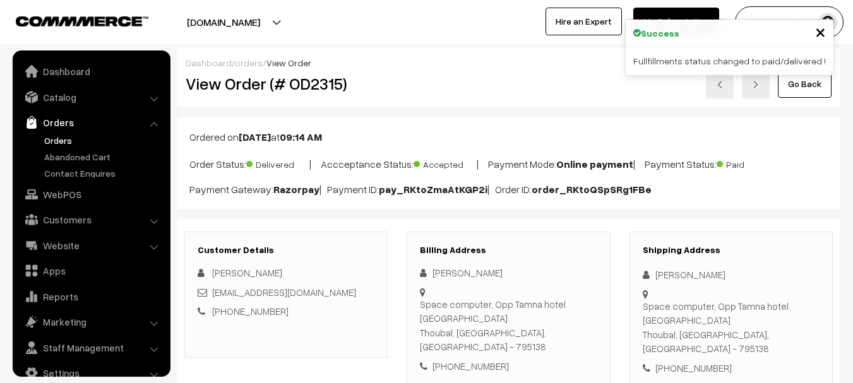
scroll to position [20, 0]
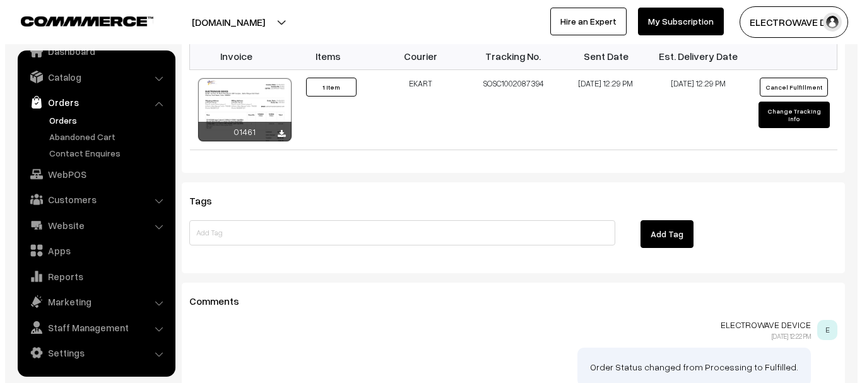
scroll to position [758, 0]
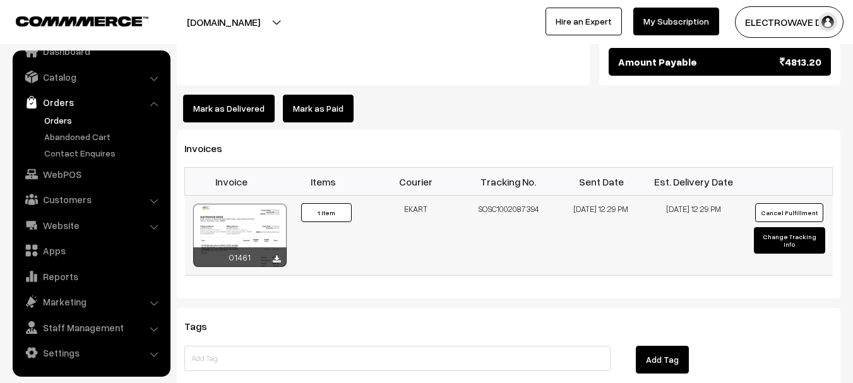
click at [490, 196] on td "SOSC1002087394" at bounding box center [508, 236] width 93 height 80
copy tr "SOSC1002087394"
click at [215, 95] on button "Mark as Delivered" at bounding box center [229, 109] width 92 height 28
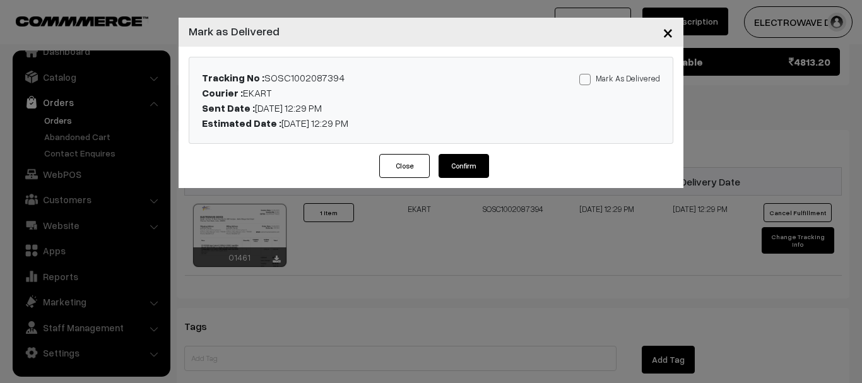
click at [596, 78] on label "Mark As Delivered" at bounding box center [620, 78] width 81 height 14
click at [588, 78] on input "Mark As Delivered" at bounding box center [584, 77] width 8 height 8
checkbox input "true"
click at [479, 170] on button "Confirm" at bounding box center [464, 166] width 51 height 24
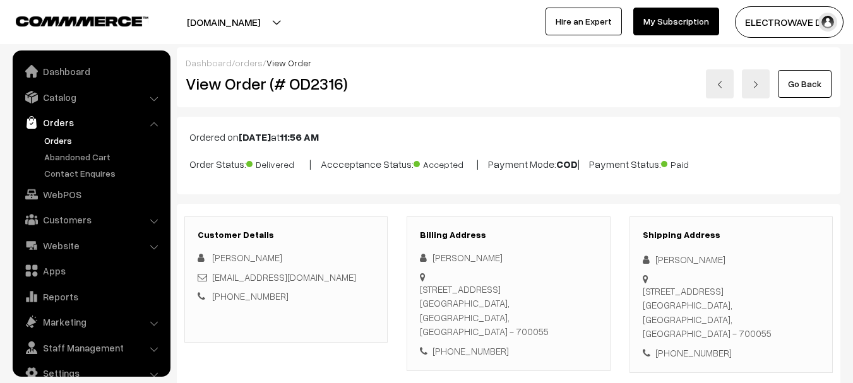
scroll to position [20, 0]
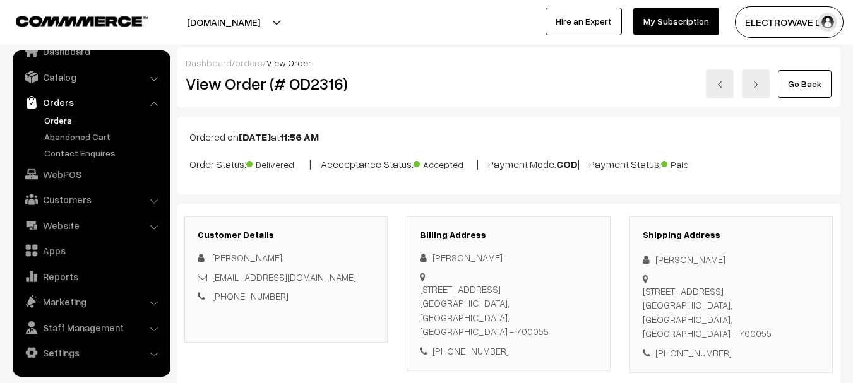
click at [316, 80] on h2 "View Order (# OD2316)" at bounding box center [287, 84] width 203 height 20
copy h2 "OD2316"
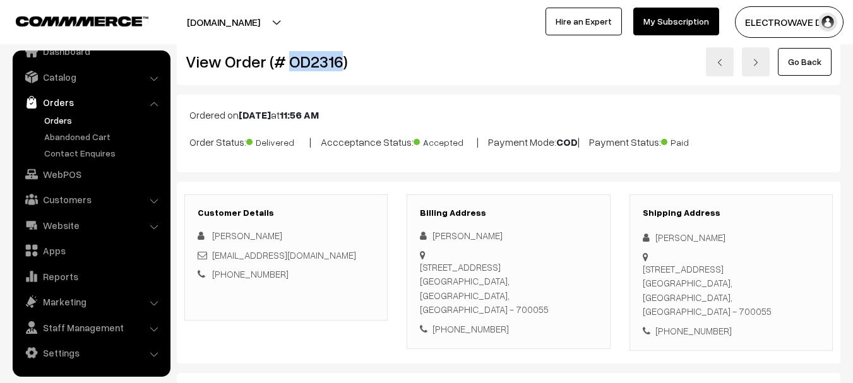
scroll to position [0, 0]
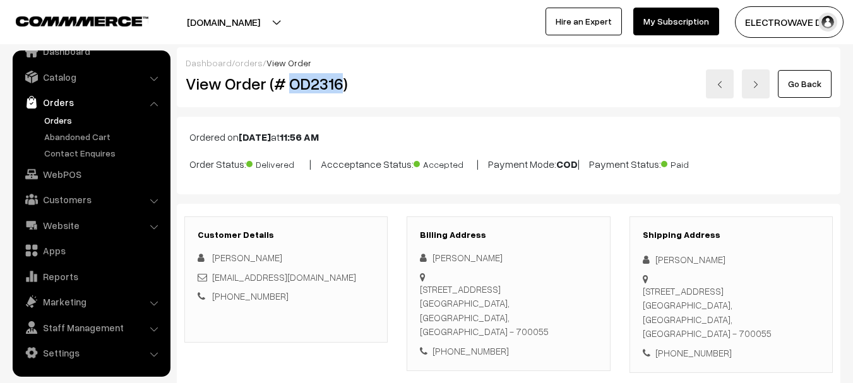
click at [712, 83] on link at bounding box center [720, 83] width 28 height 29
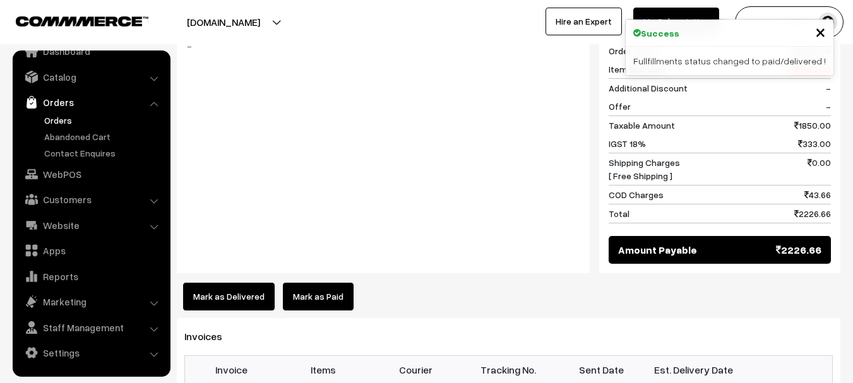
scroll to position [695, 0]
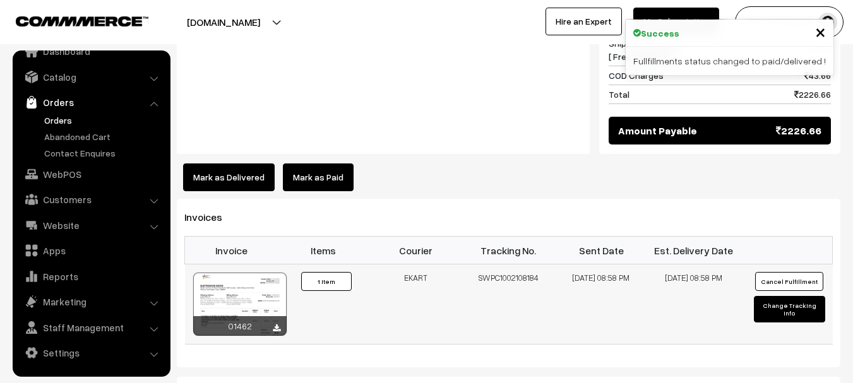
click at [513, 265] on td "SWPC1002108184" at bounding box center [508, 305] width 93 height 80
copy td "SWPC1002108184"
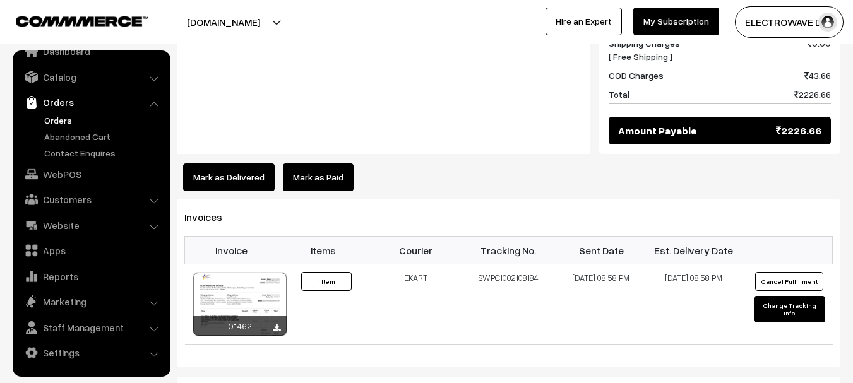
click at [48, 110] on link "Orders" at bounding box center [91, 102] width 150 height 23
click at [54, 124] on link "Orders" at bounding box center [103, 120] width 125 height 13
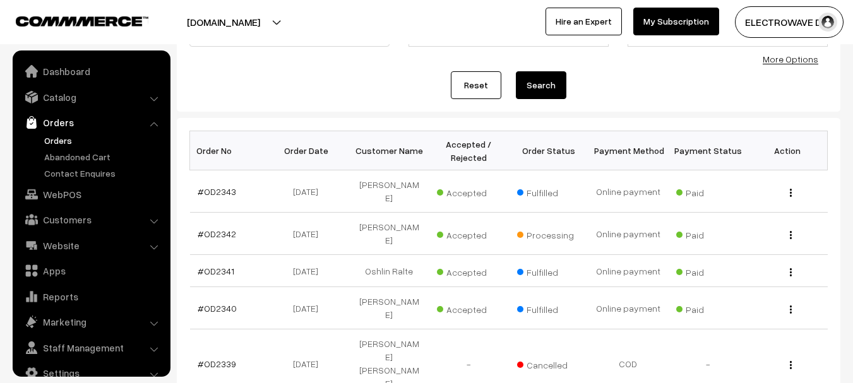
scroll to position [20, 0]
